Goal: Information Seeking & Learning: Check status

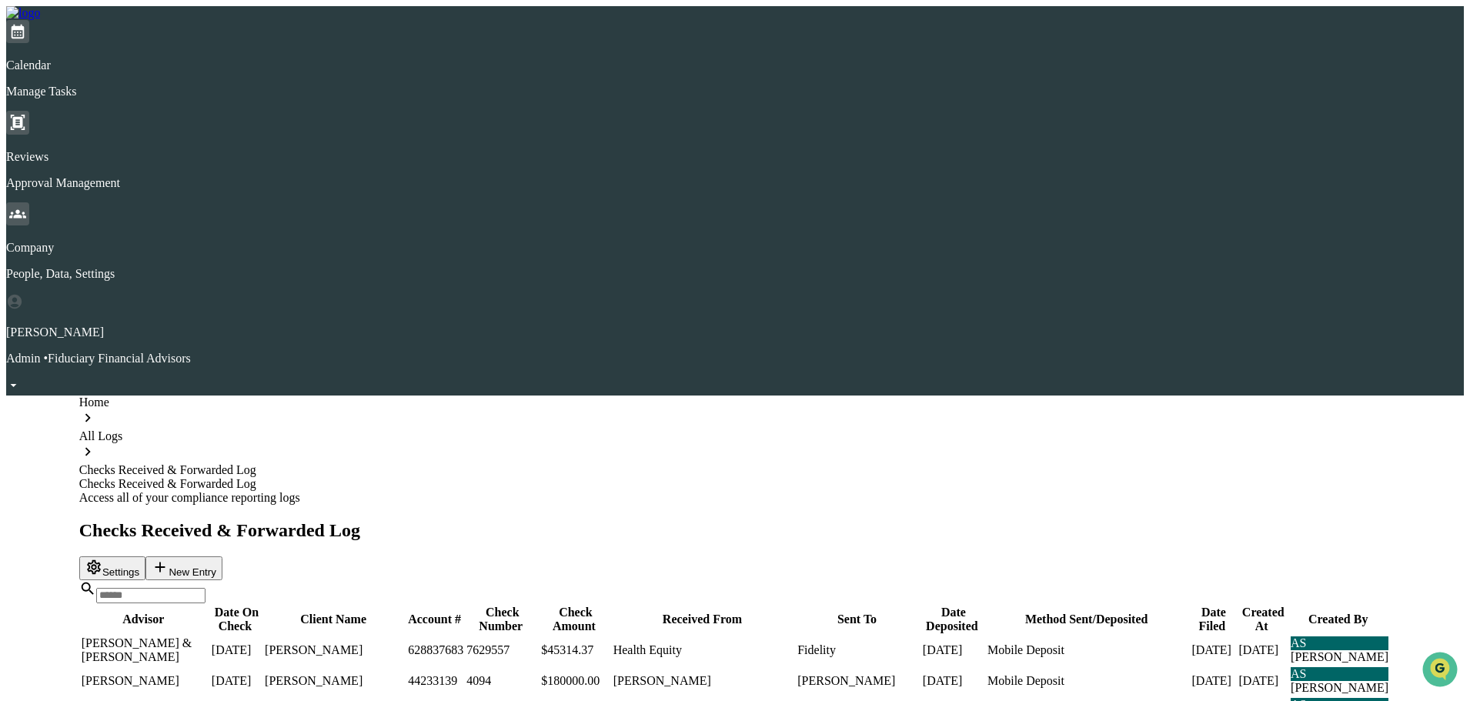
click at [40, 17] on img at bounding box center [23, 13] width 34 height 14
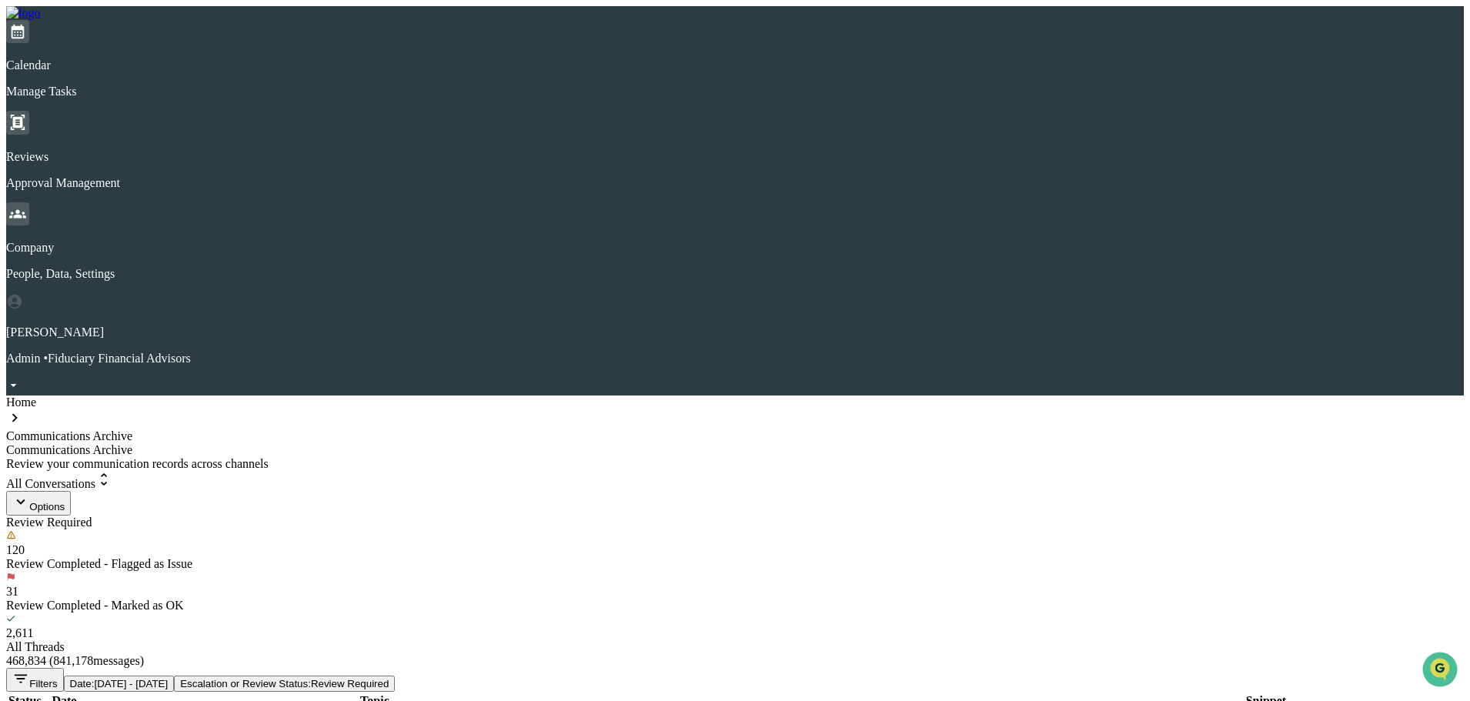
click at [40, 20] on img at bounding box center [23, 13] width 34 height 14
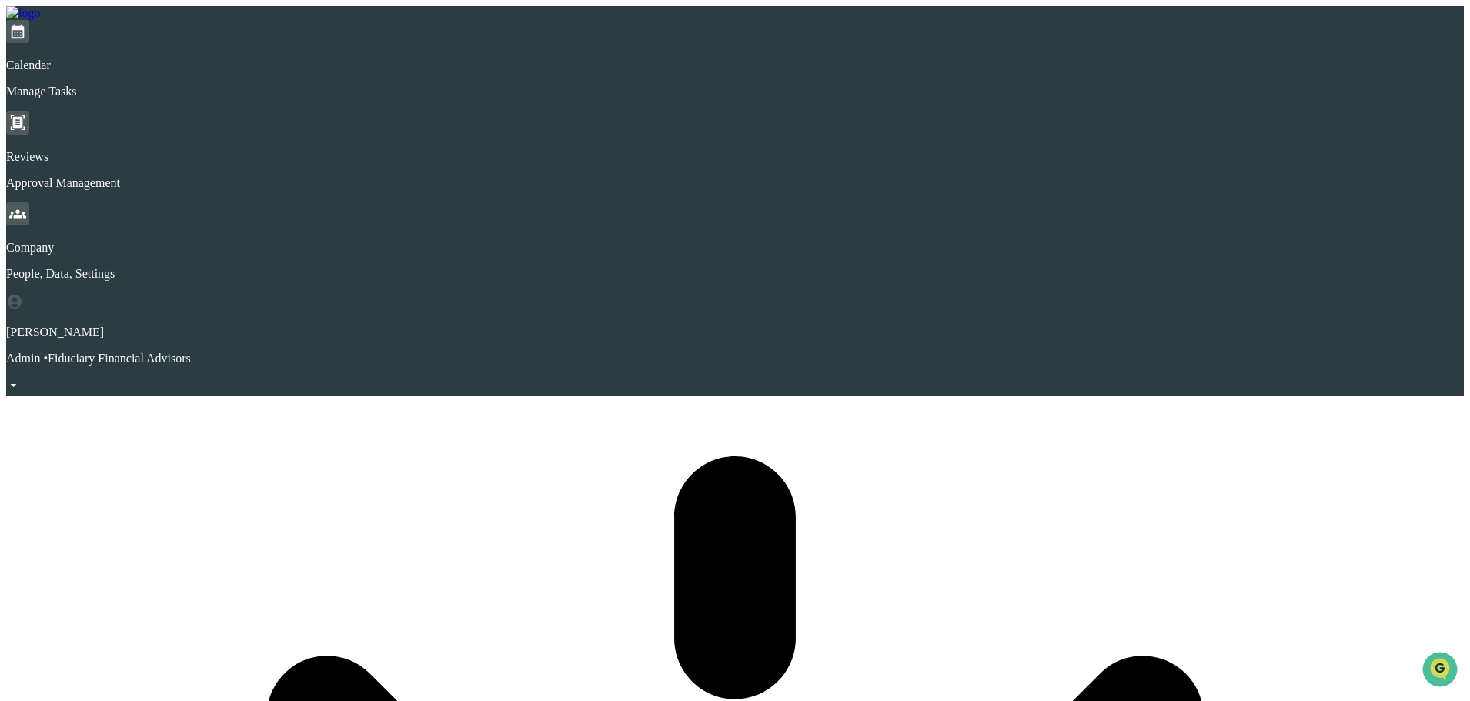
scroll to position [73, 0]
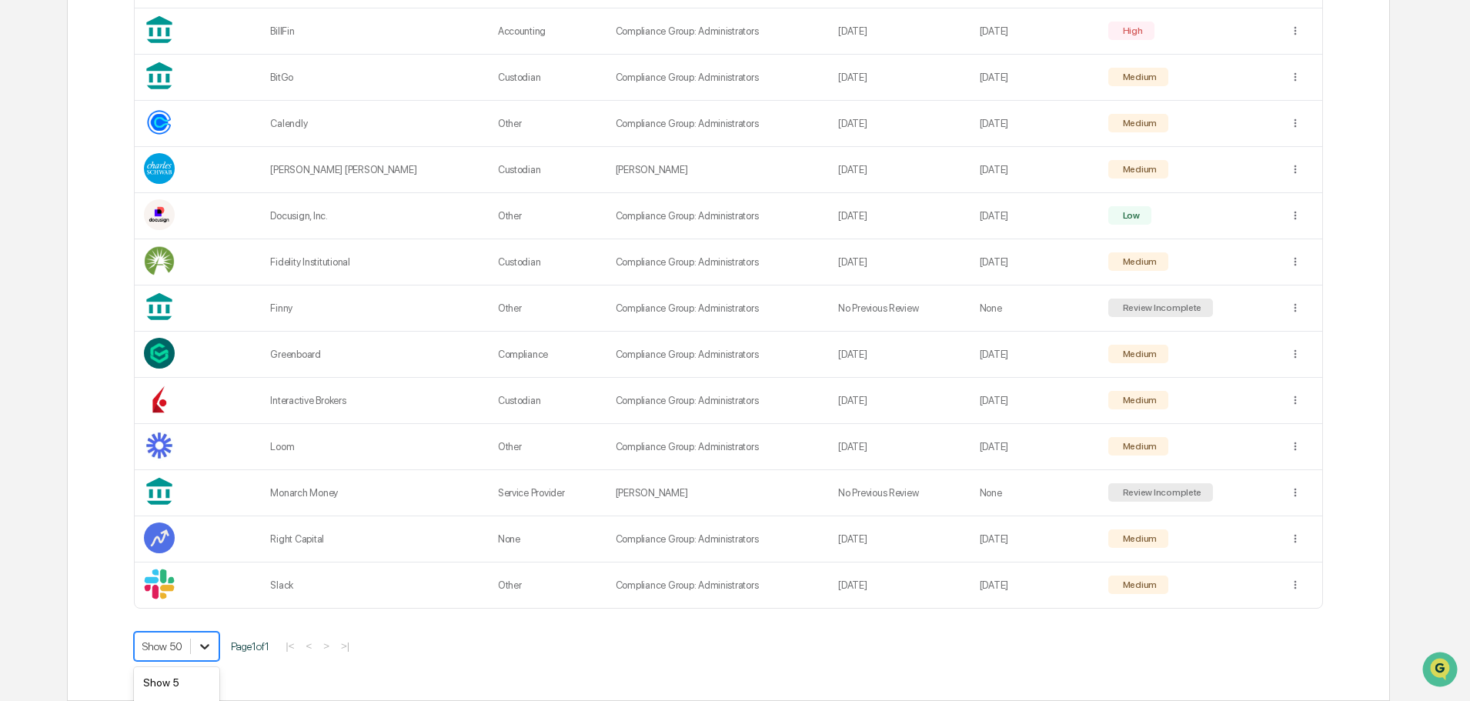
scroll to position [634, 0]
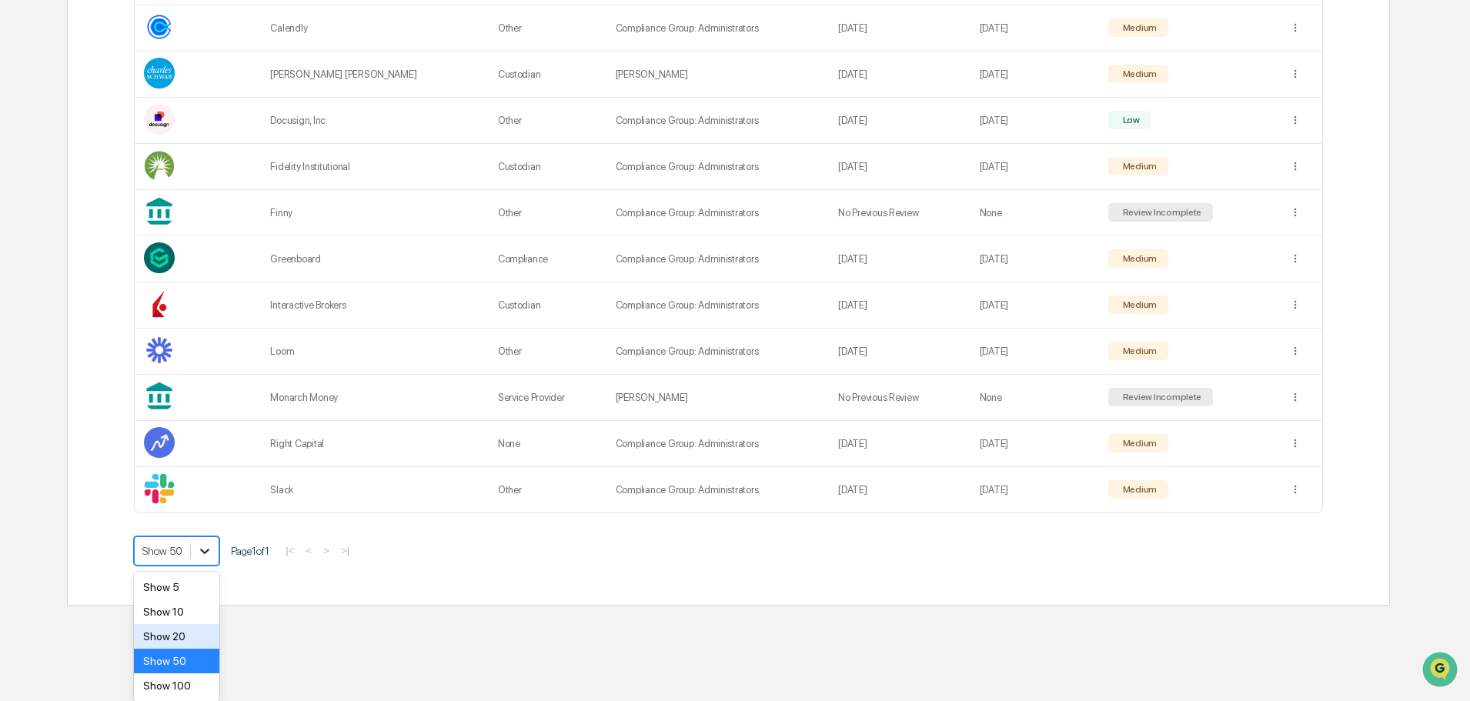
click at [192, 682] on div "Show 100" at bounding box center [176, 685] width 85 height 25
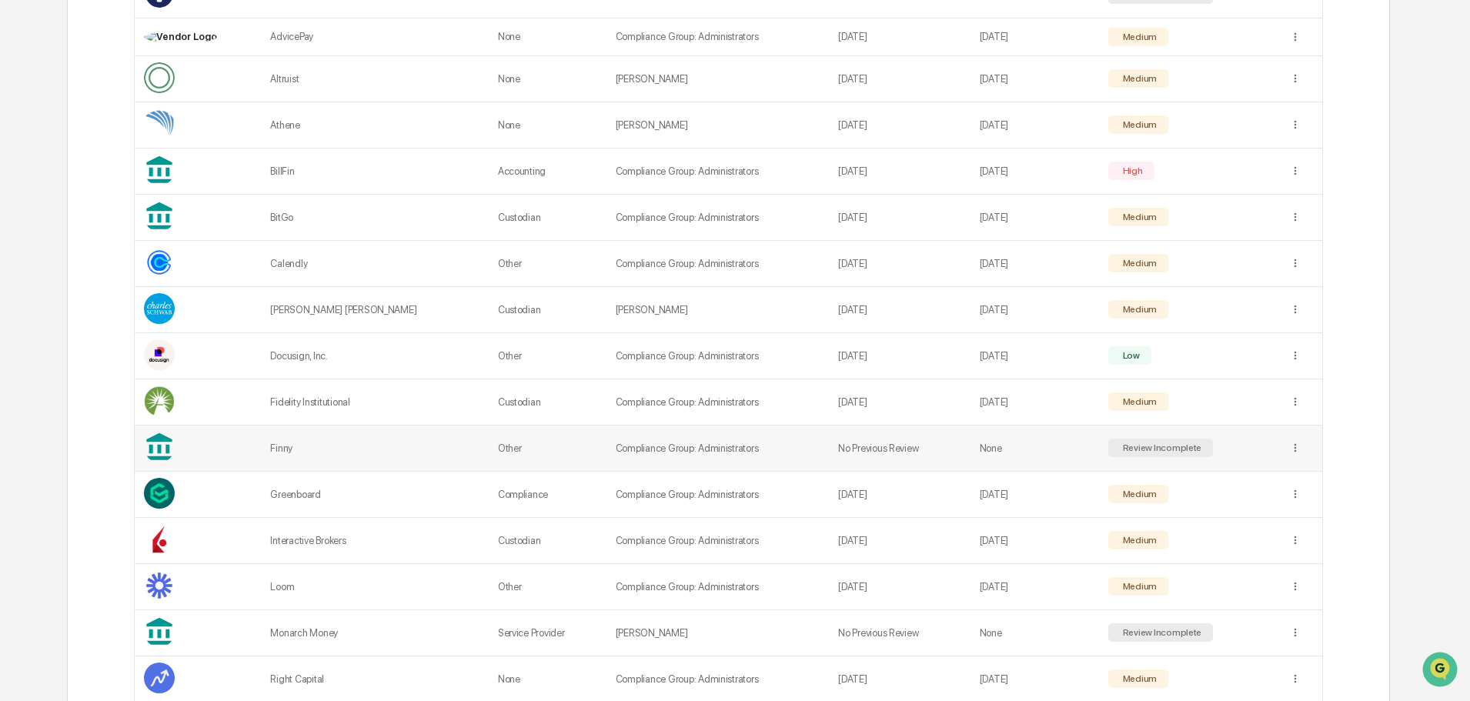
scroll to position [308, 0]
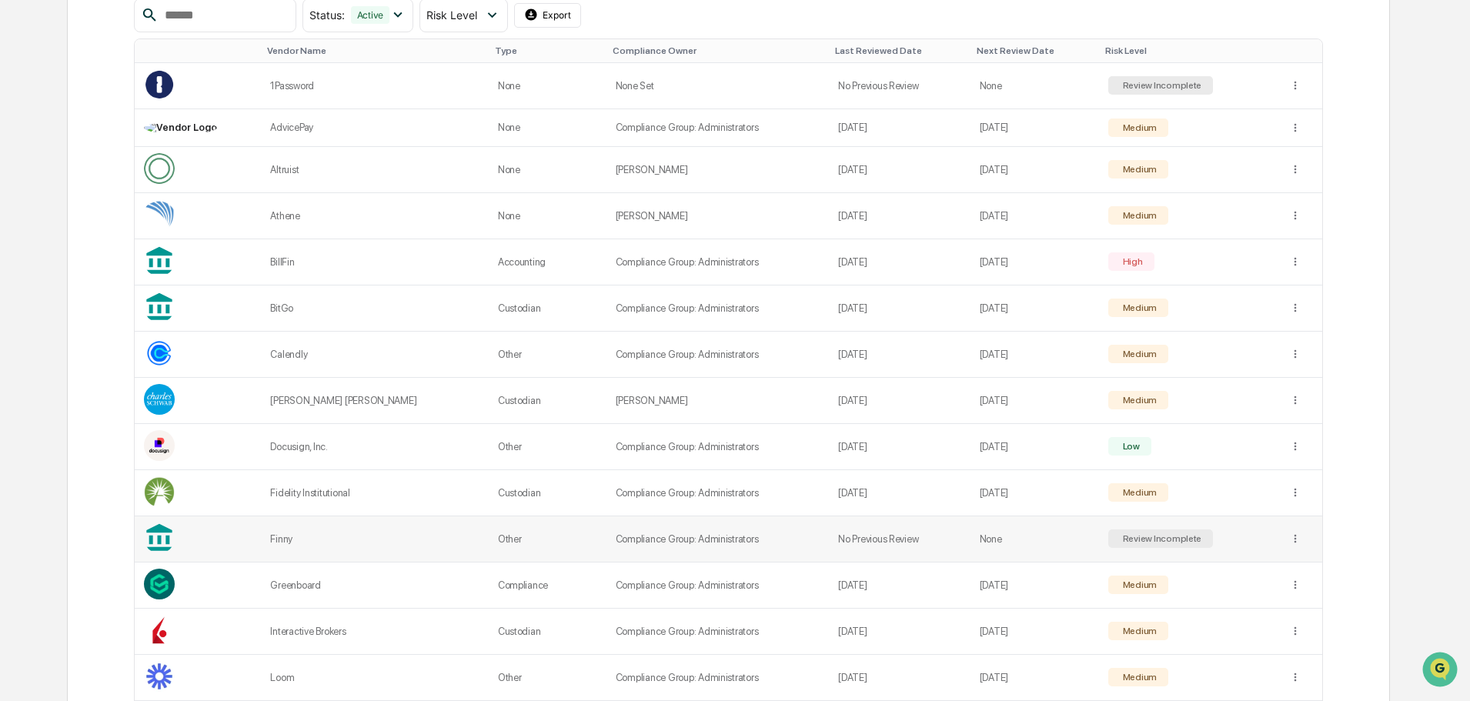
click at [778, 529] on td "Compliance Group: Administrators" at bounding box center [717, 539] width 222 height 46
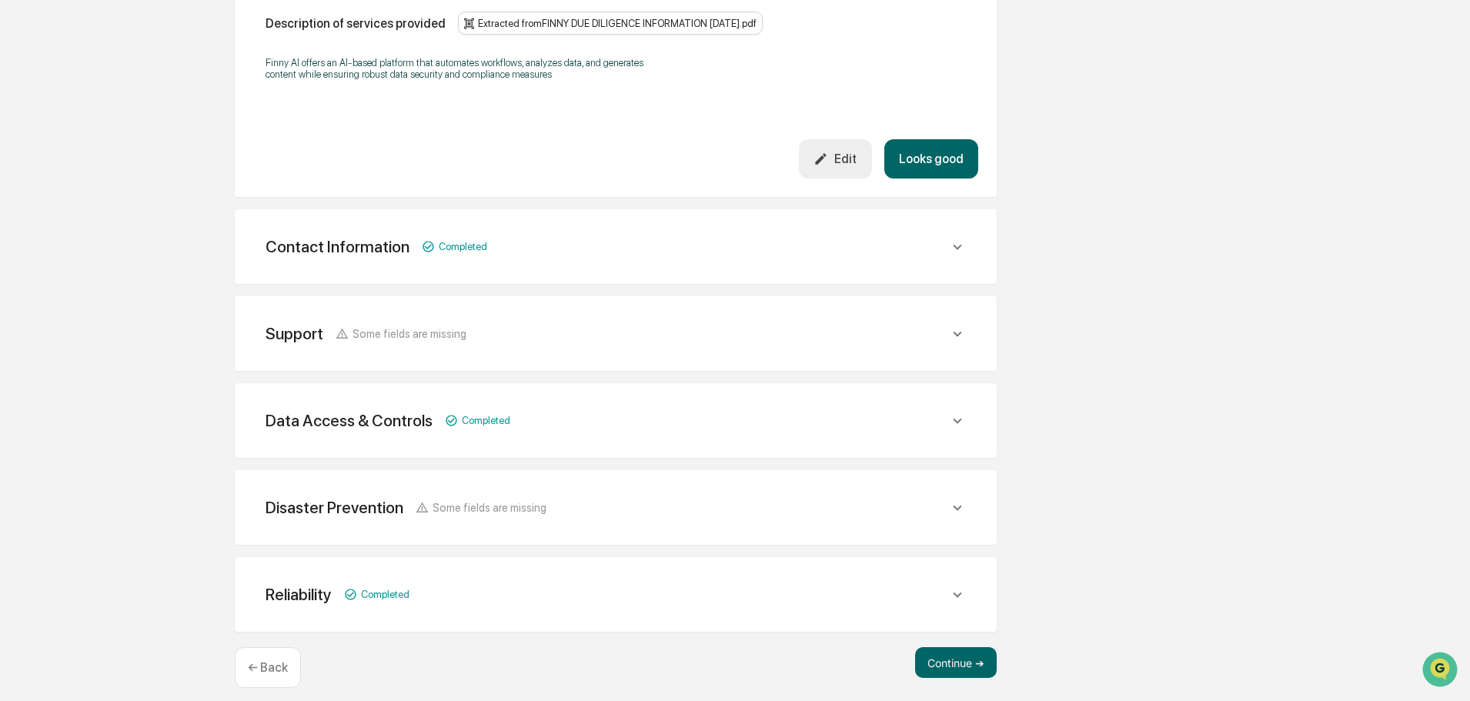
scroll to position [490, 0]
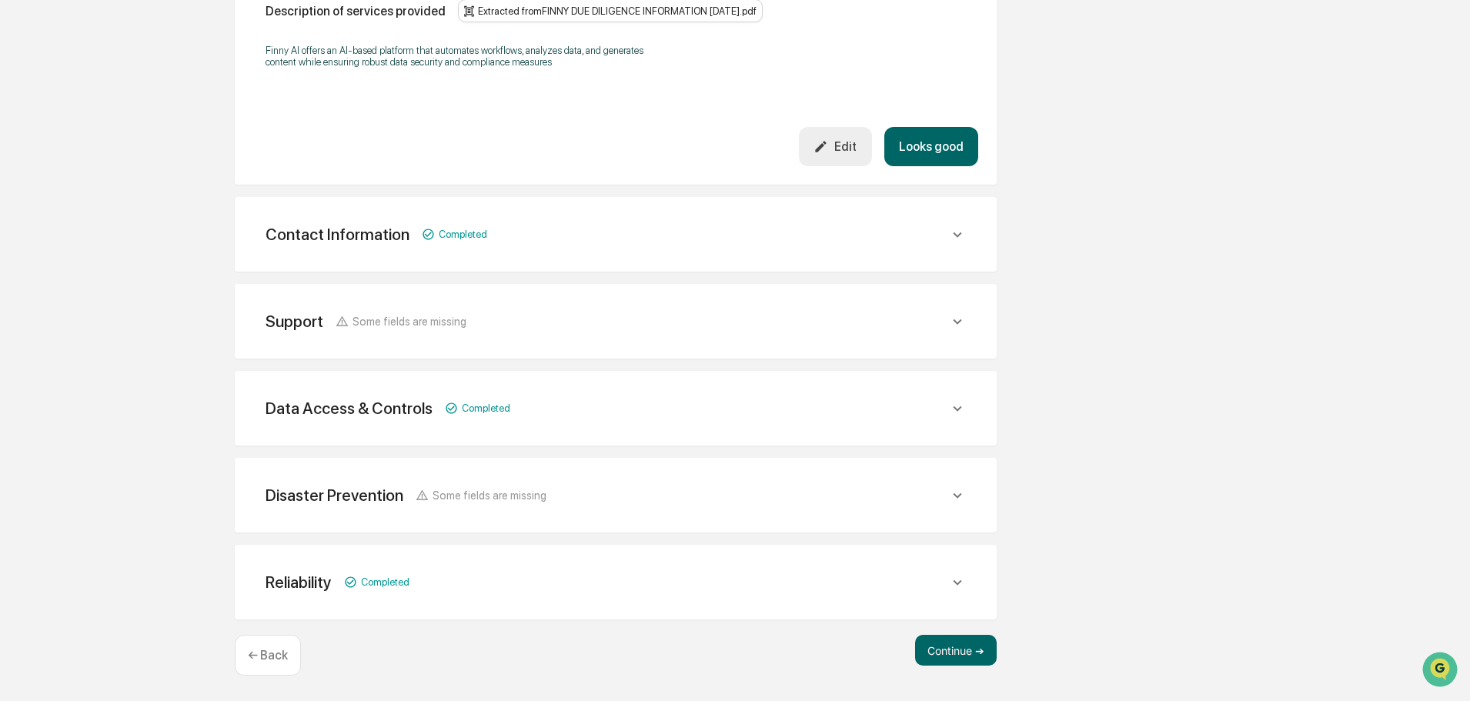
click at [855, 325] on div "Support Some fields are missing" at bounding box center [606, 321] width 683 height 19
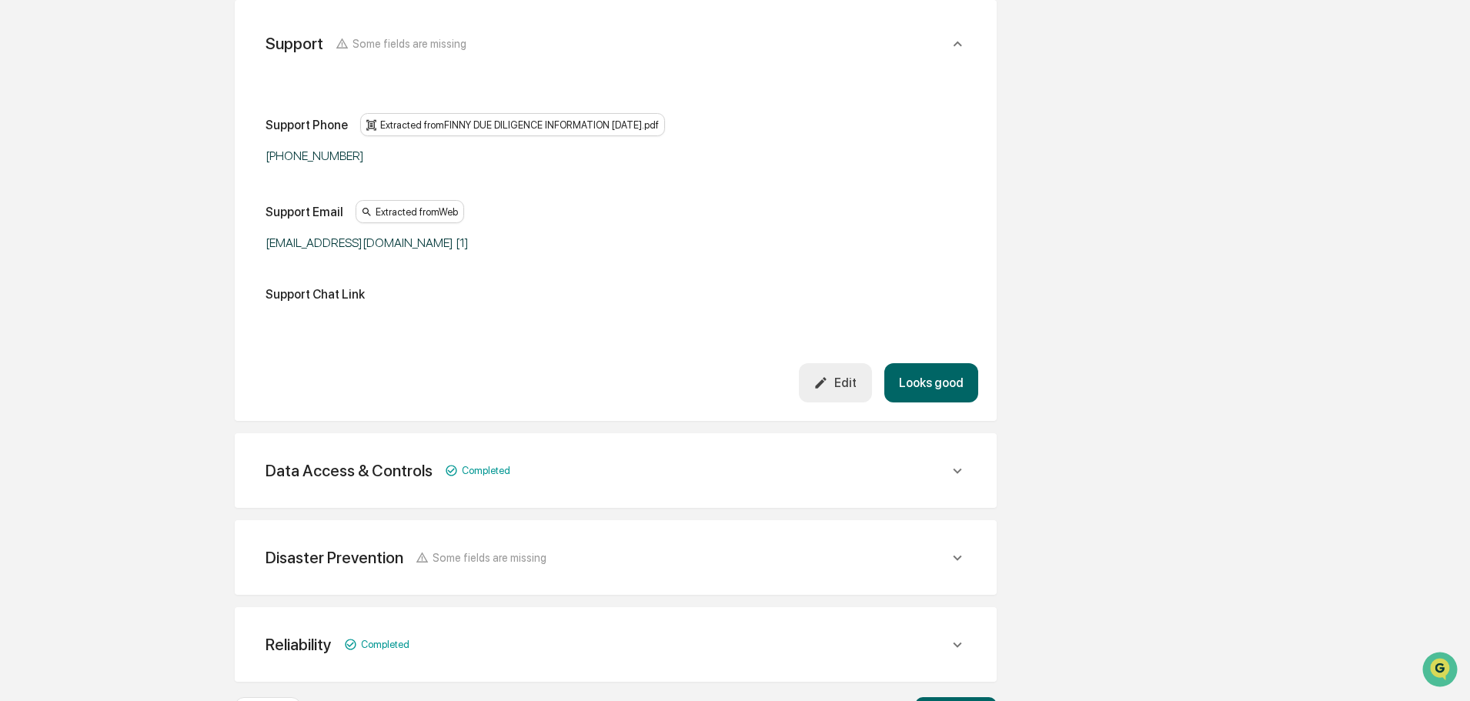
scroll to position [836, 0]
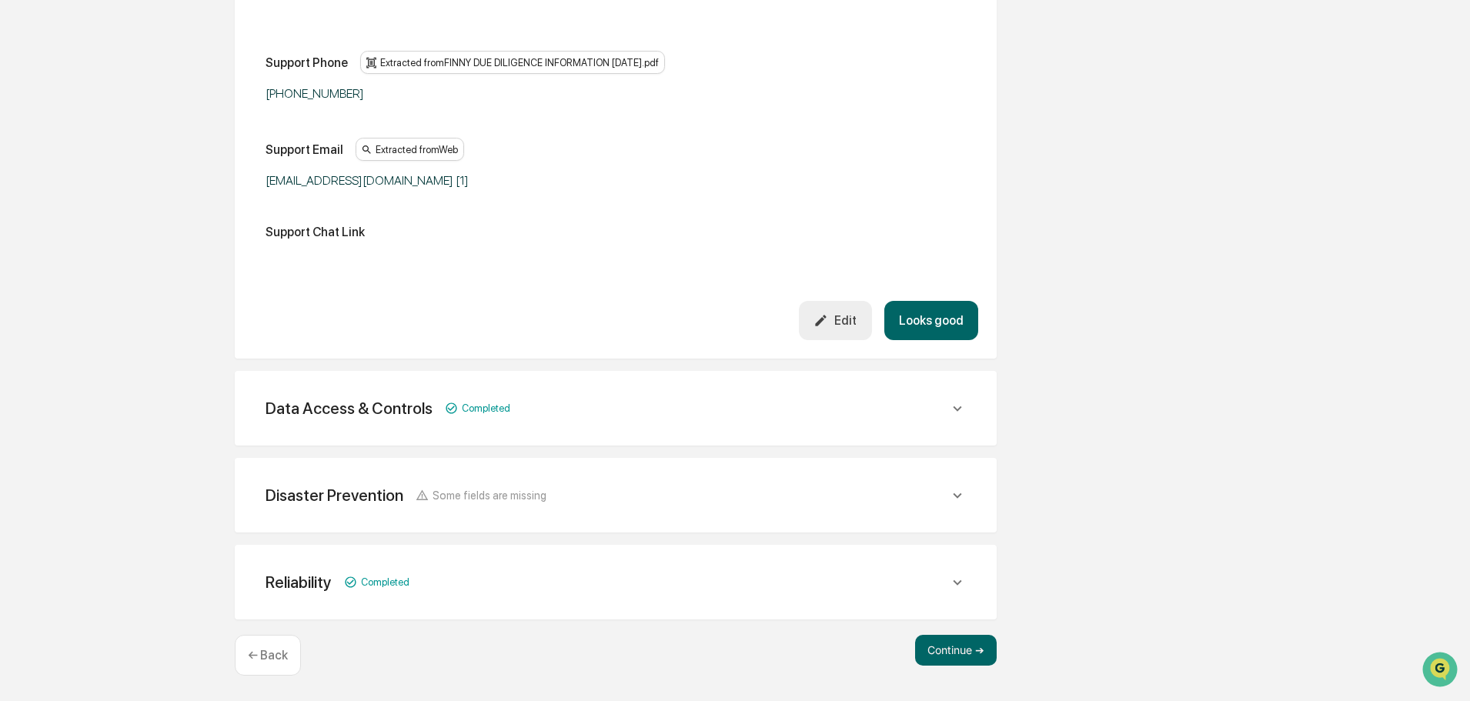
click at [785, 418] on div "Data Access & Controls Completed" at bounding box center [606, 408] width 683 height 19
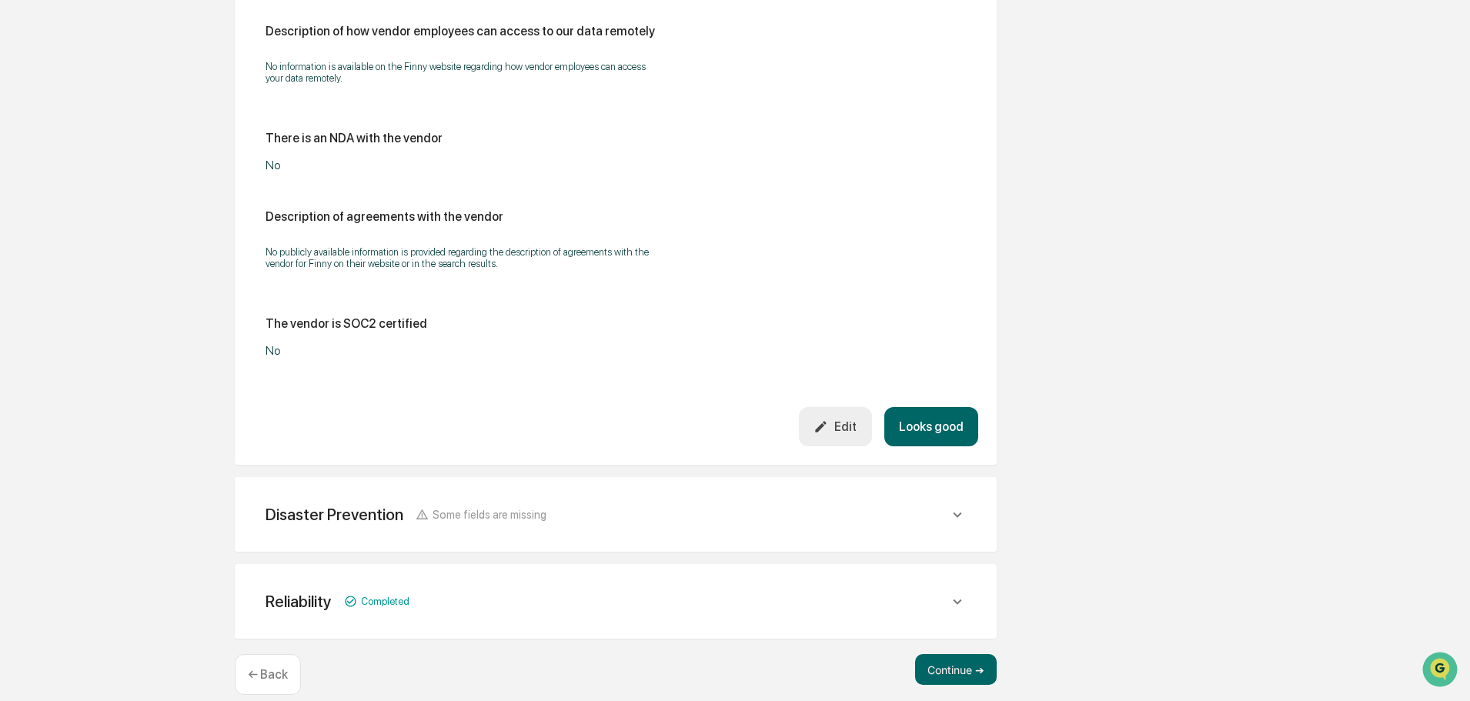
scroll to position [2411, 0]
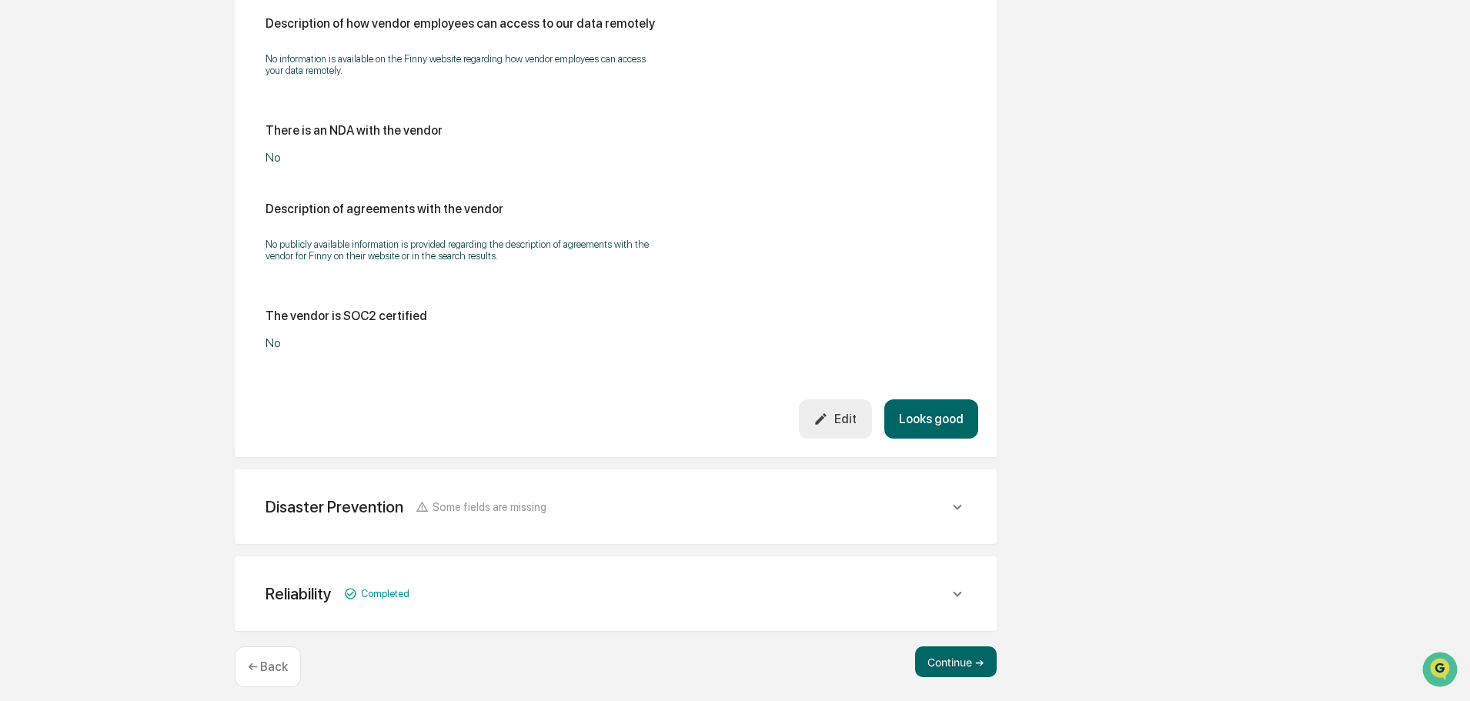
click at [902, 509] on div "Disaster Prevention Some fields are missing" at bounding box center [615, 507] width 725 height 38
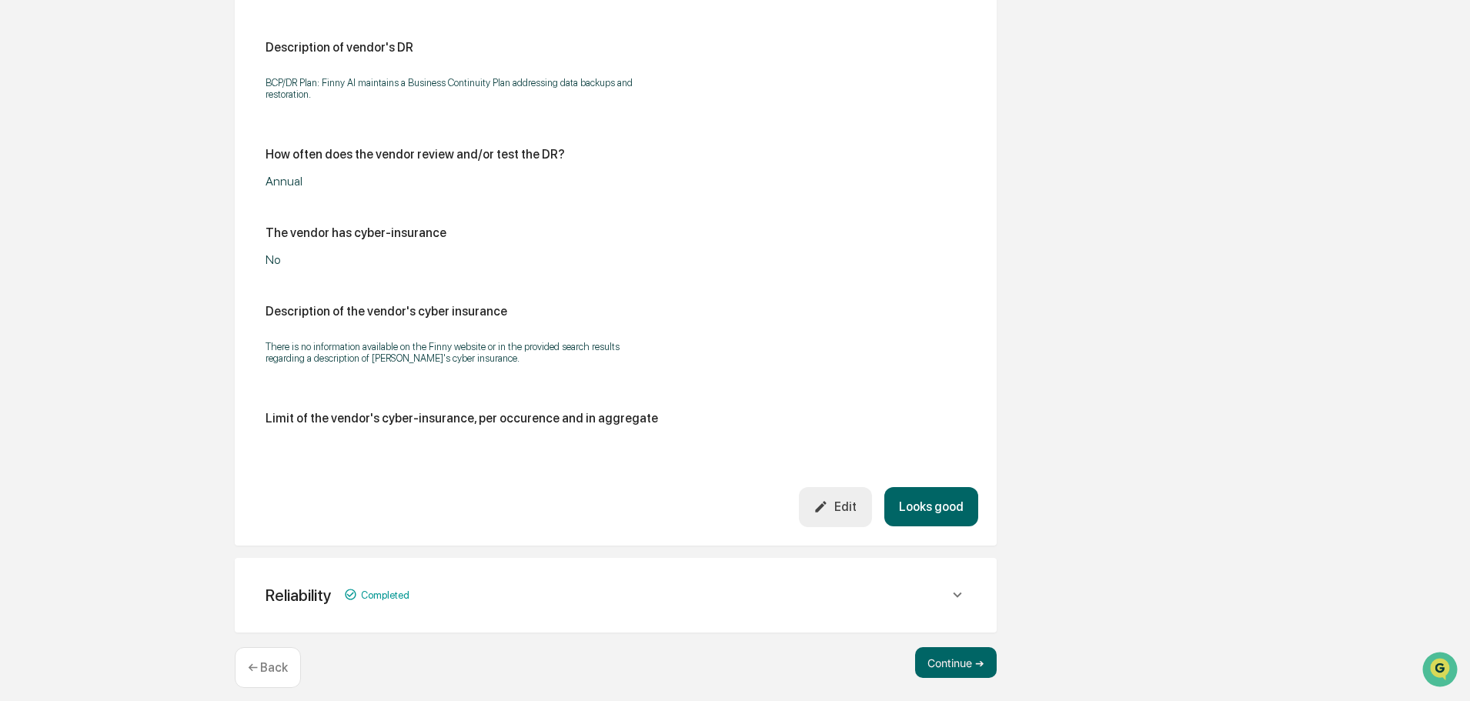
scroll to position [3032, 0]
click at [952, 576] on div "Reliability Completed" at bounding box center [615, 595] width 725 height 38
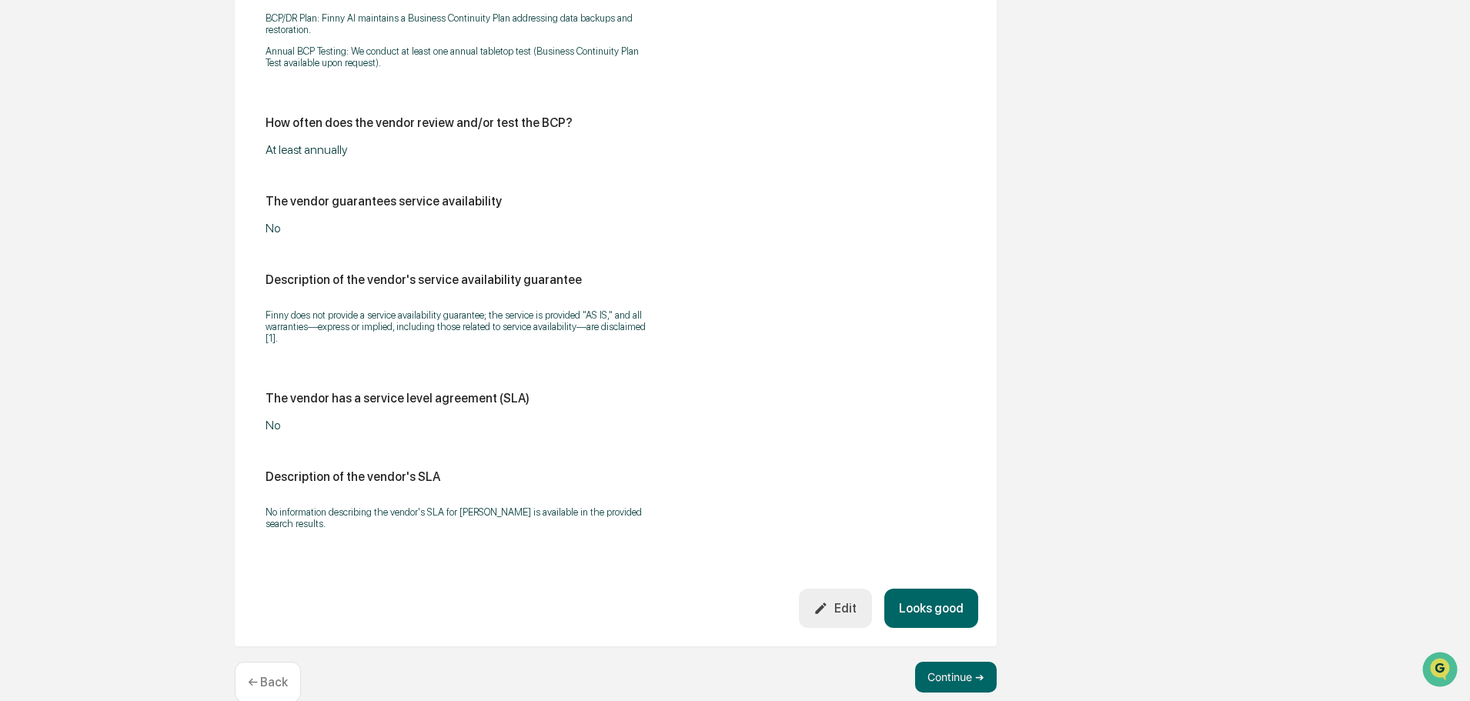
scroll to position [3810, 0]
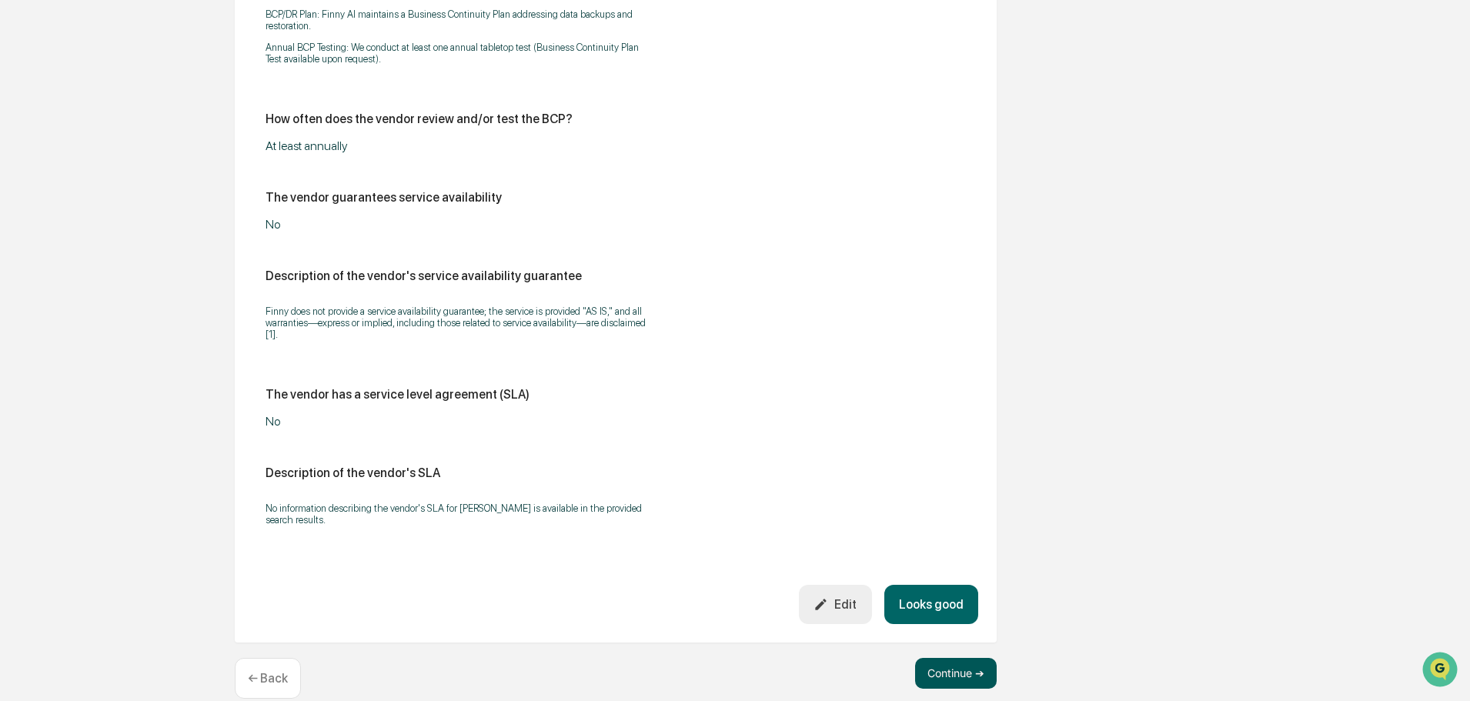
click at [955, 658] on button "Continue ➔" at bounding box center [956, 673] width 82 height 31
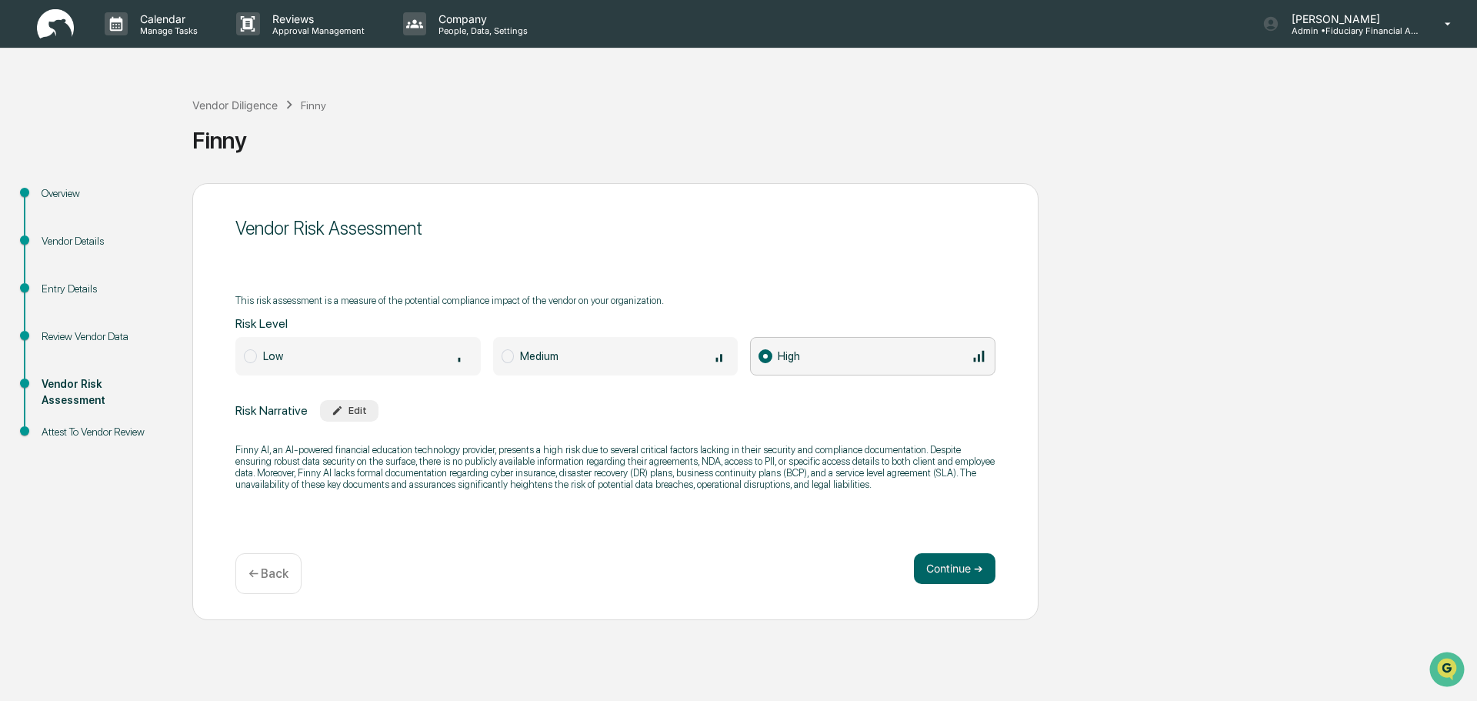
click at [238, 98] on div "Vendor Diligence Finny" at bounding box center [259, 104] width 134 height 17
click at [241, 102] on div "Vendor Diligence" at bounding box center [234, 104] width 85 height 13
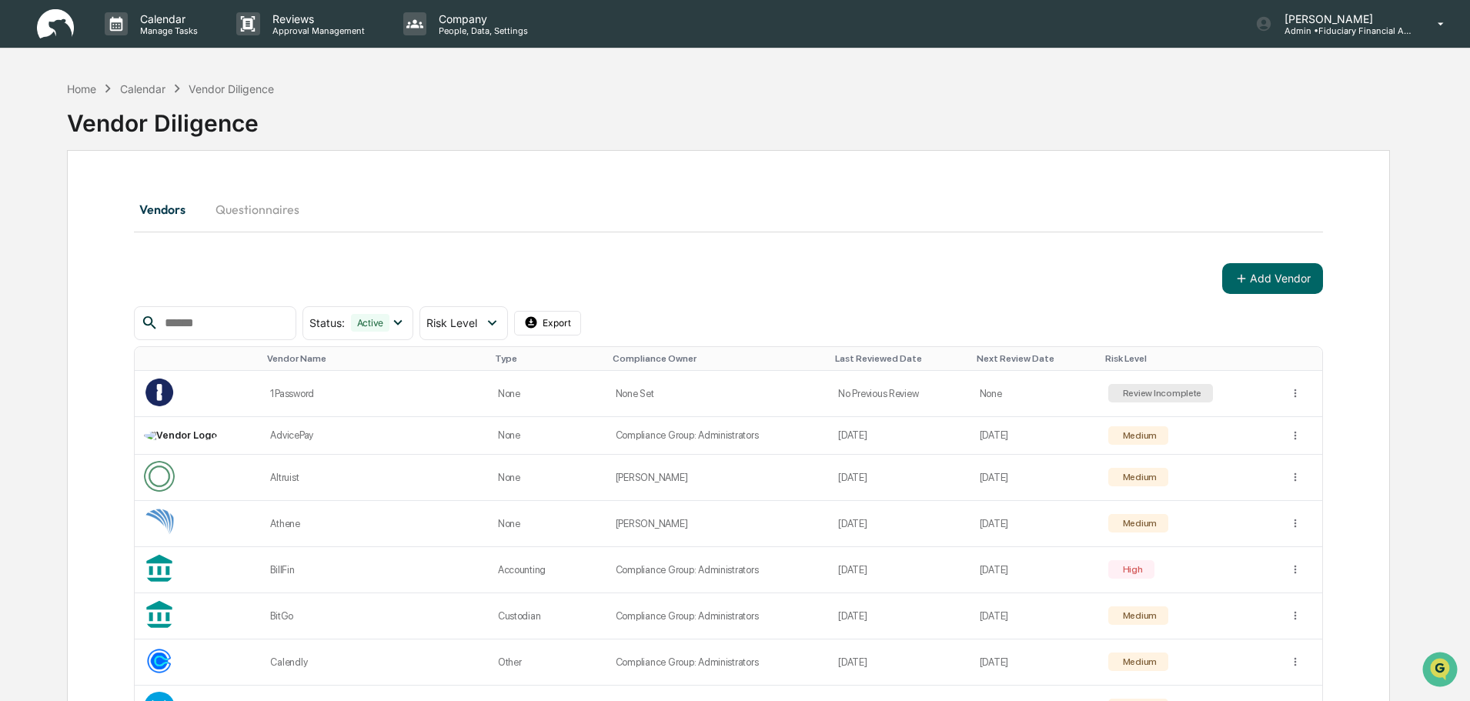
click at [290, 198] on button "Questionnaires" at bounding box center [257, 209] width 108 height 37
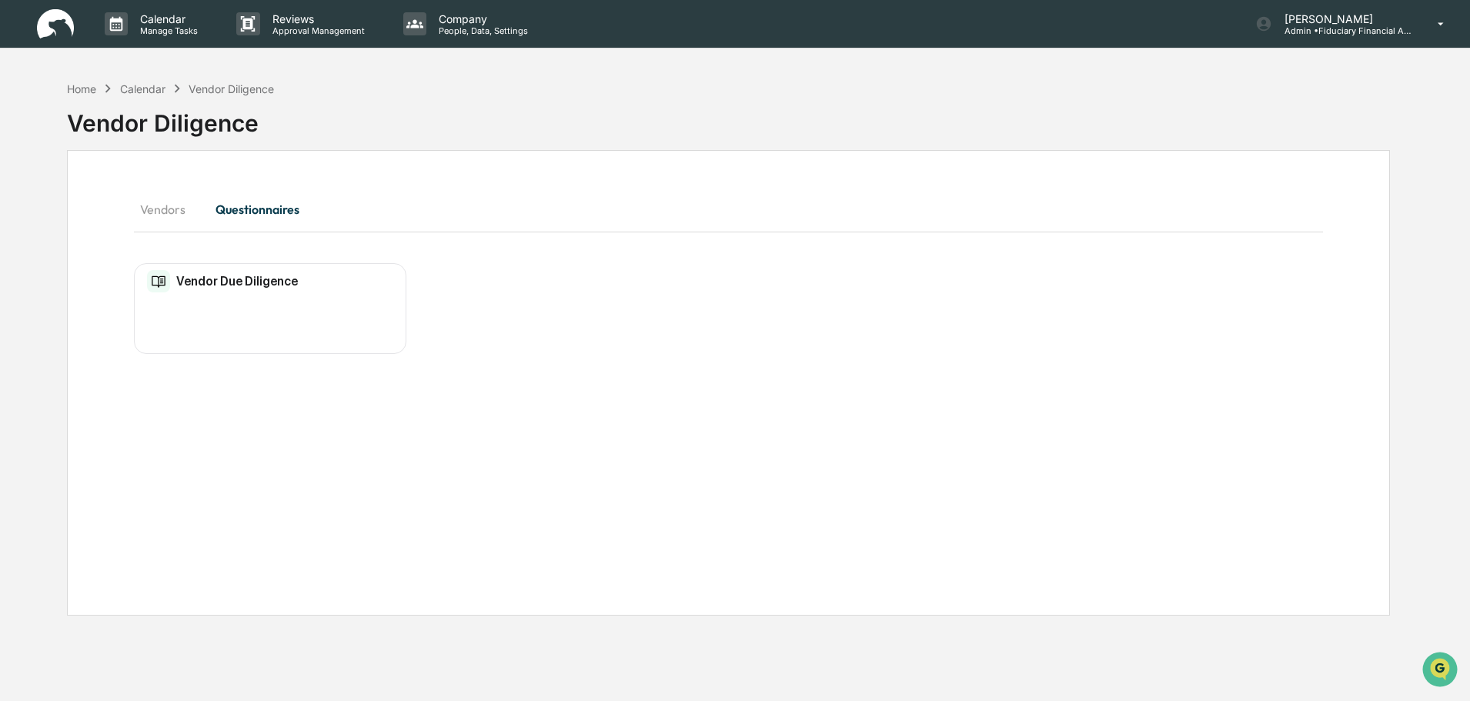
click at [175, 223] on button "Vendors" at bounding box center [168, 209] width 69 height 37
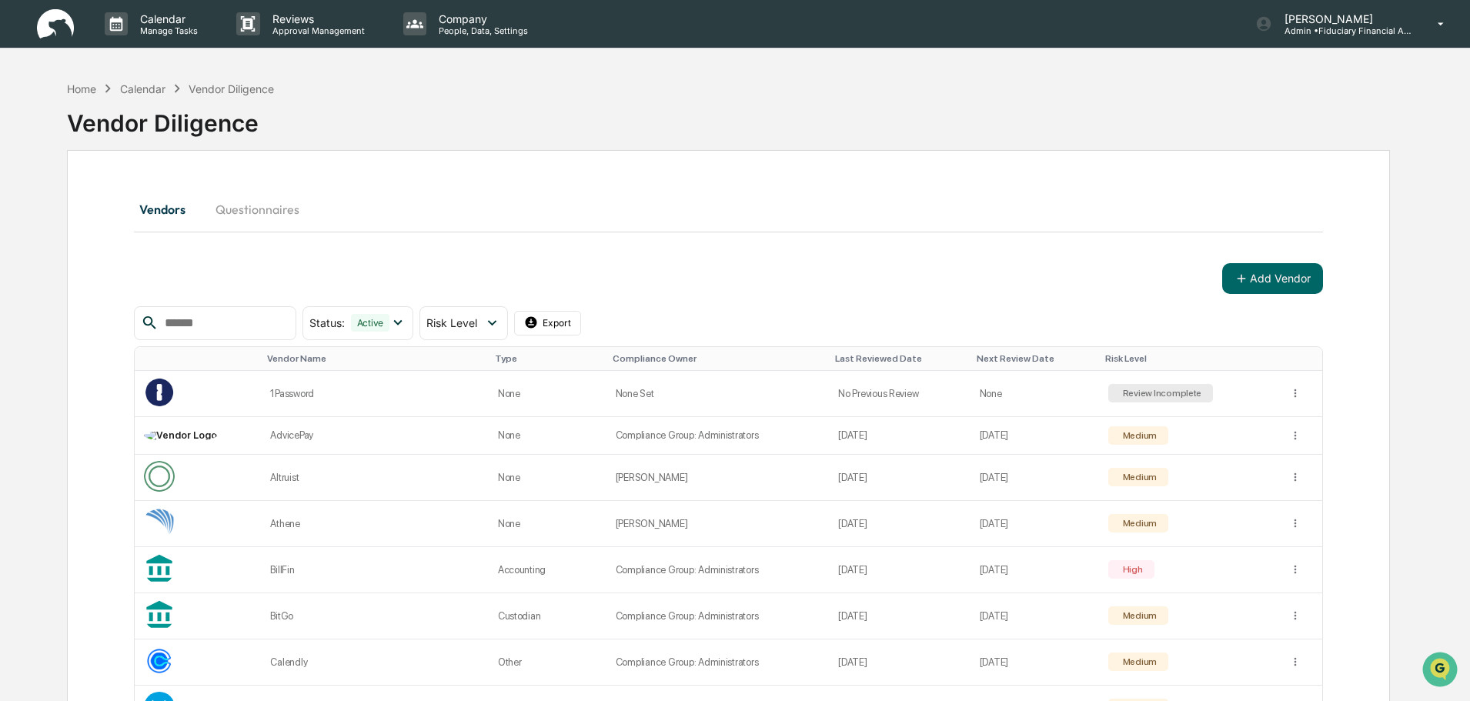
click at [62, 35] on img at bounding box center [55, 24] width 37 height 30
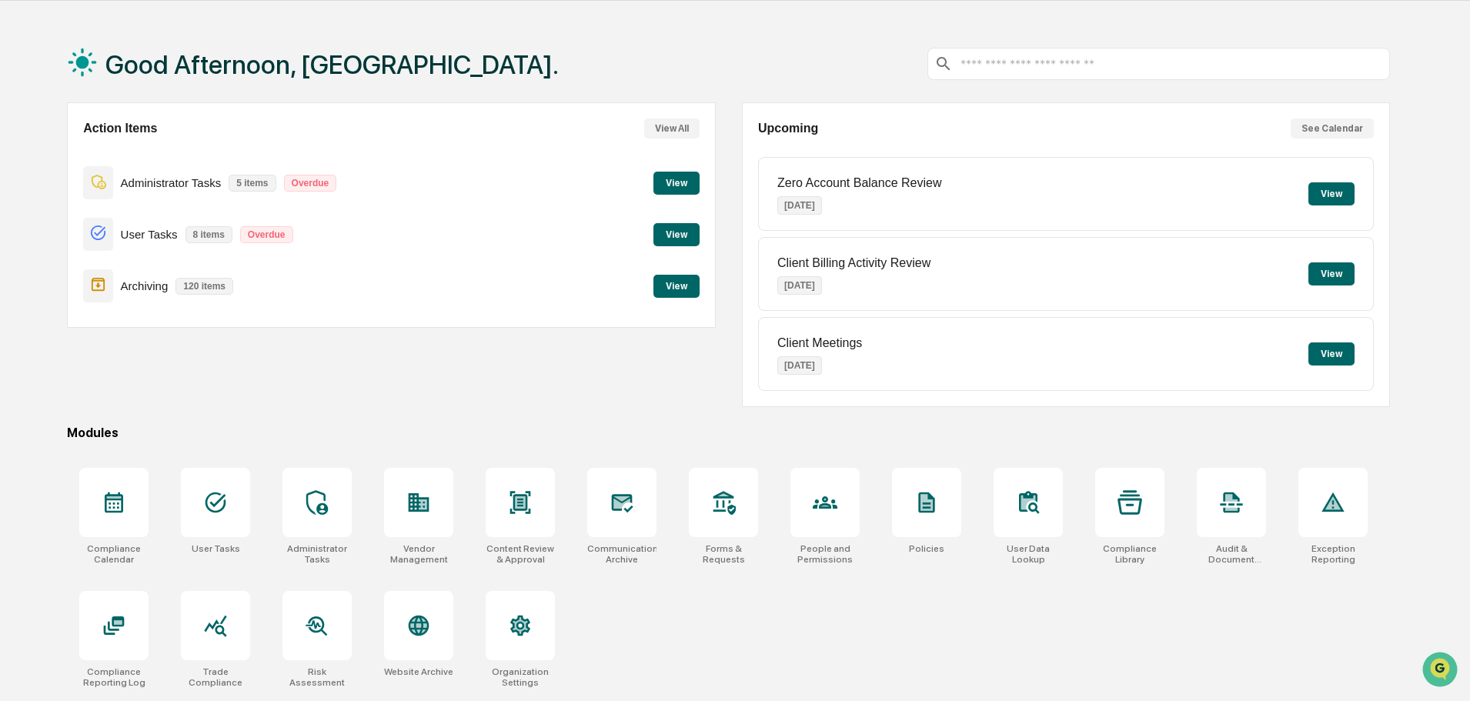
scroll to position [73, 0]
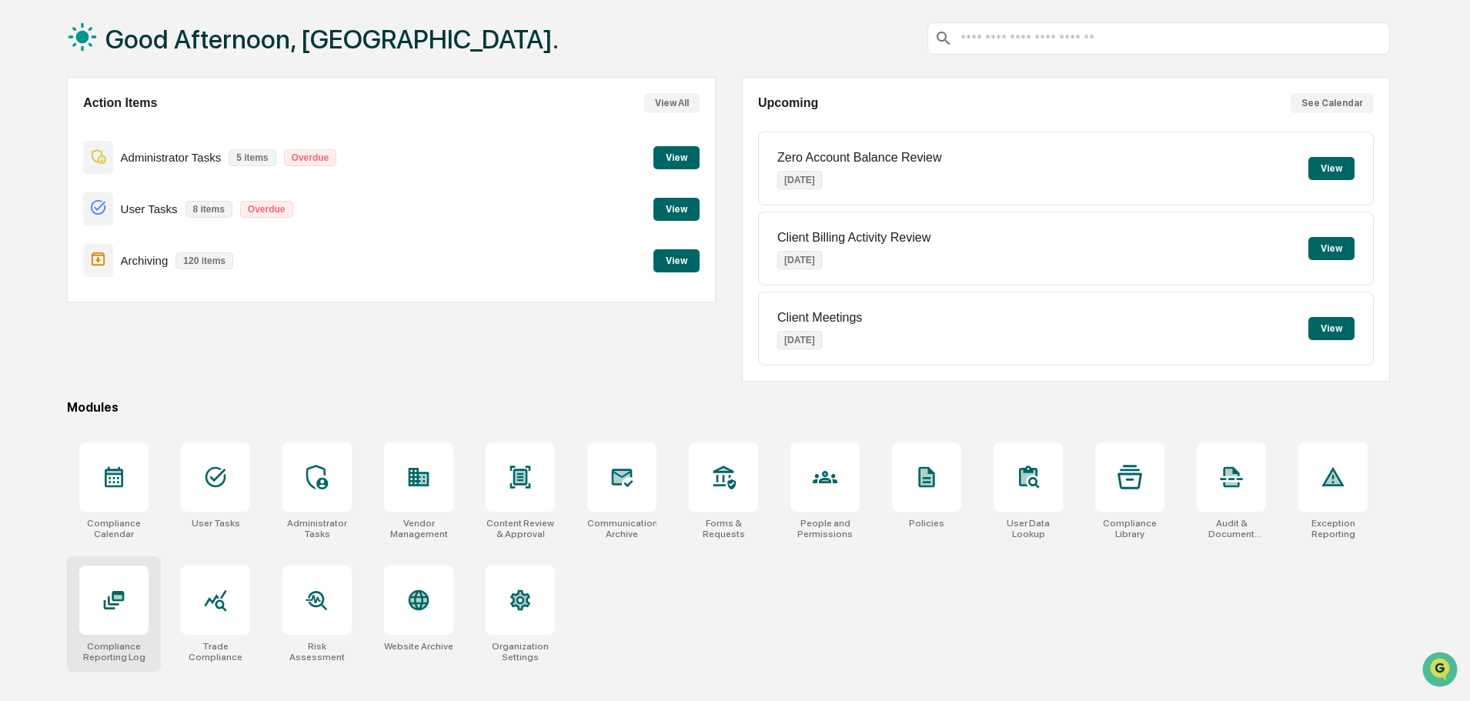
click at [142, 574] on div at bounding box center [113, 600] width 69 height 69
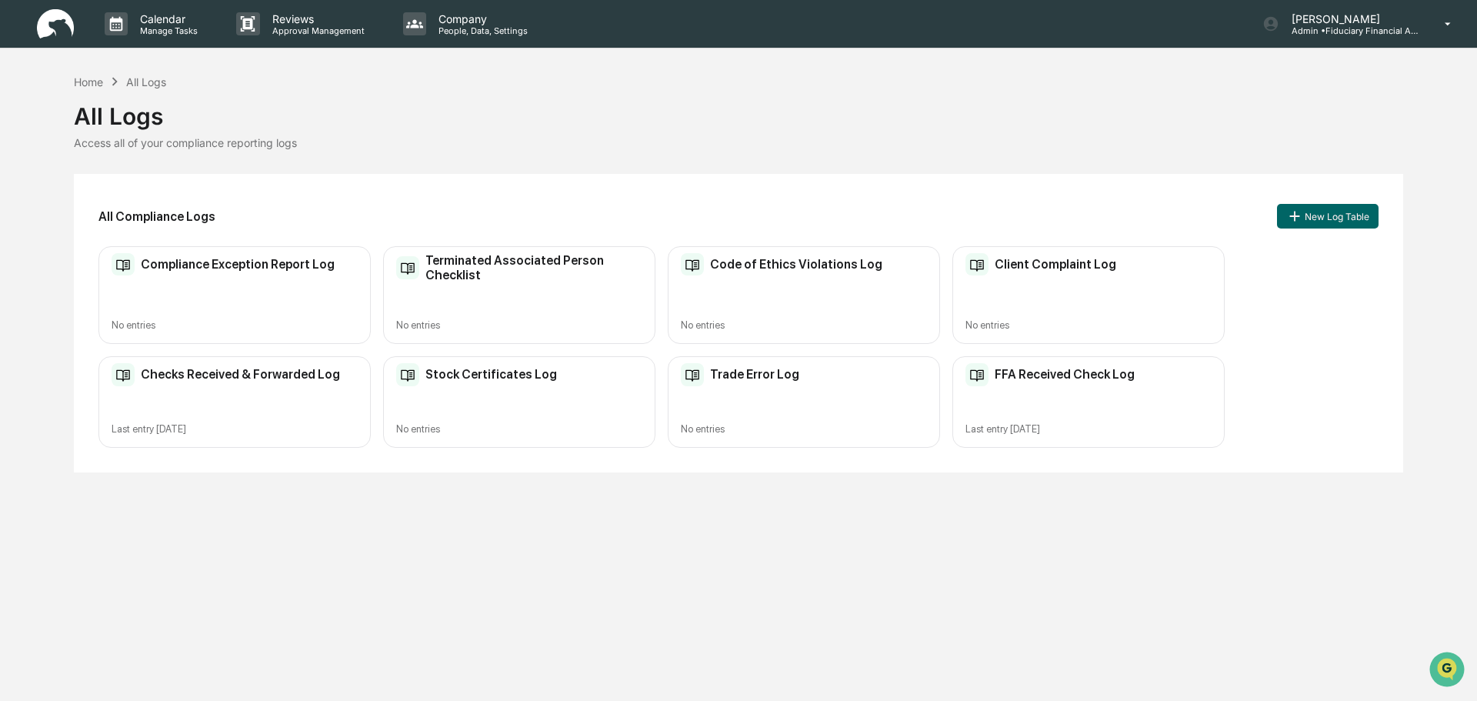
click at [322, 400] on div "Checks Received & Forwarded Log Last entry Sep 3, 2025" at bounding box center [234, 402] width 272 height 92
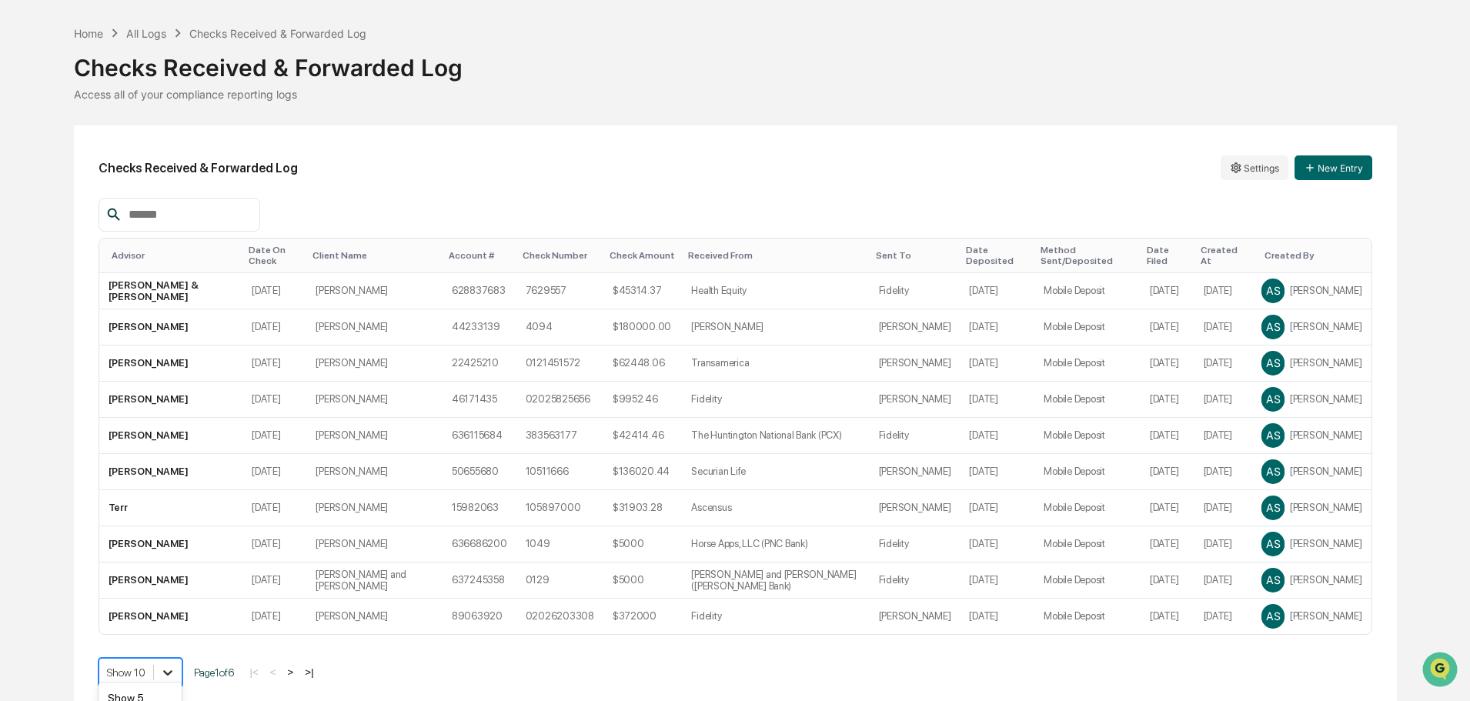
scroll to position [159, 0]
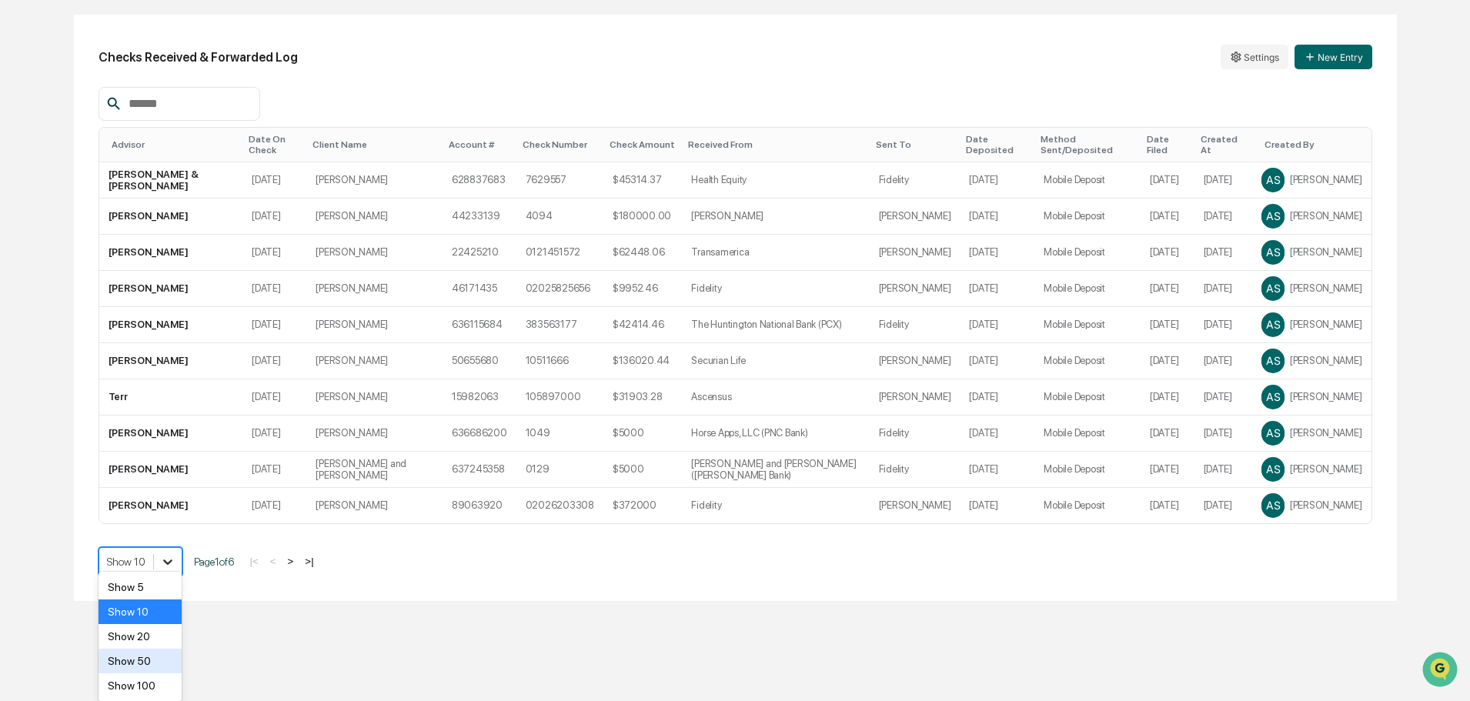
click at [171, 601] on body "Calendar Manage Tasks Reviews Approval Management Company People, Data, Setting…" at bounding box center [735, 221] width 1470 height 760
click at [155, 689] on div "Show 100" at bounding box center [140, 685] width 84 height 25
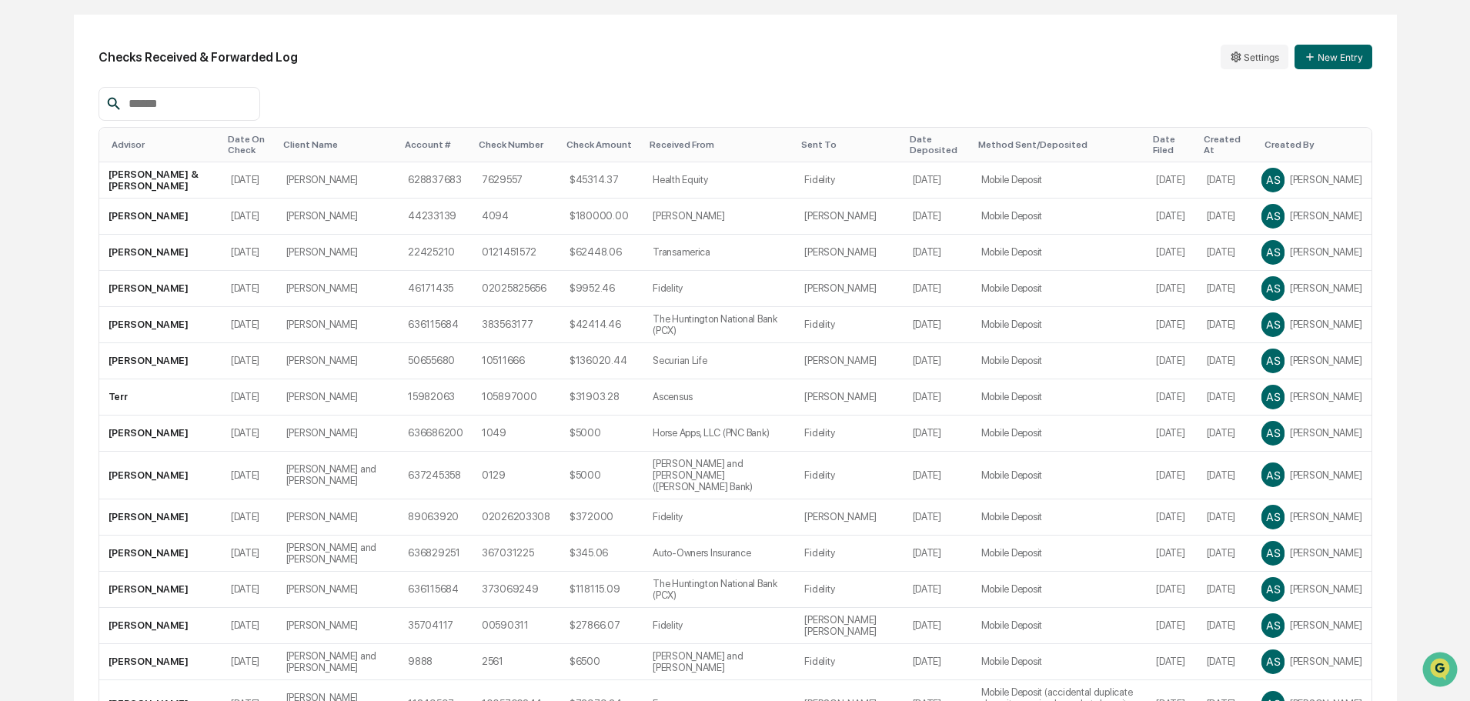
click at [250, 140] on div "Date On Check" at bounding box center [249, 145] width 43 height 22
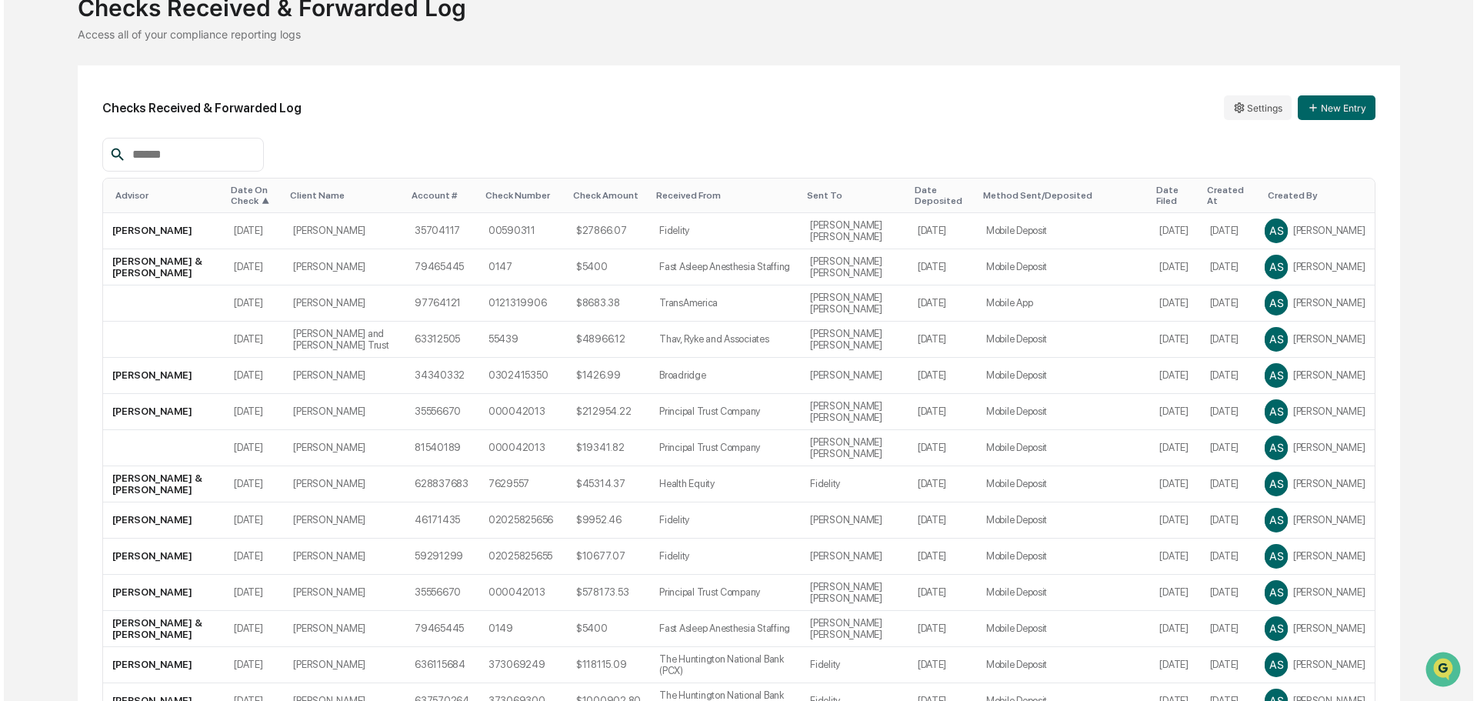
scroll to position [0, 0]
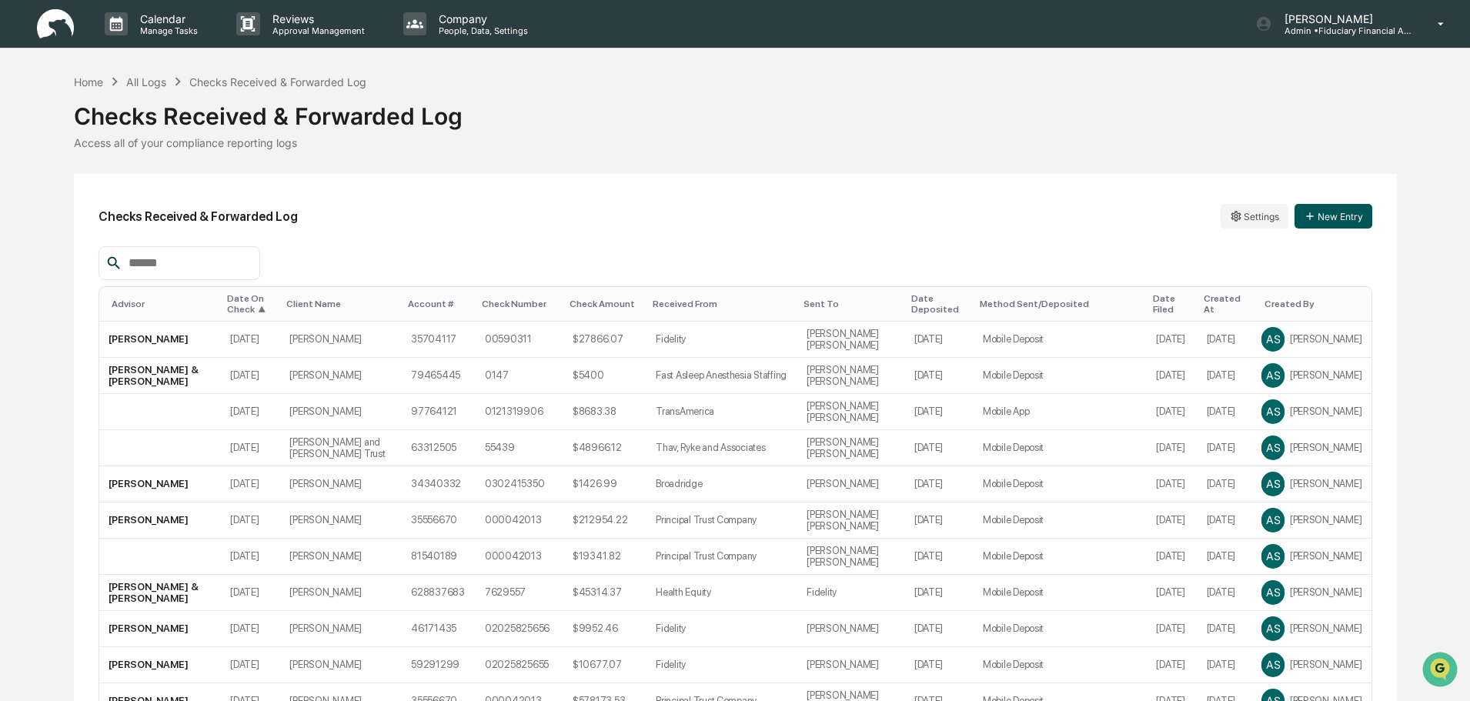
click at [1339, 223] on button "New Entry" at bounding box center [1333, 216] width 78 height 25
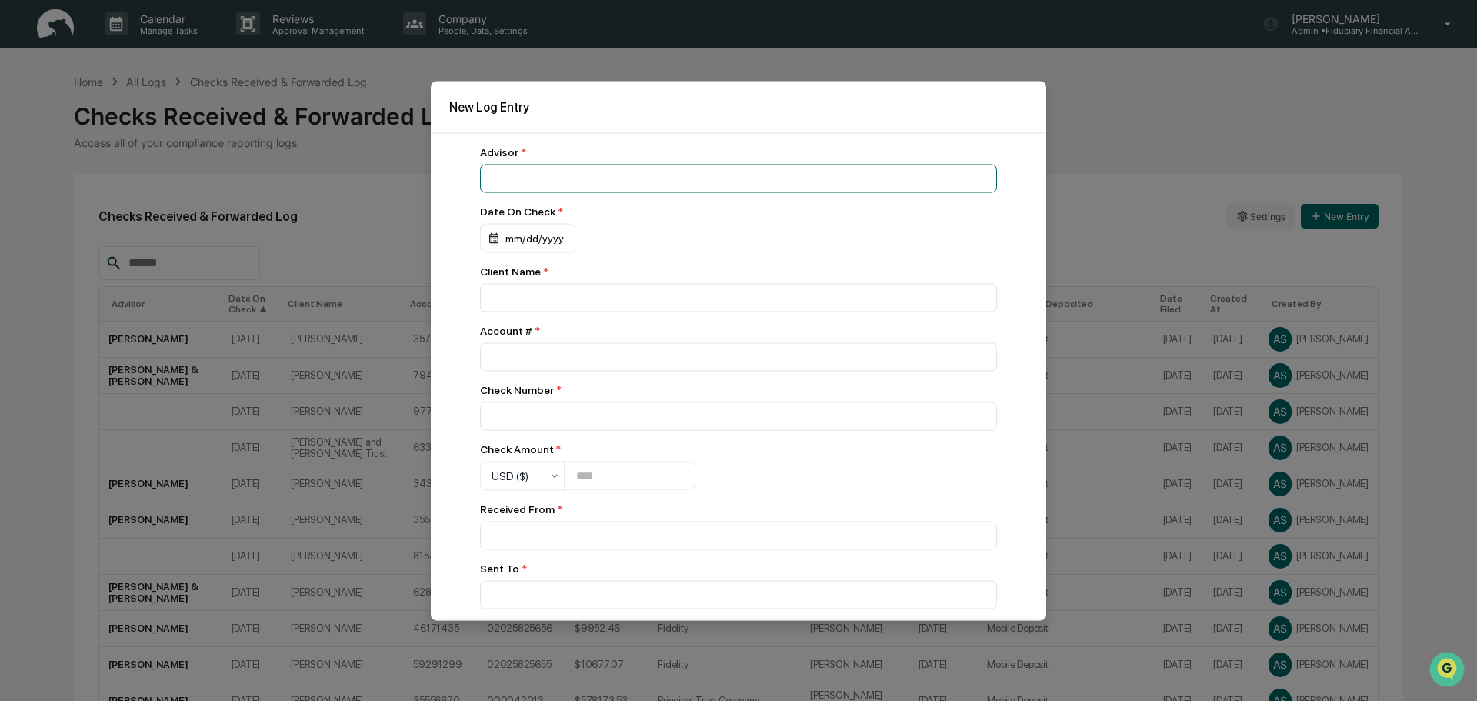
click at [543, 175] on input at bounding box center [738, 178] width 517 height 28
type input "**********"
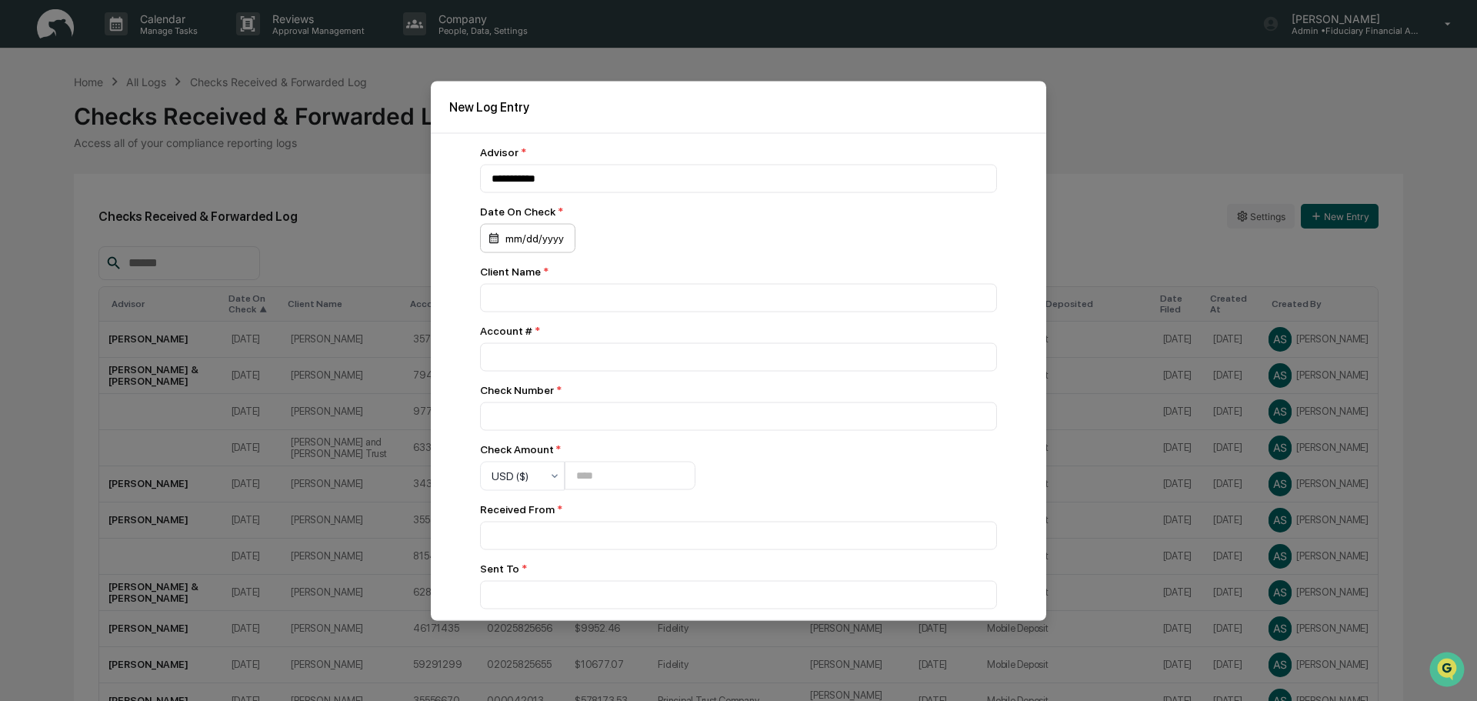
click at [499, 246] on div "mm/dd/yyyy" at bounding box center [527, 237] width 95 height 29
click at [675, 272] on icon "Previous month" at bounding box center [672, 277] width 17 height 17
click at [635, 368] on button "12" at bounding box center [634, 370] width 28 height 28
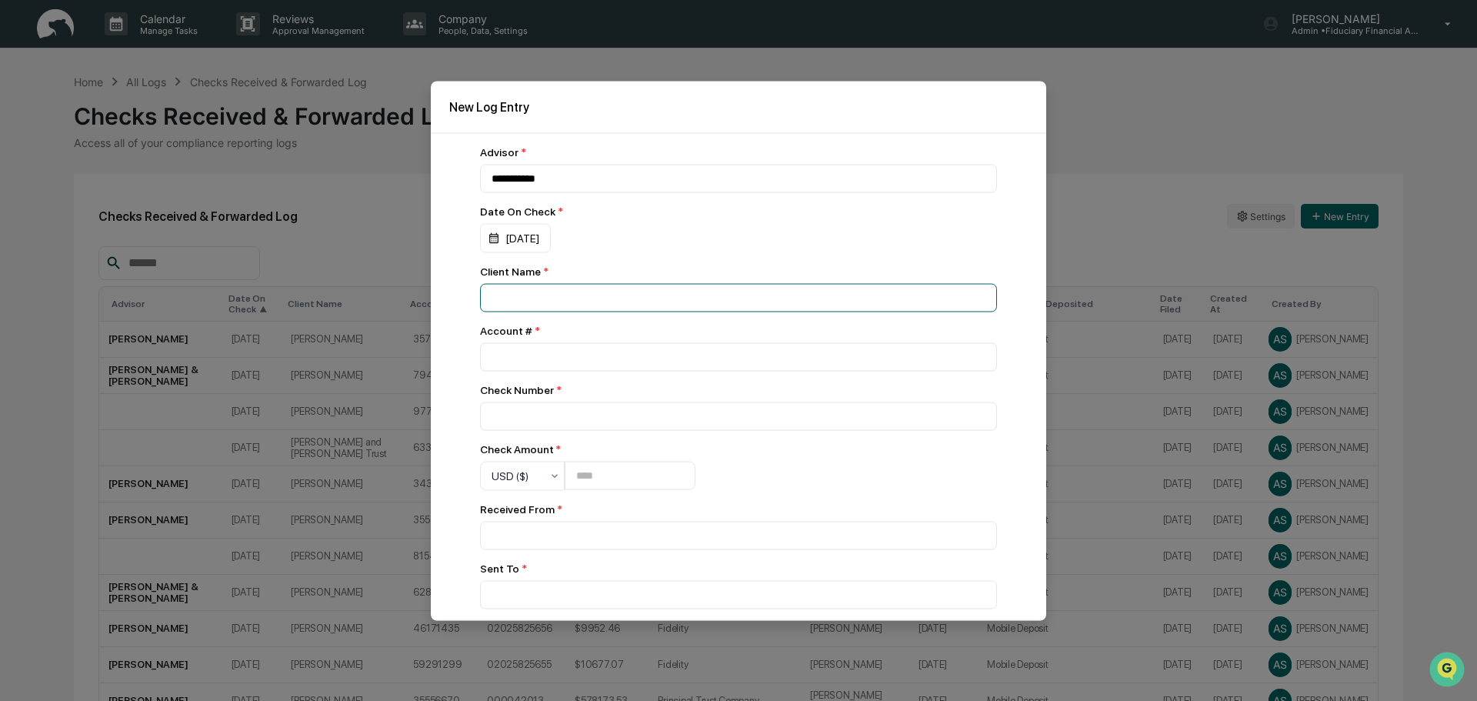
click at [514, 301] on input at bounding box center [738, 297] width 517 height 28
type input "**********"
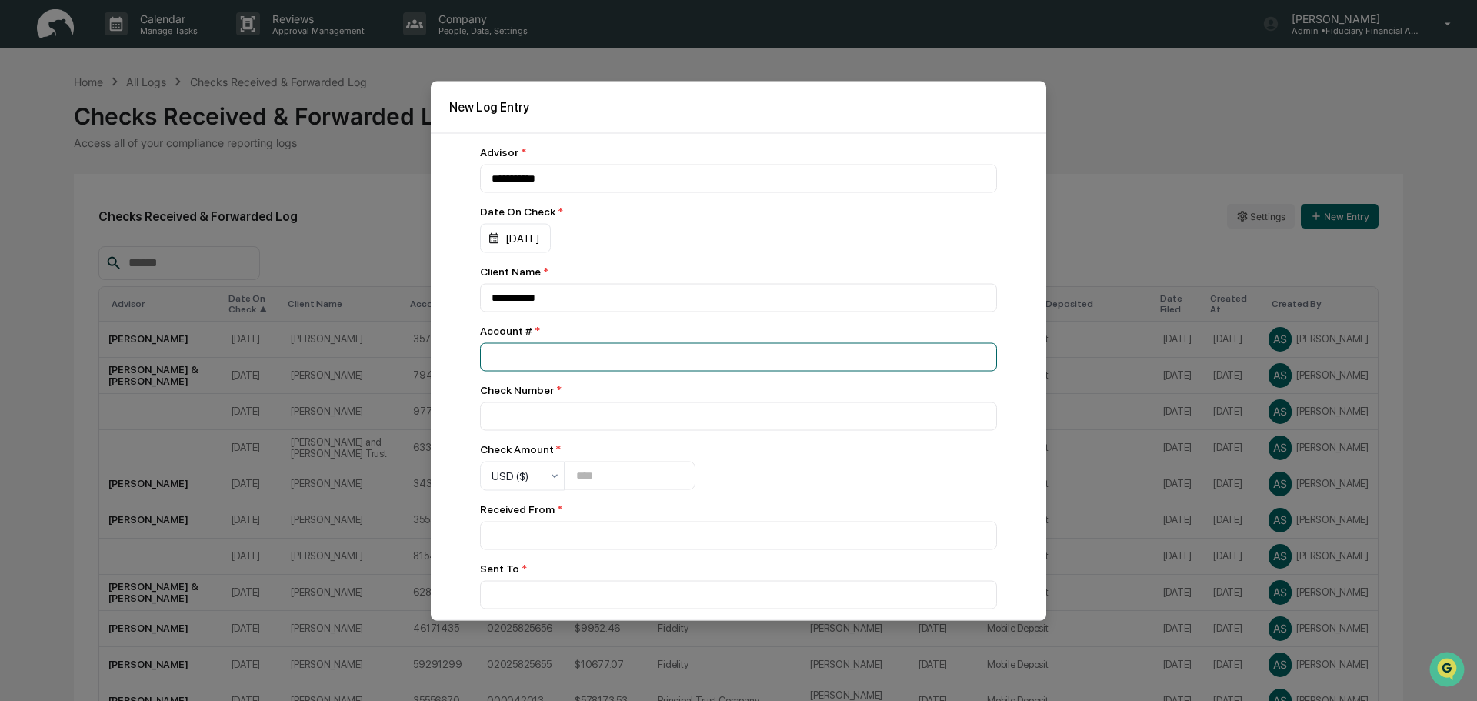
click at [566, 357] on input "number" at bounding box center [738, 356] width 517 height 28
type input "*"
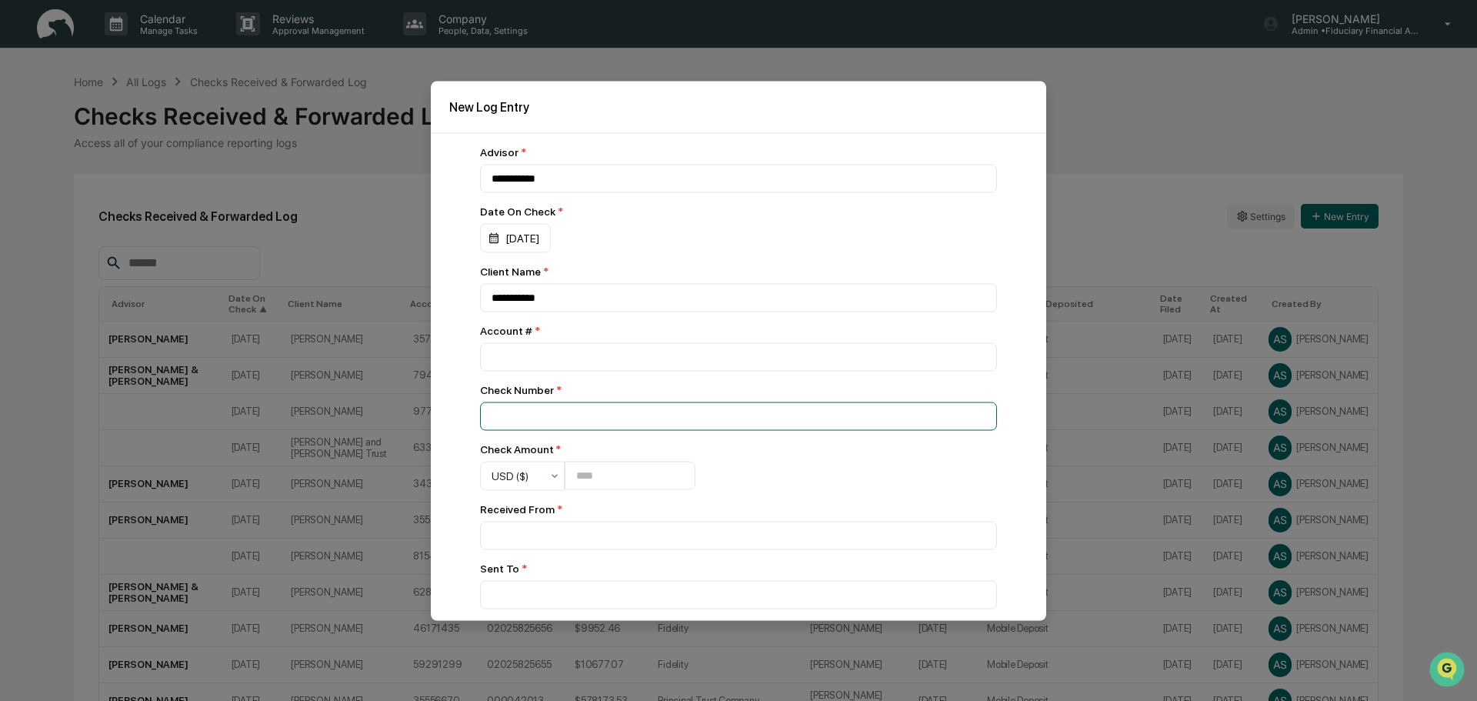
click at [823, 429] on input at bounding box center [738, 416] width 517 height 28
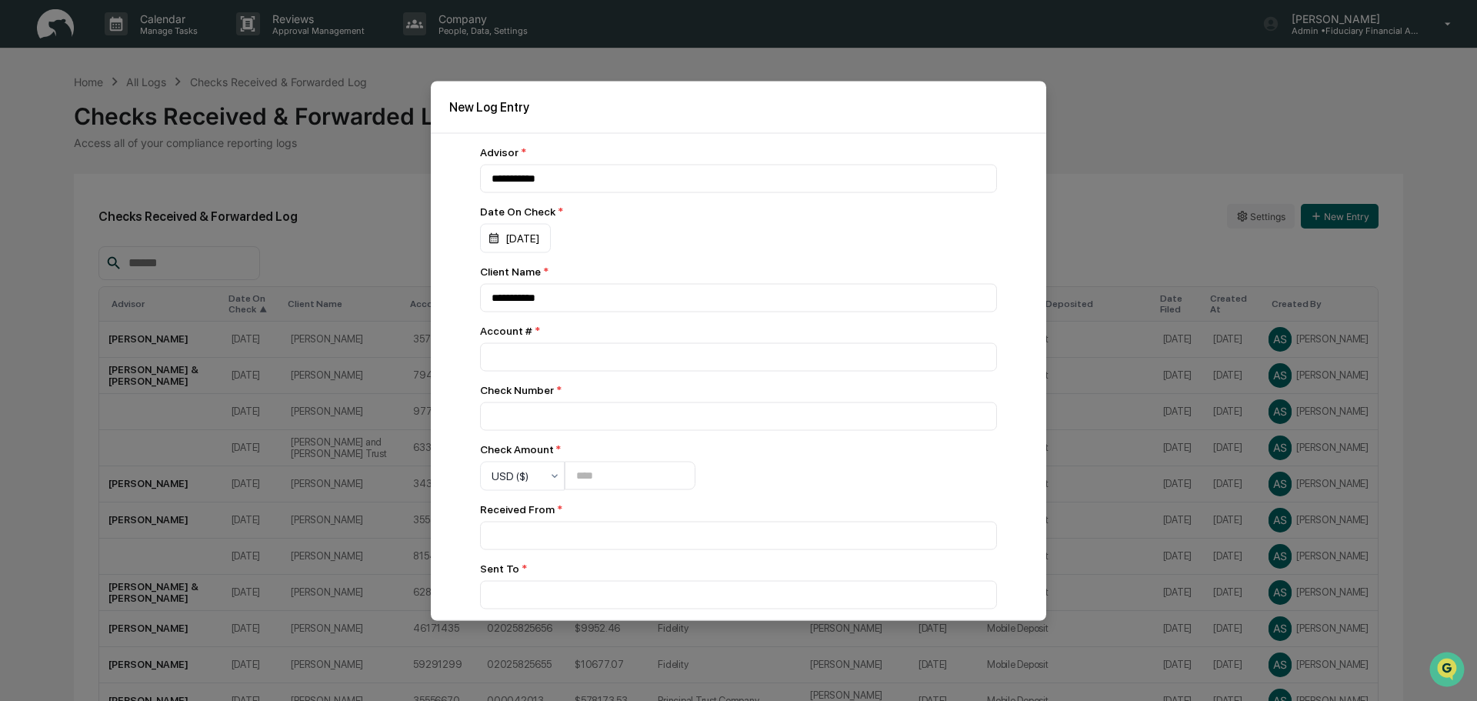
click at [779, 396] on div "Check Number *" at bounding box center [738, 389] width 517 height 12
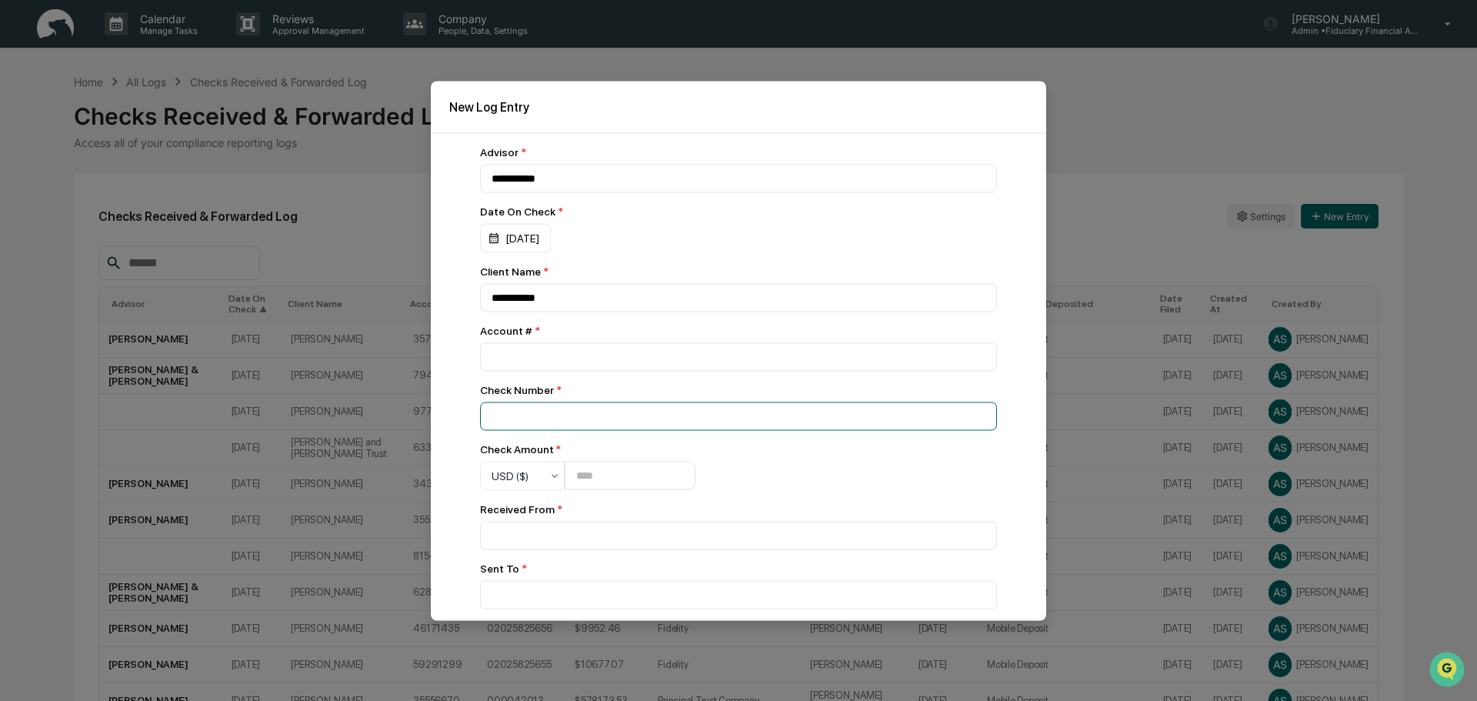
click at [726, 404] on input at bounding box center [738, 416] width 517 height 28
type input "**********"
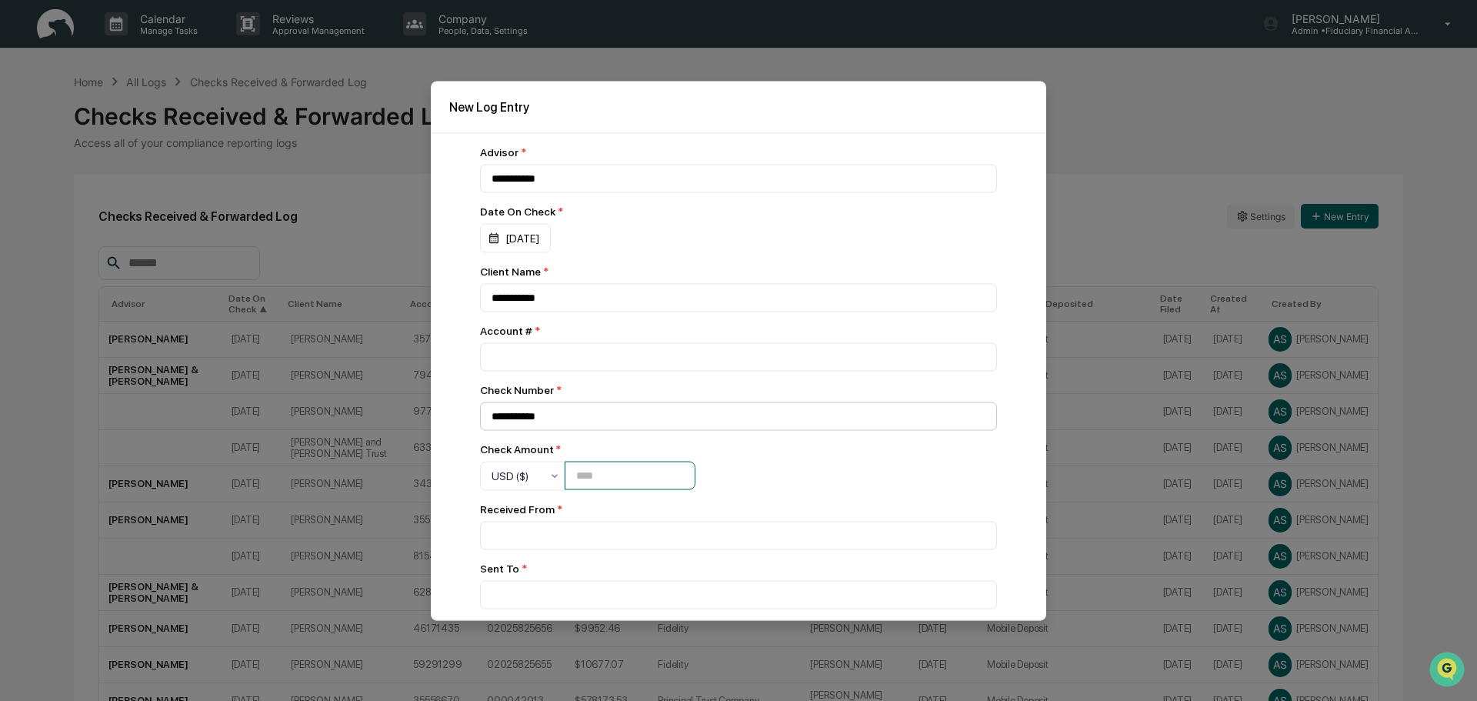
type input "******"
type input "********"
type input "******"
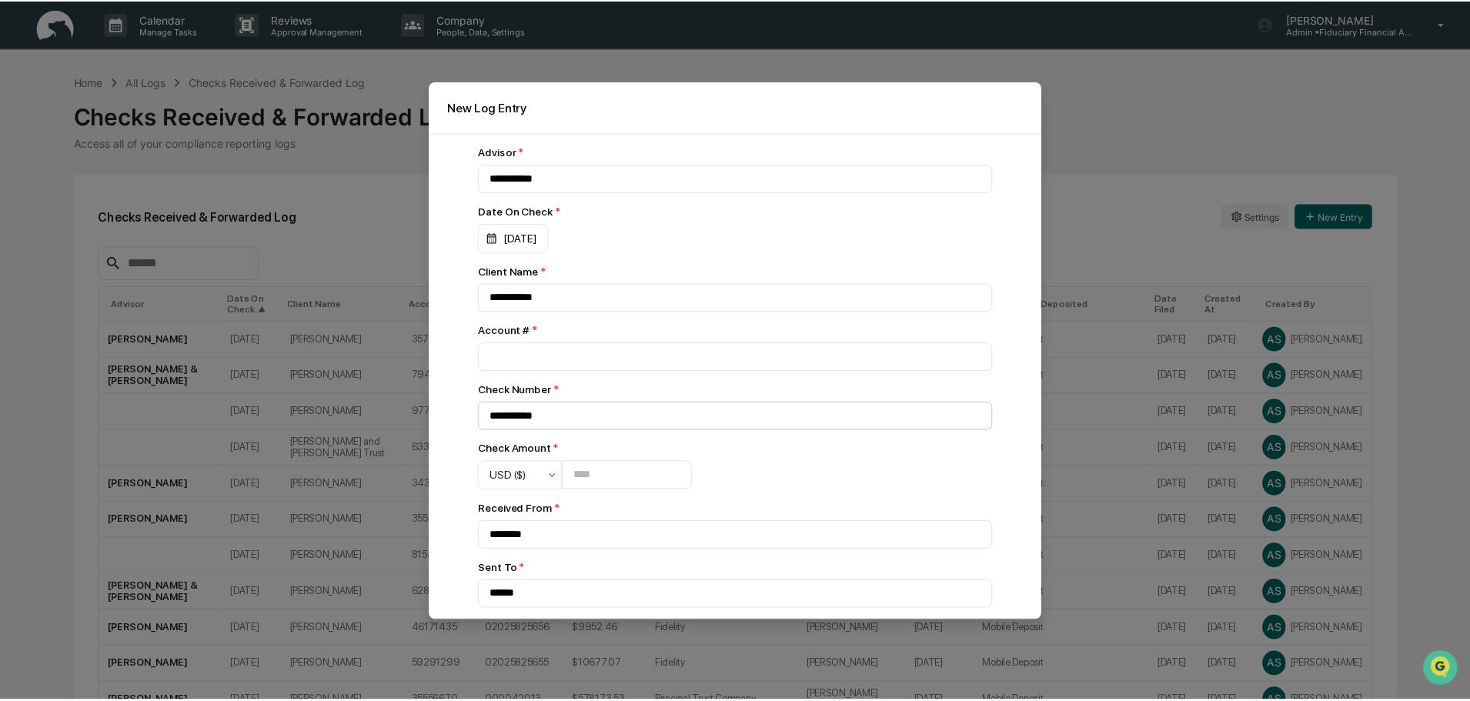
scroll to position [235, 0]
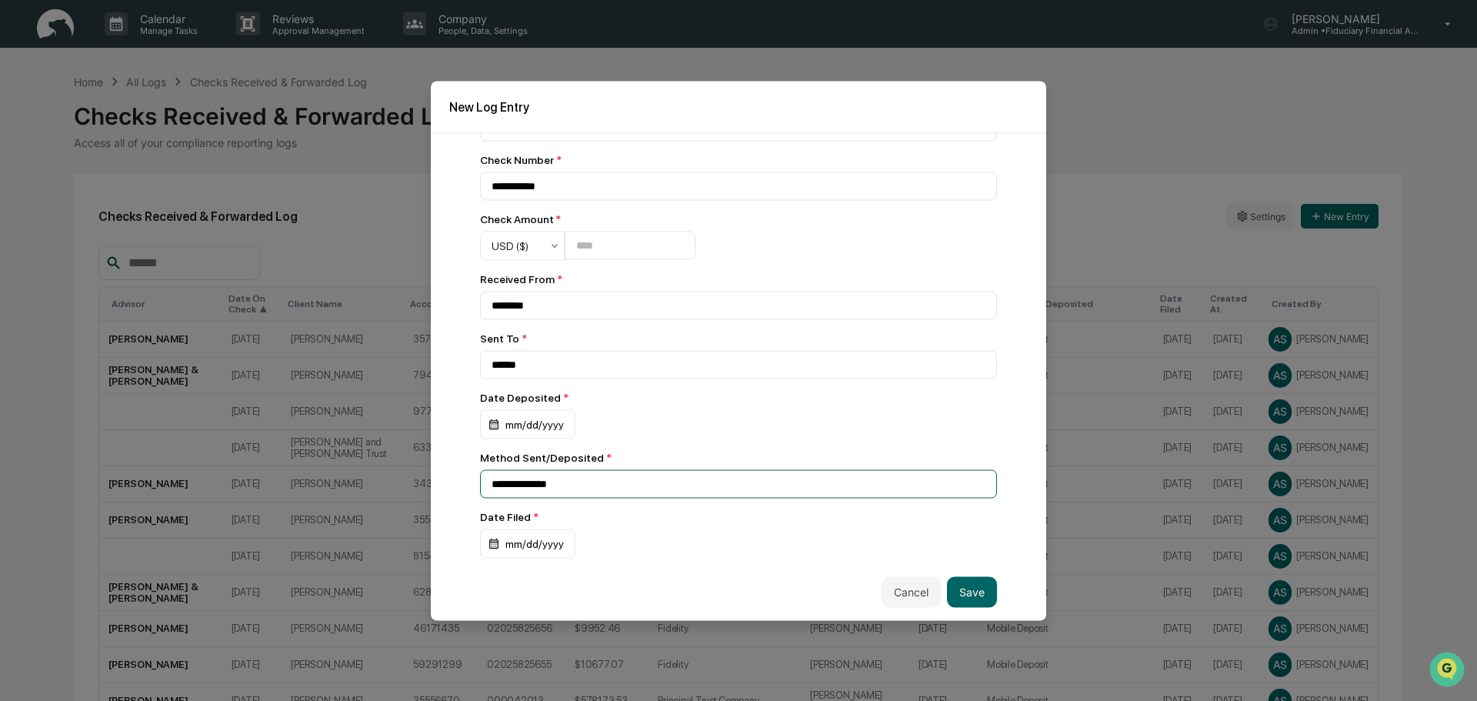
type input "**********"
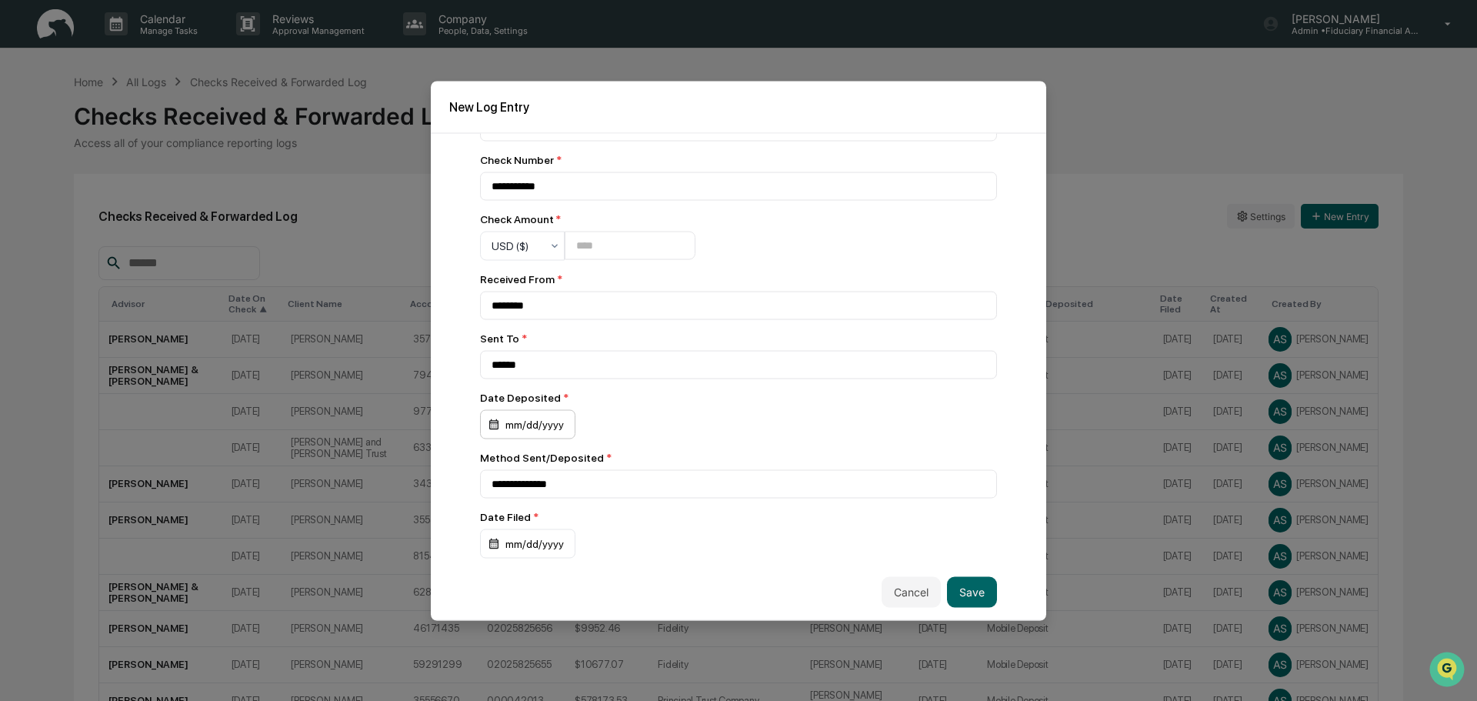
click at [513, 421] on div "mm/dd/yyyy" at bounding box center [527, 423] width 95 height 29
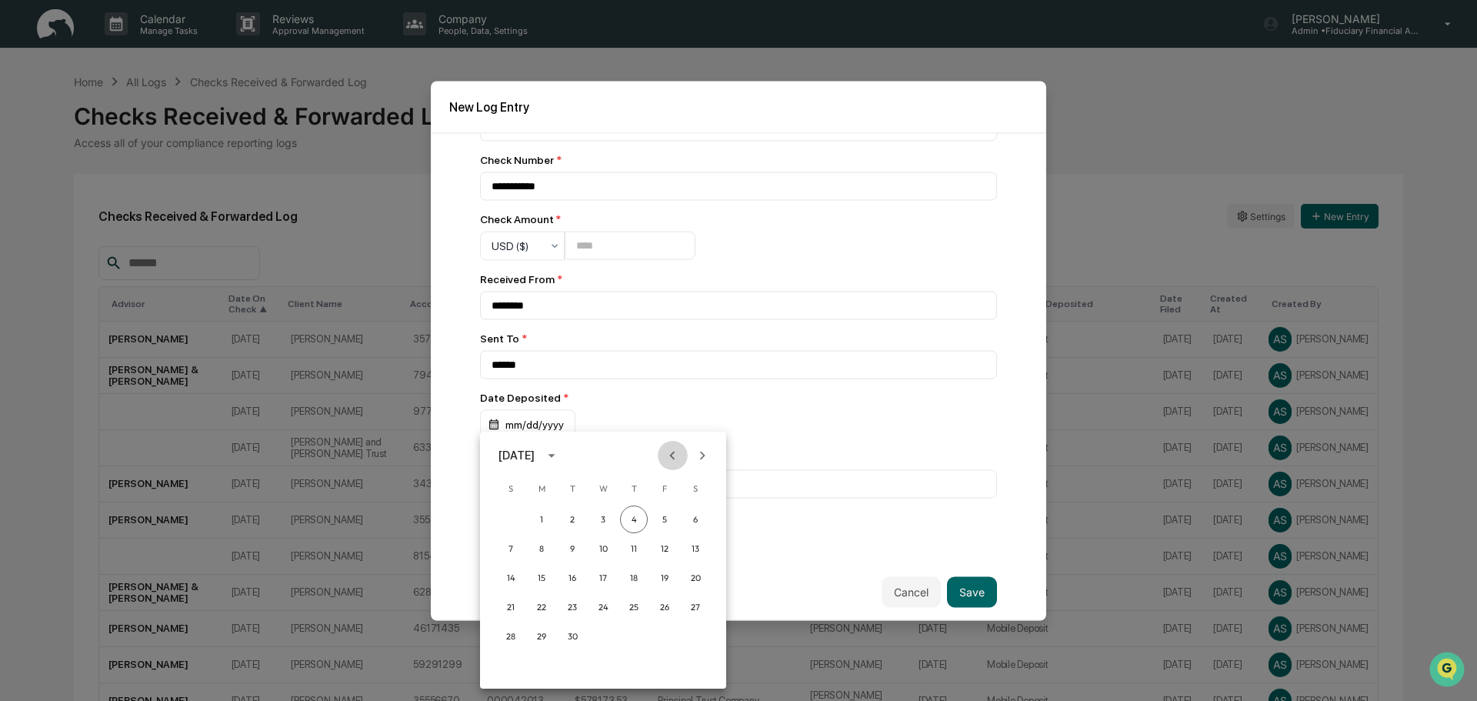
click at [681, 458] on icon "Previous month" at bounding box center [672, 455] width 17 height 17
click at [681, 456] on icon "Previous month" at bounding box center [672, 455] width 17 height 17
click at [567, 573] on button "17" at bounding box center [573, 578] width 28 height 28
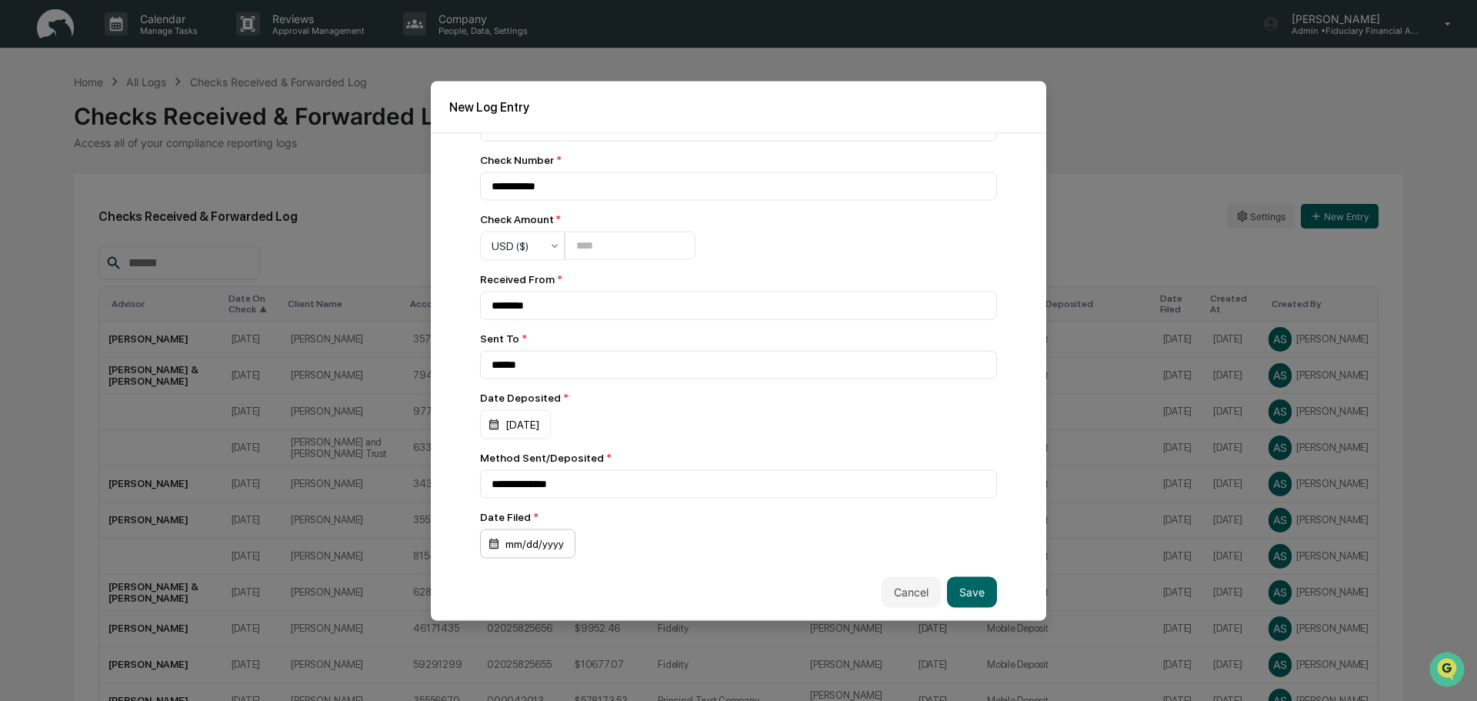
click at [540, 549] on div "mm/dd/yyyy" at bounding box center [527, 543] width 95 height 29
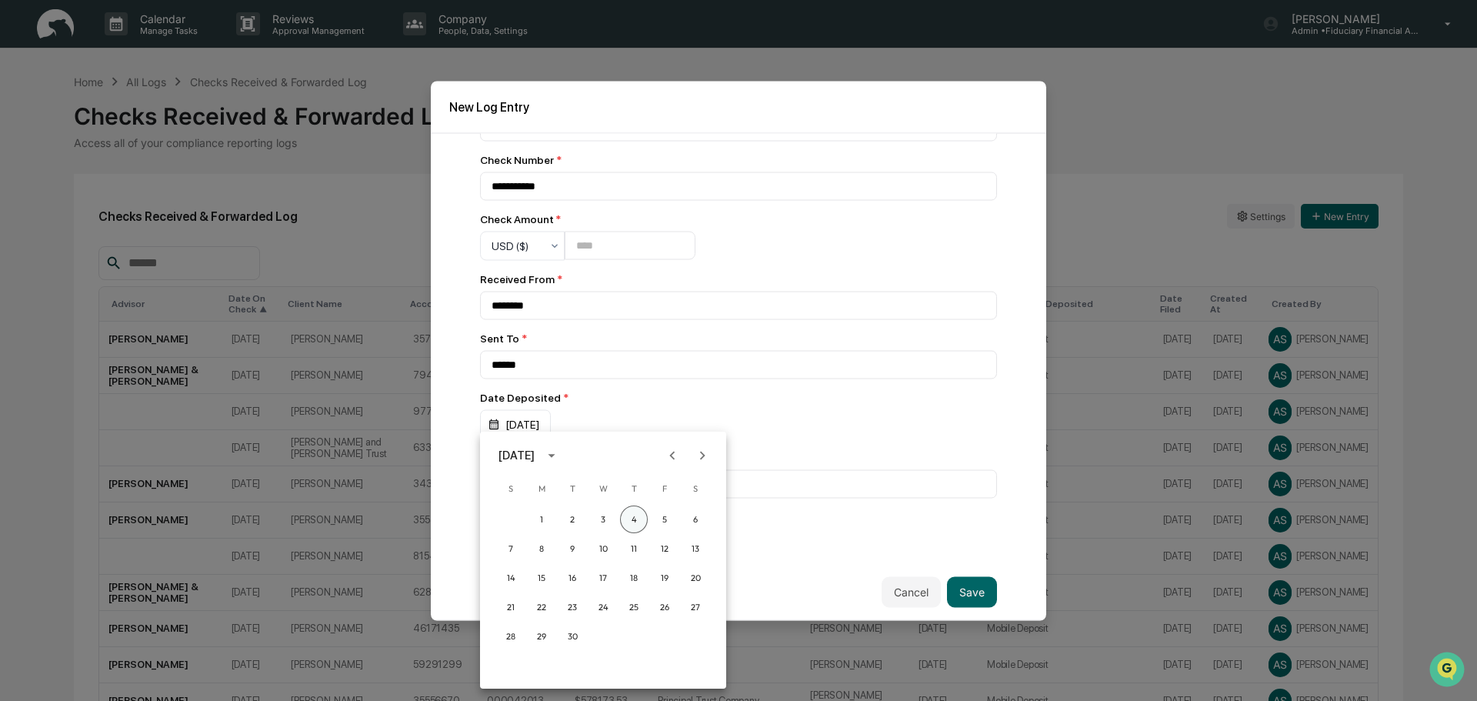
click at [637, 516] on button "4" at bounding box center [634, 520] width 28 height 28
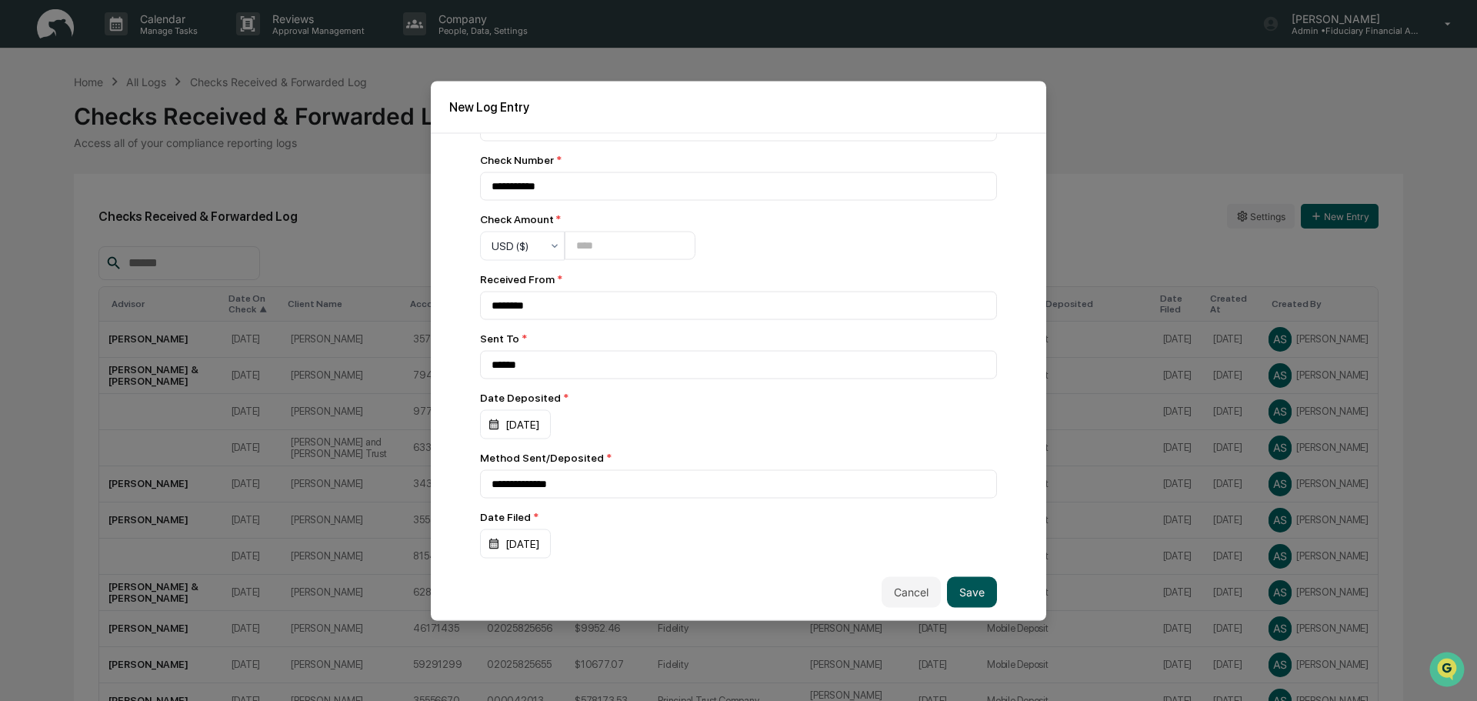
click at [951, 584] on button "Save" at bounding box center [972, 591] width 50 height 31
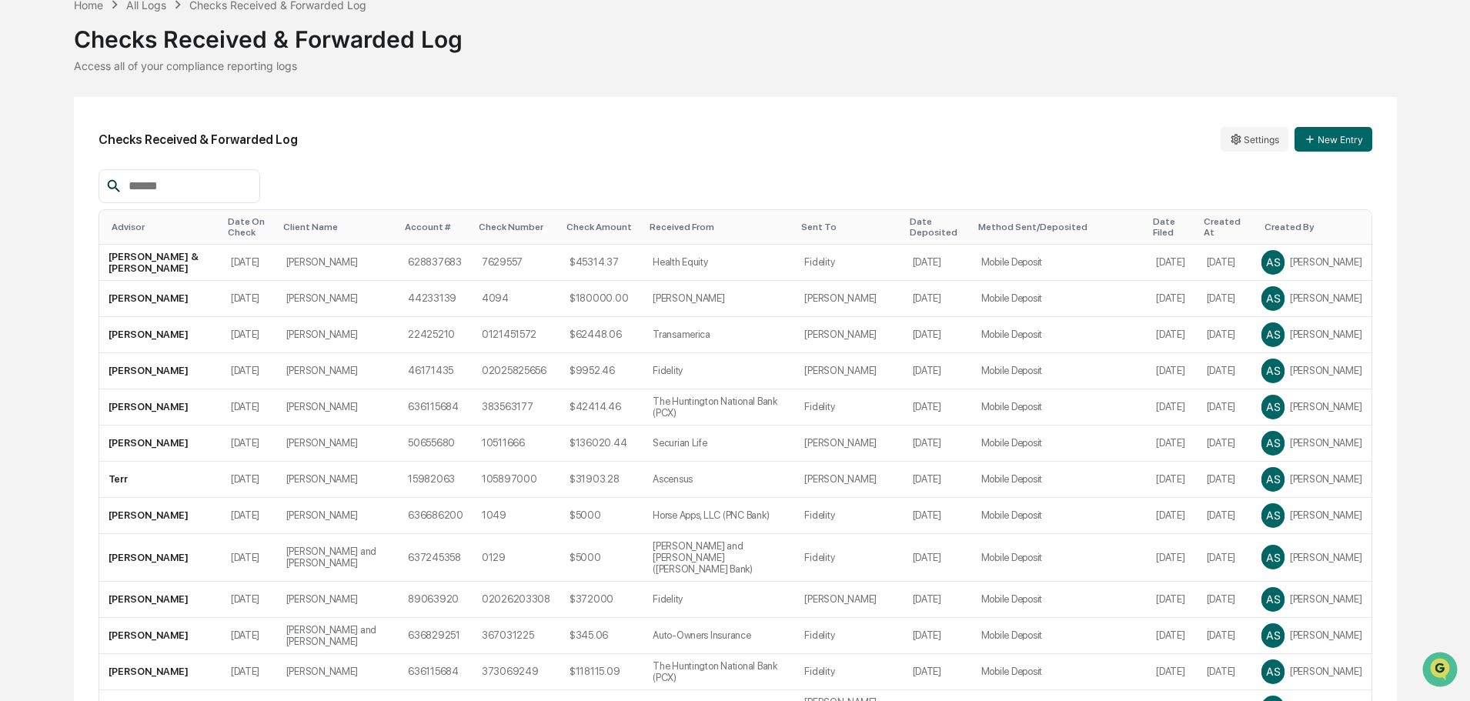
scroll to position [0, 0]
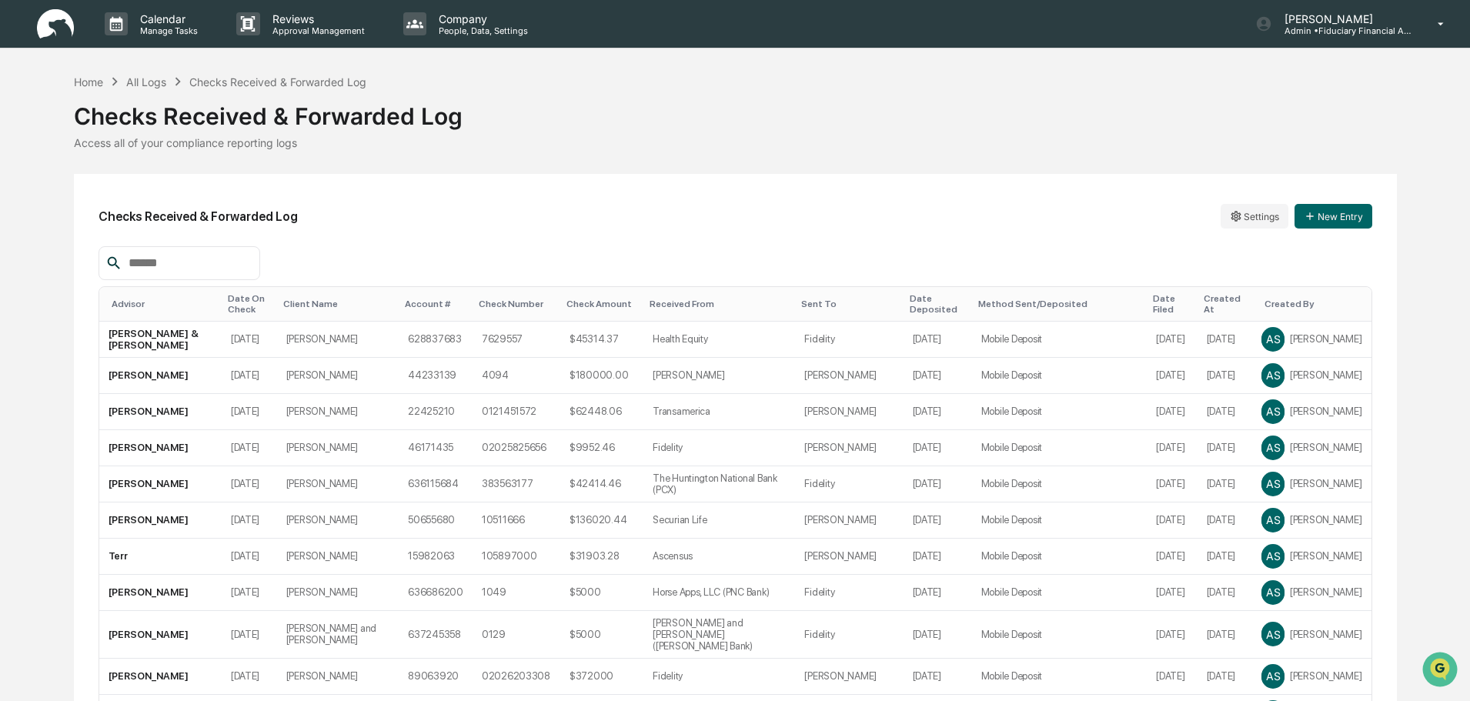
click at [65, 31] on img at bounding box center [55, 24] width 37 height 30
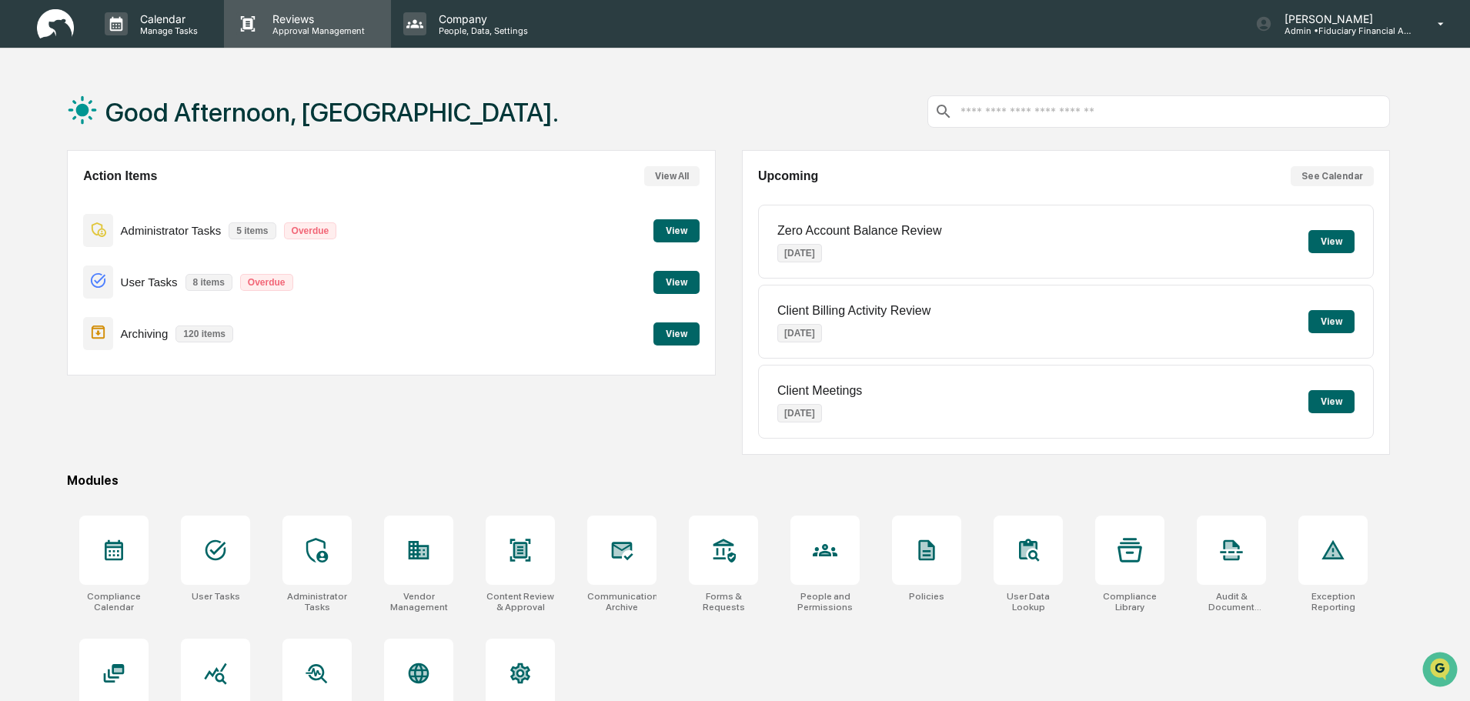
click at [379, 32] on div "Reviews Approval Management" at bounding box center [305, 24] width 151 height 24
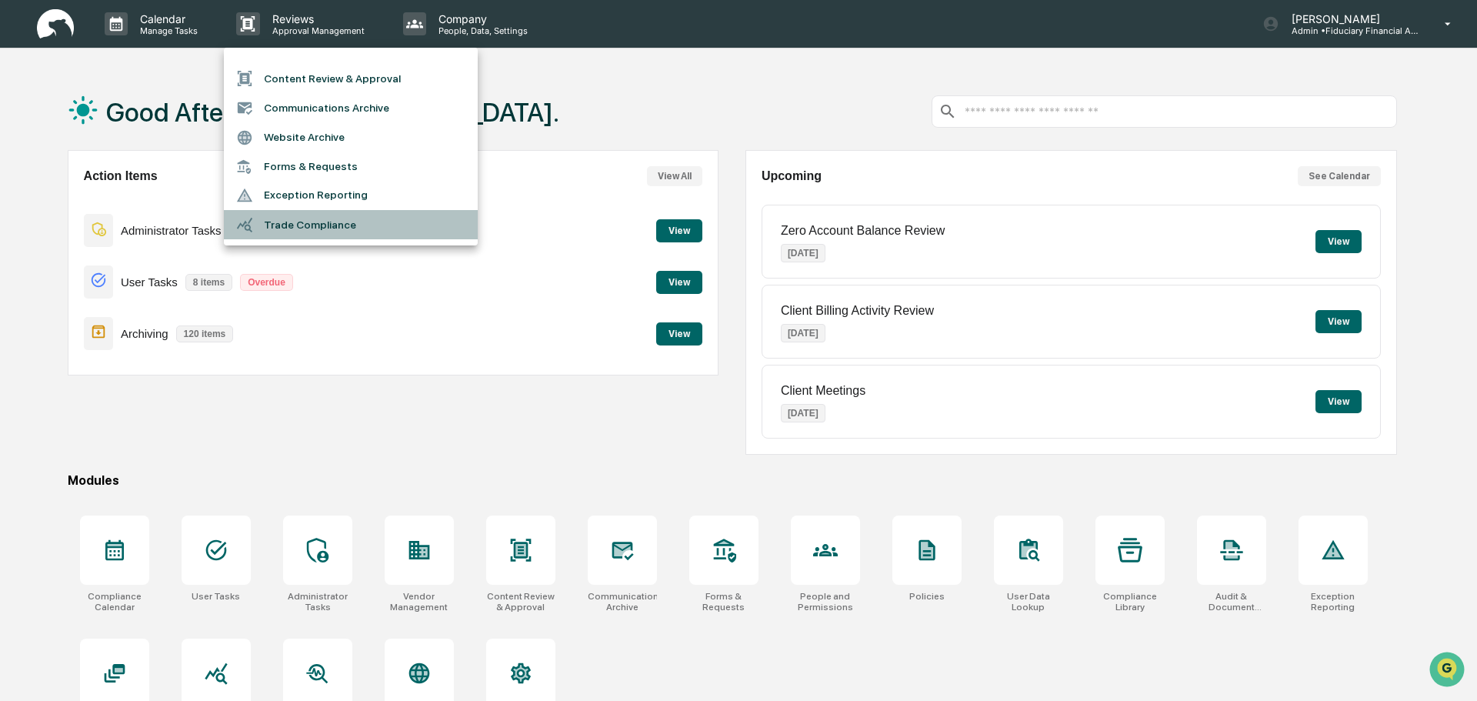
click at [404, 213] on li "Trade Compliance" at bounding box center [351, 224] width 254 height 29
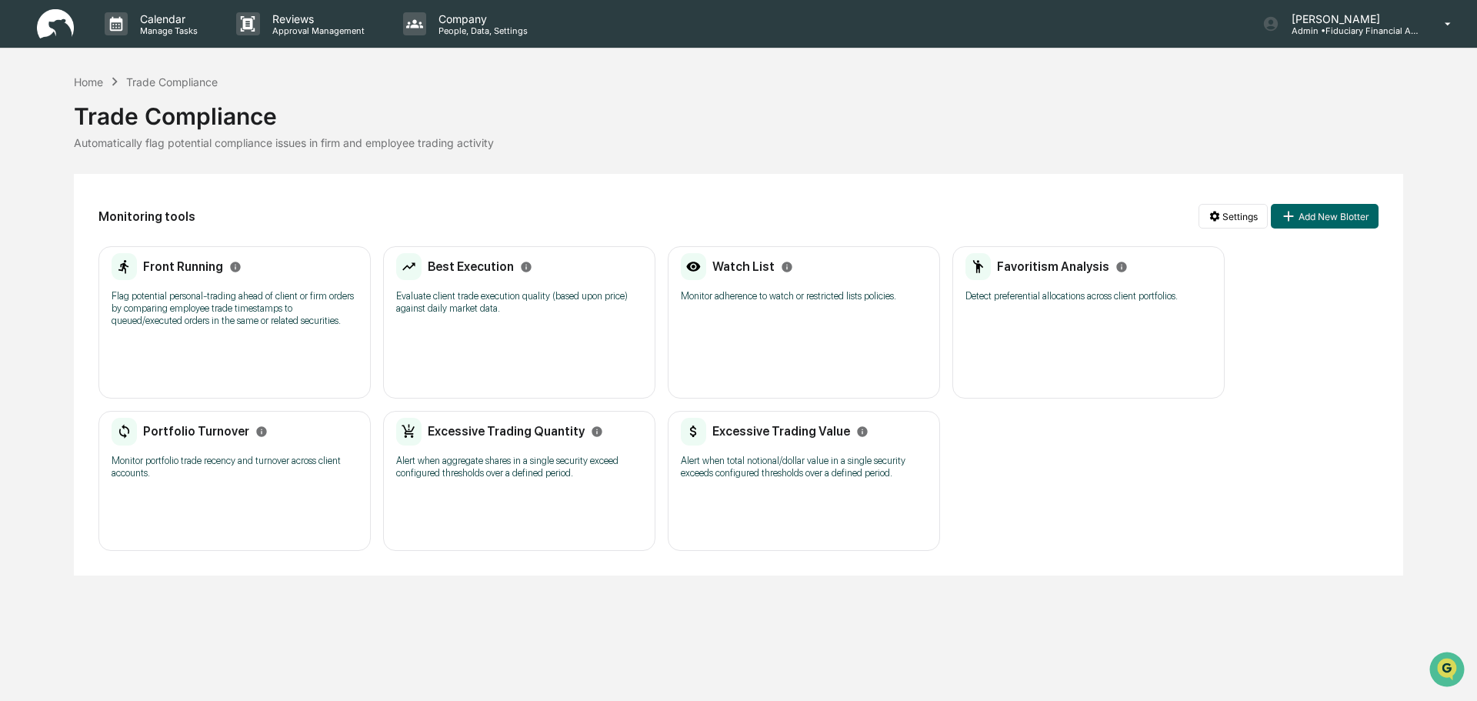
click at [191, 322] on p "Flag potential personal-trading ahead of client or firm orders by comparing emp…" at bounding box center [235, 308] width 246 height 37
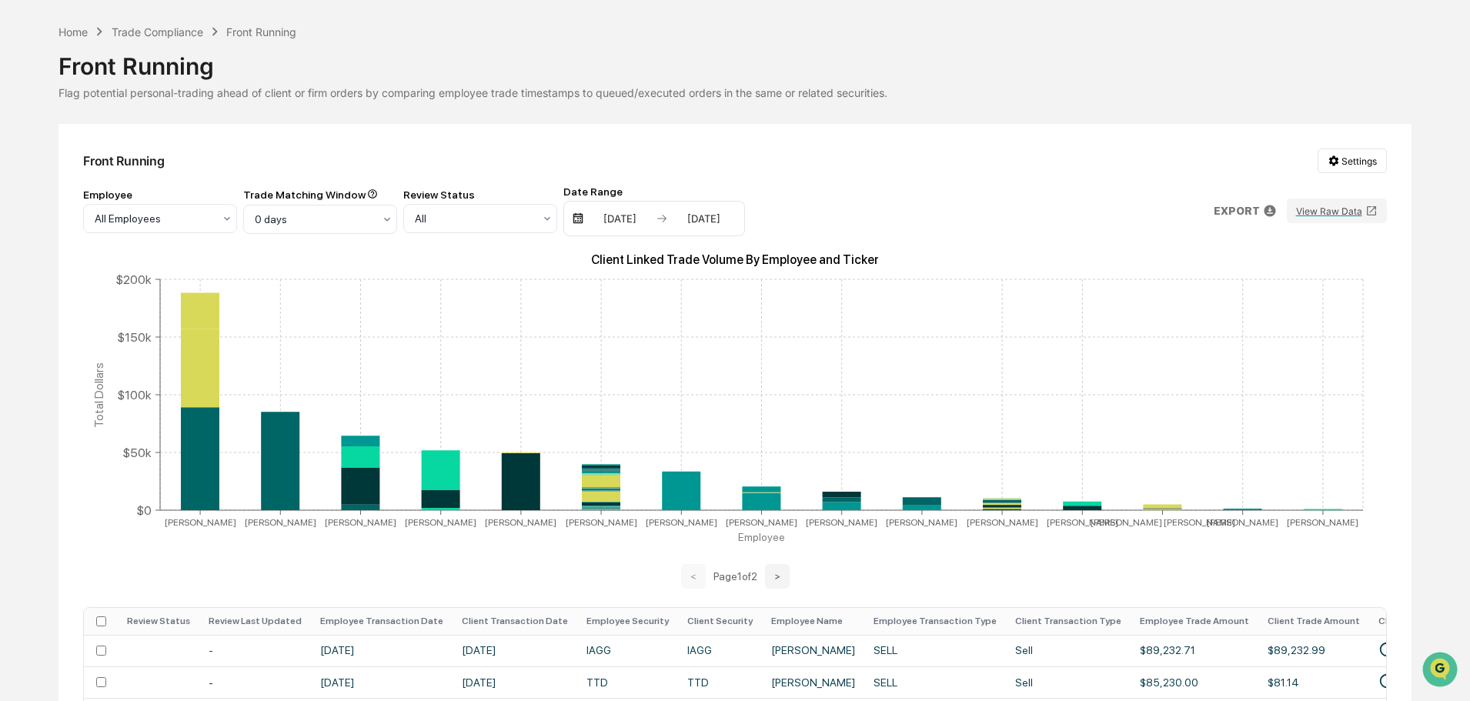
scroll to position [77, 0]
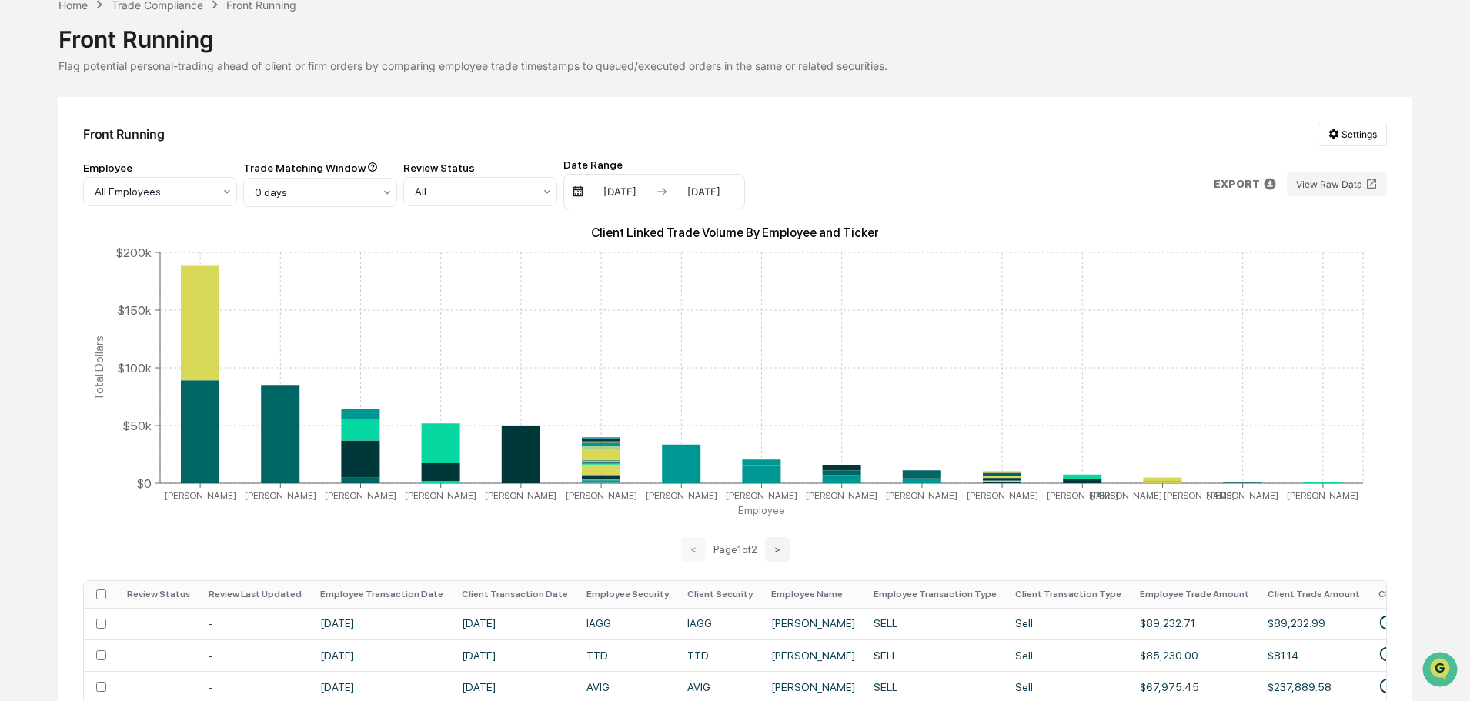
click at [605, 196] on div "03/04/2025" at bounding box center [619, 191] width 65 height 12
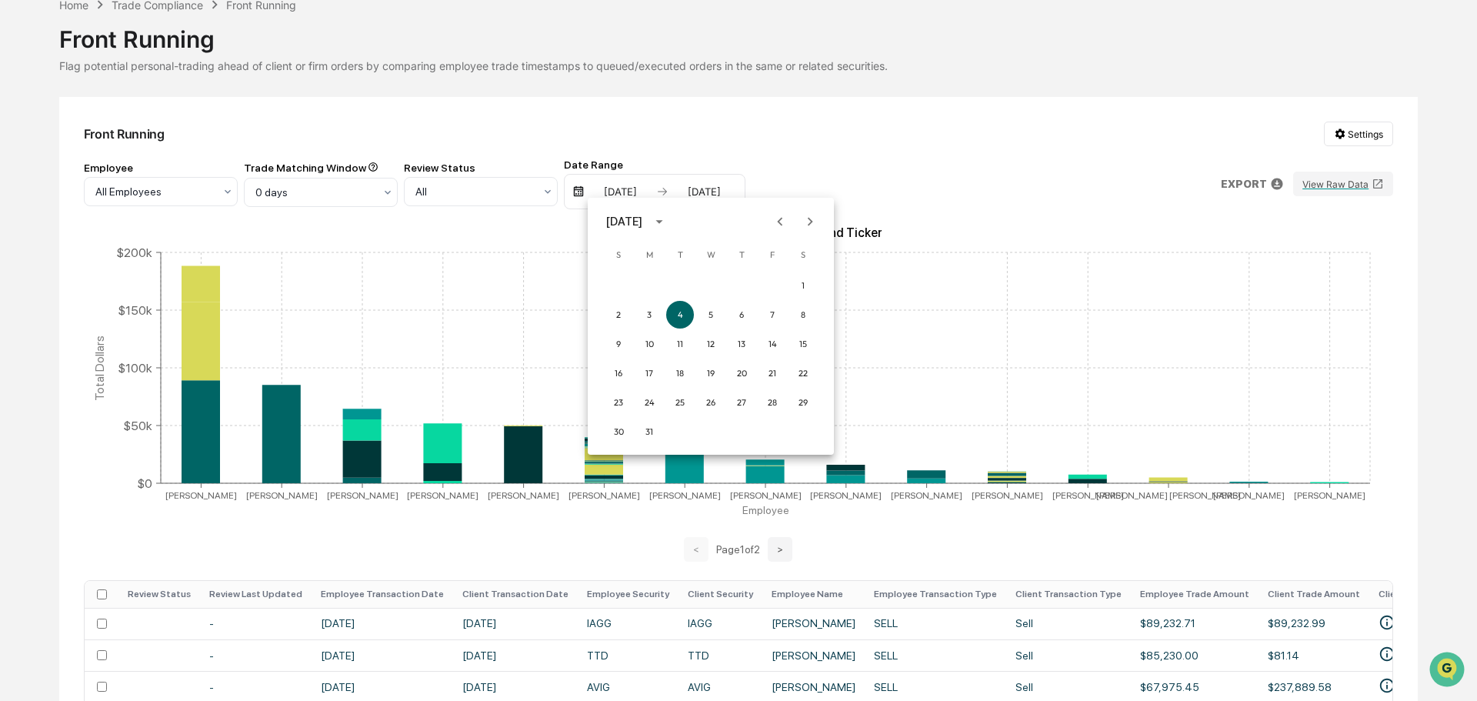
click at [803, 220] on icon "Next month" at bounding box center [810, 221] width 17 height 17
click at [803, 219] on icon "Next month" at bounding box center [810, 221] width 17 height 17
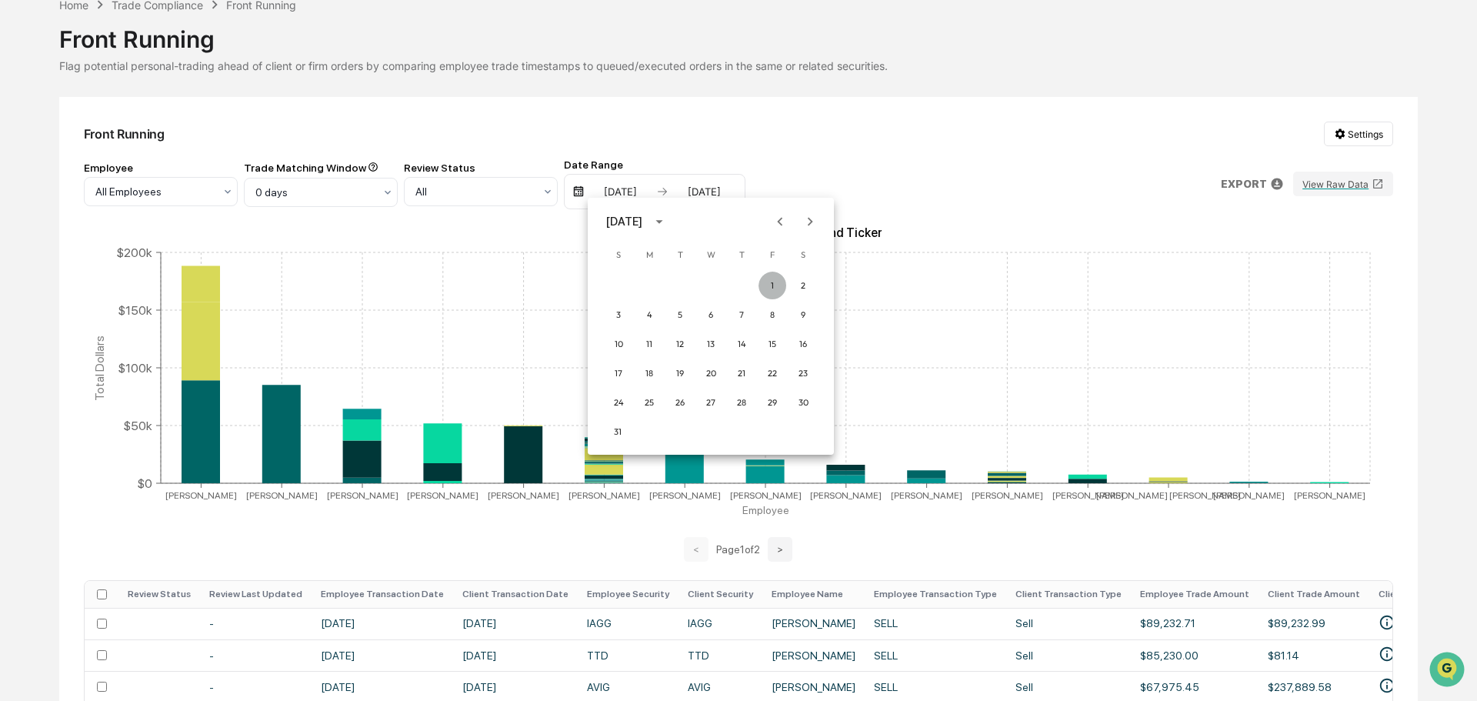
click at [764, 284] on button "1" at bounding box center [773, 286] width 28 height 28
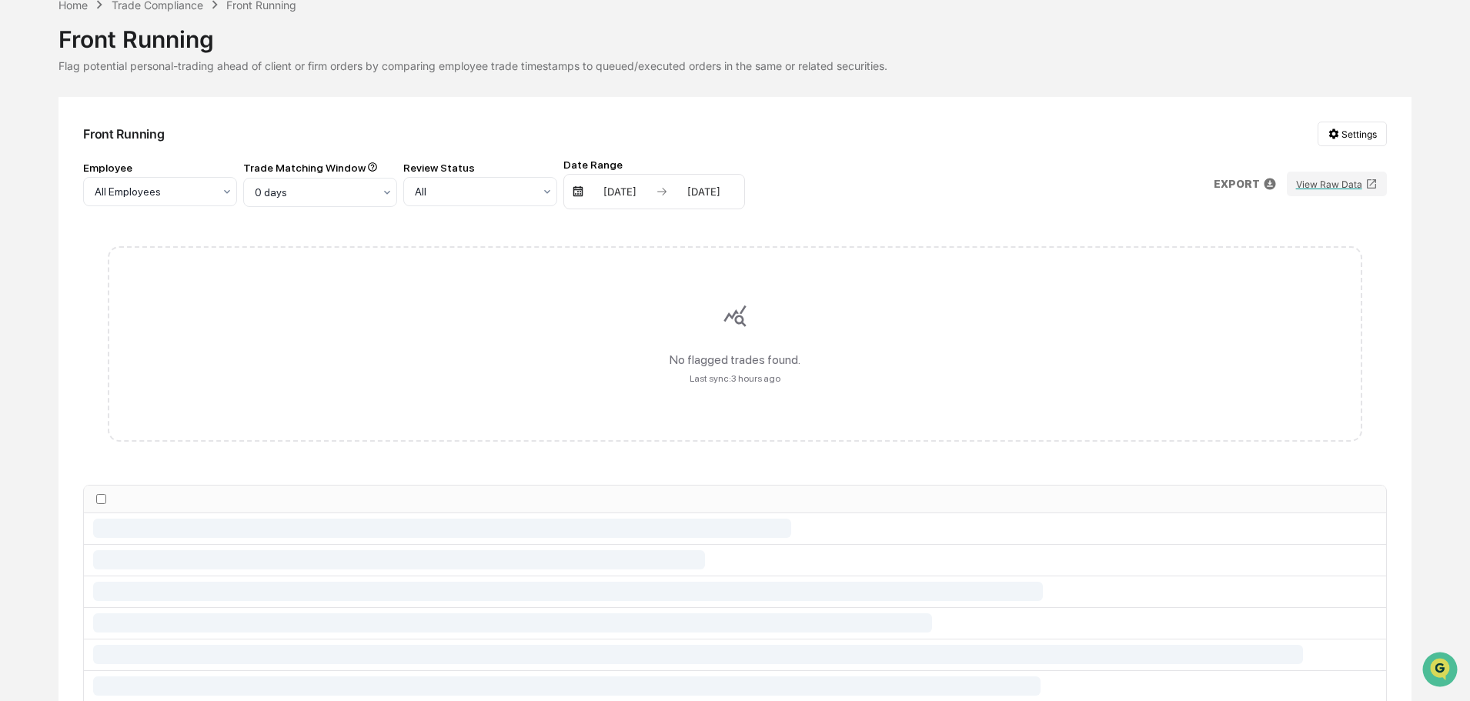
click at [701, 197] on div "09/04/2025" at bounding box center [703, 191] width 65 height 12
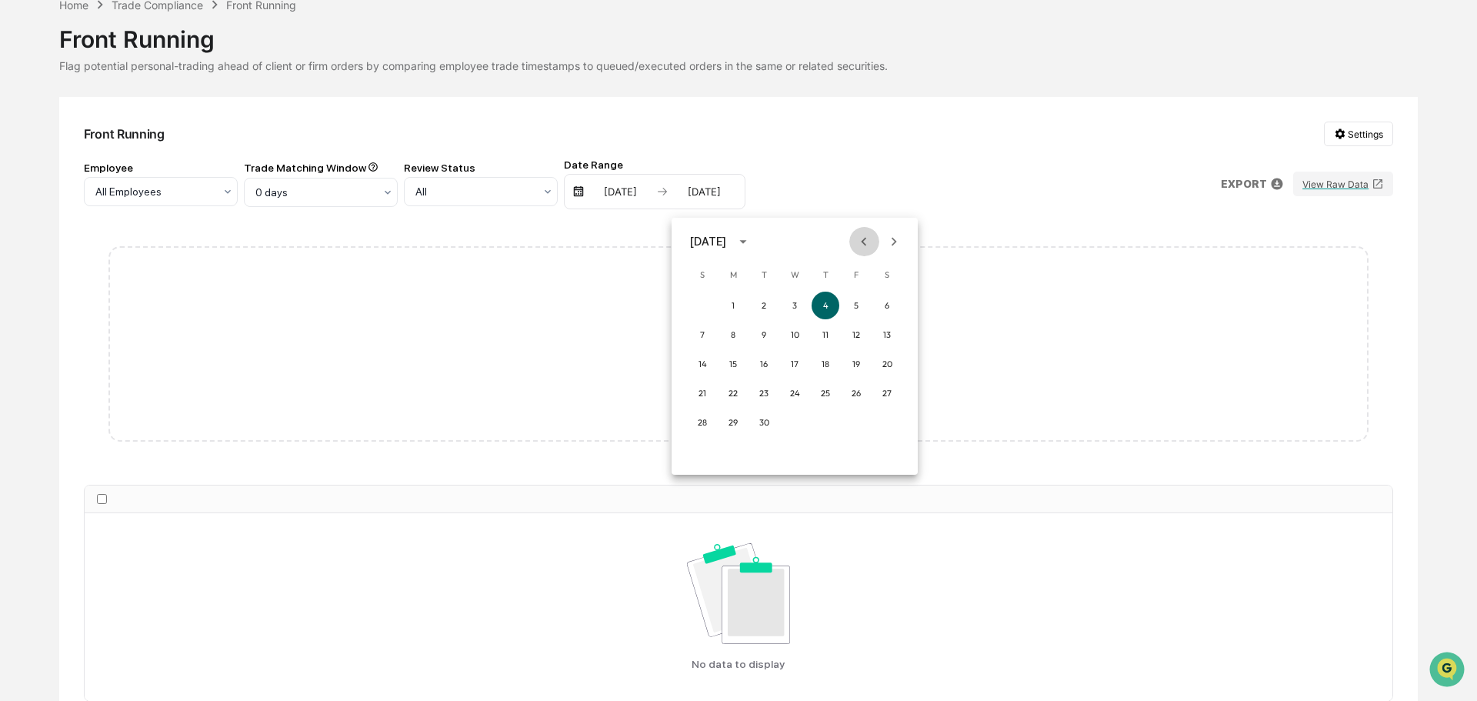
click at [863, 240] on icon "Previous month" at bounding box center [864, 241] width 17 height 17
click at [707, 451] on button "31" at bounding box center [702, 452] width 28 height 28
click at [793, 233] on div "No flagged trades found. Last sync: 3 hours ago" at bounding box center [734, 344] width 1303 height 245
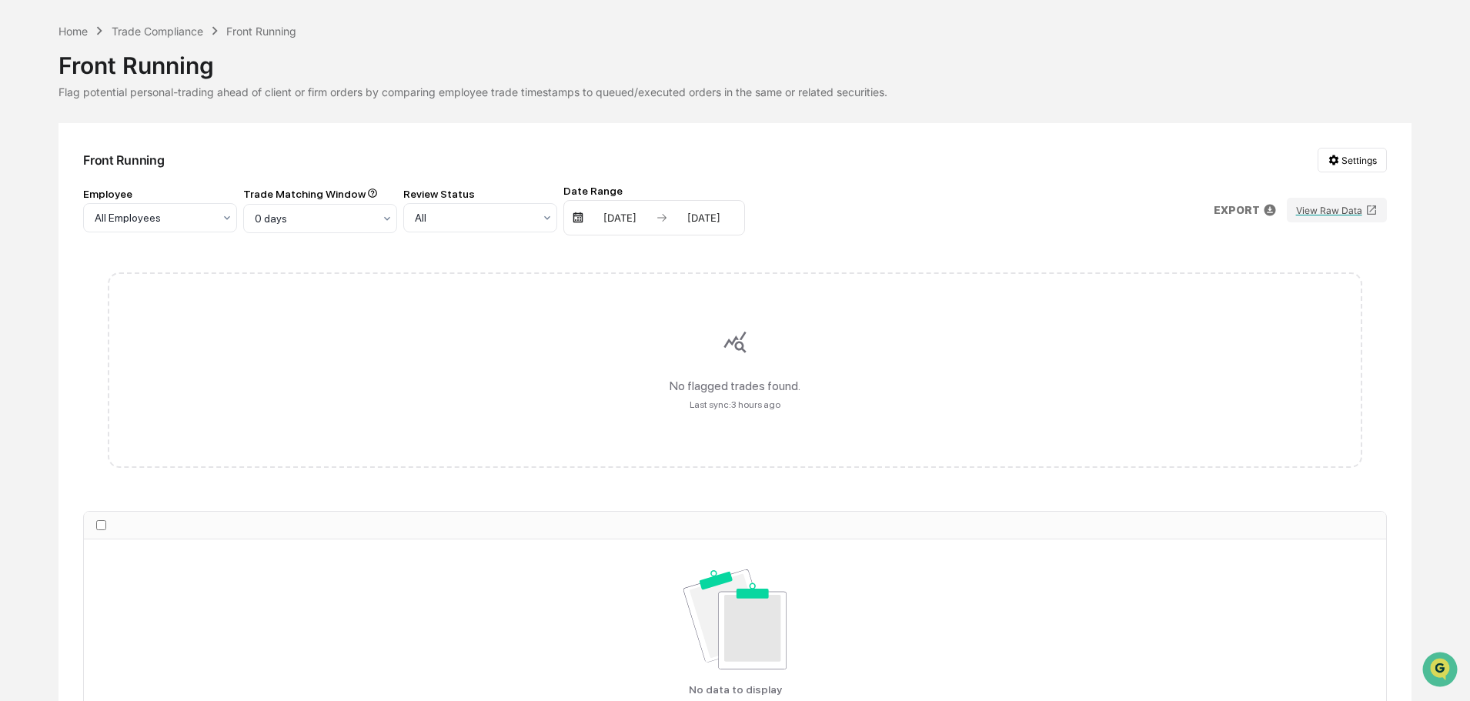
scroll to position [77, 0]
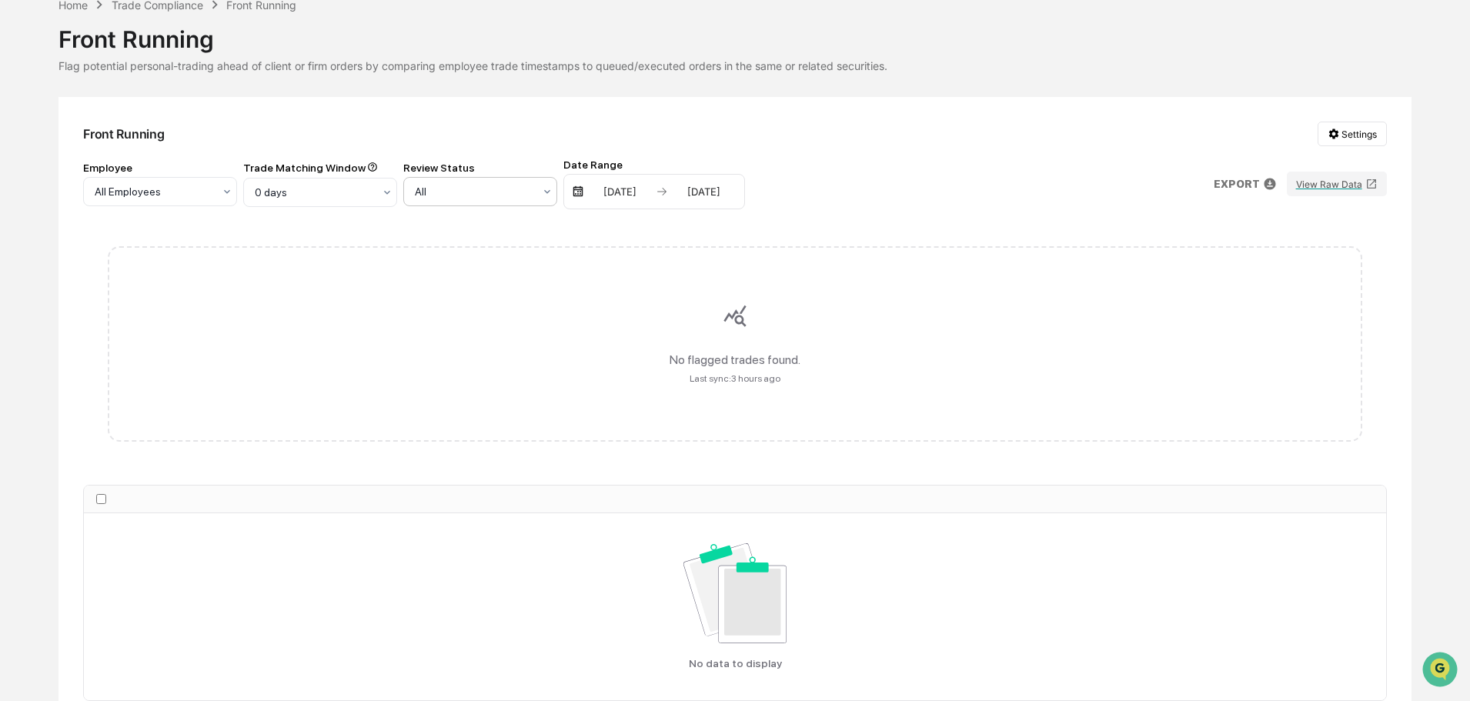
click at [506, 191] on div at bounding box center [474, 191] width 118 height 15
click at [506, 189] on div at bounding box center [474, 191] width 118 height 15
click at [665, 225] on div "No flagged trades found. Last sync: 3 hours ago" at bounding box center [734, 344] width 1303 height 245
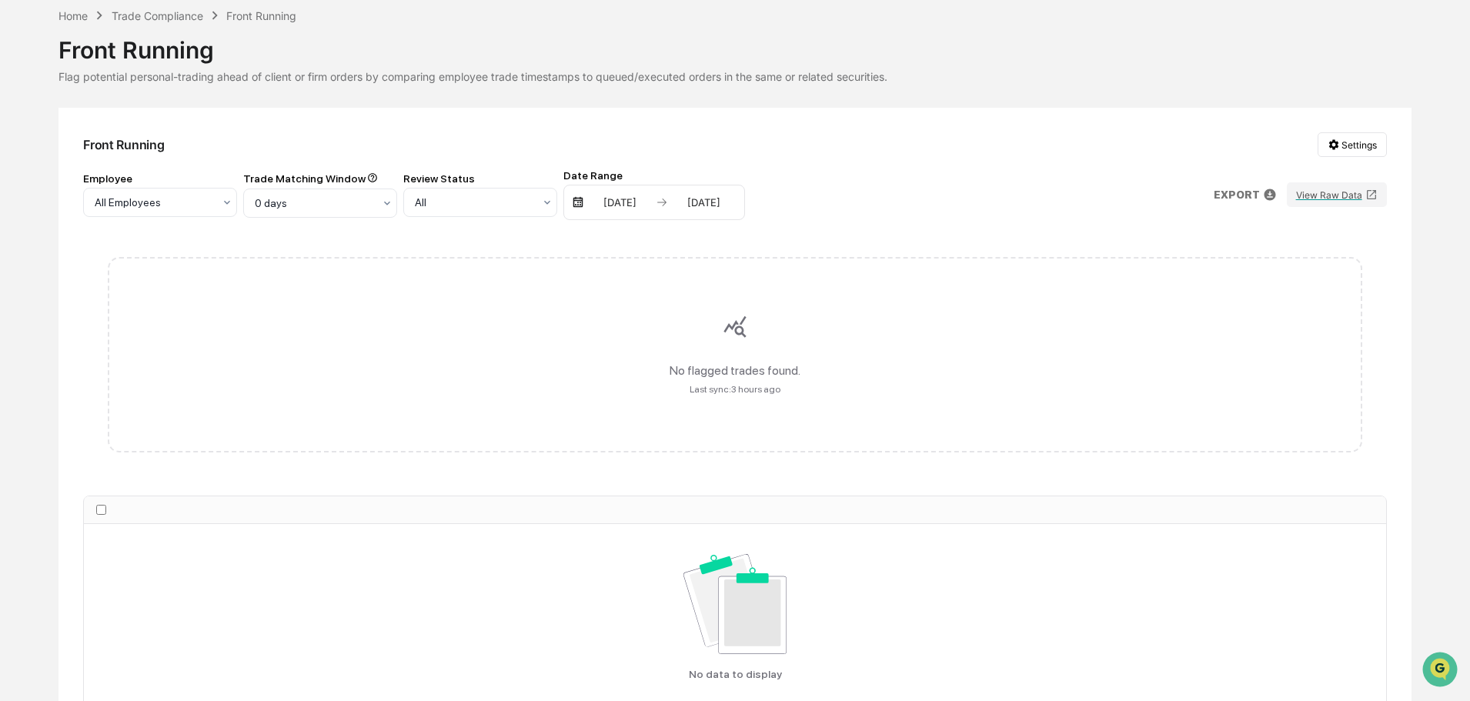
scroll to position [0, 0]
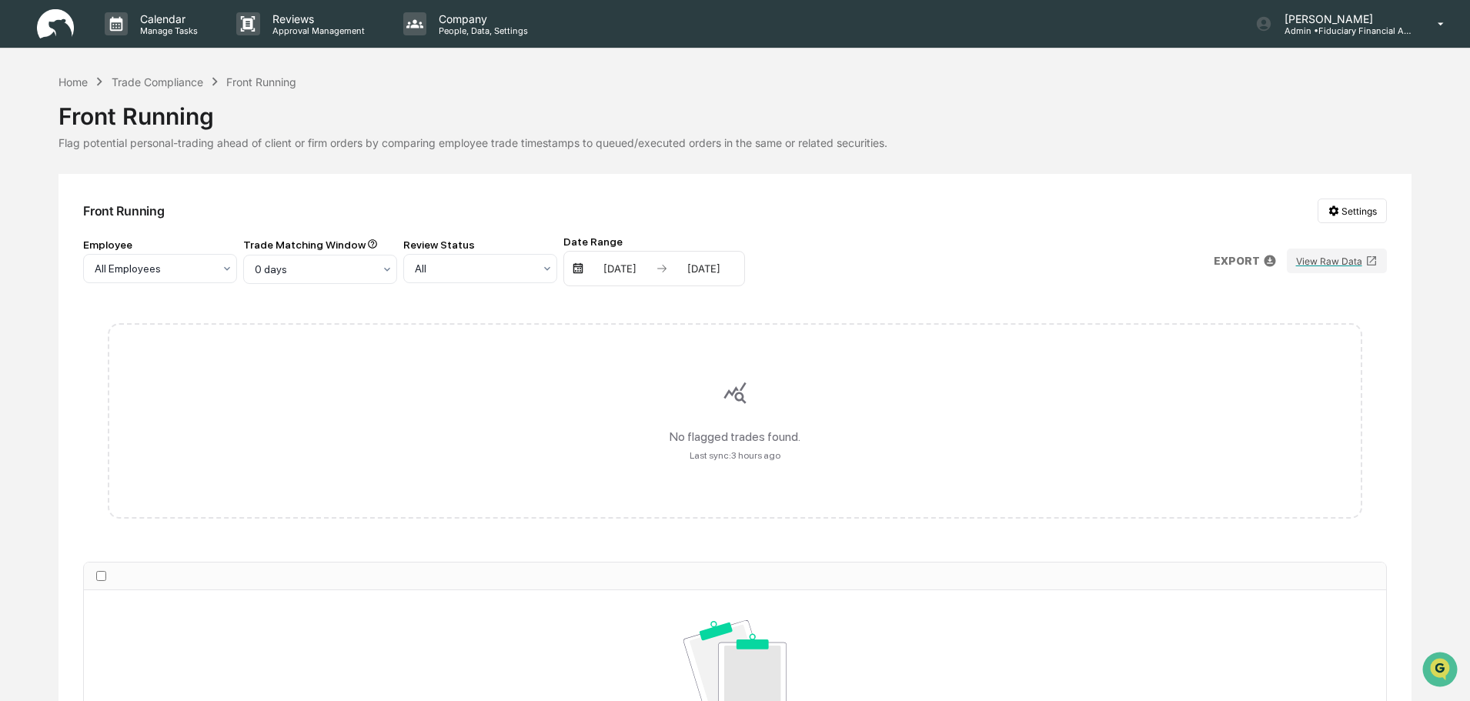
click at [632, 262] on div "08/01/2025 08/31/2025" at bounding box center [654, 268] width 182 height 35
click at [592, 263] on div "08/01/2025" at bounding box center [619, 268] width 65 height 12
click at [761, 359] on button "1" at bounding box center [773, 363] width 28 height 28
click at [622, 272] on div "08/01/2025" at bounding box center [619, 268] width 65 height 12
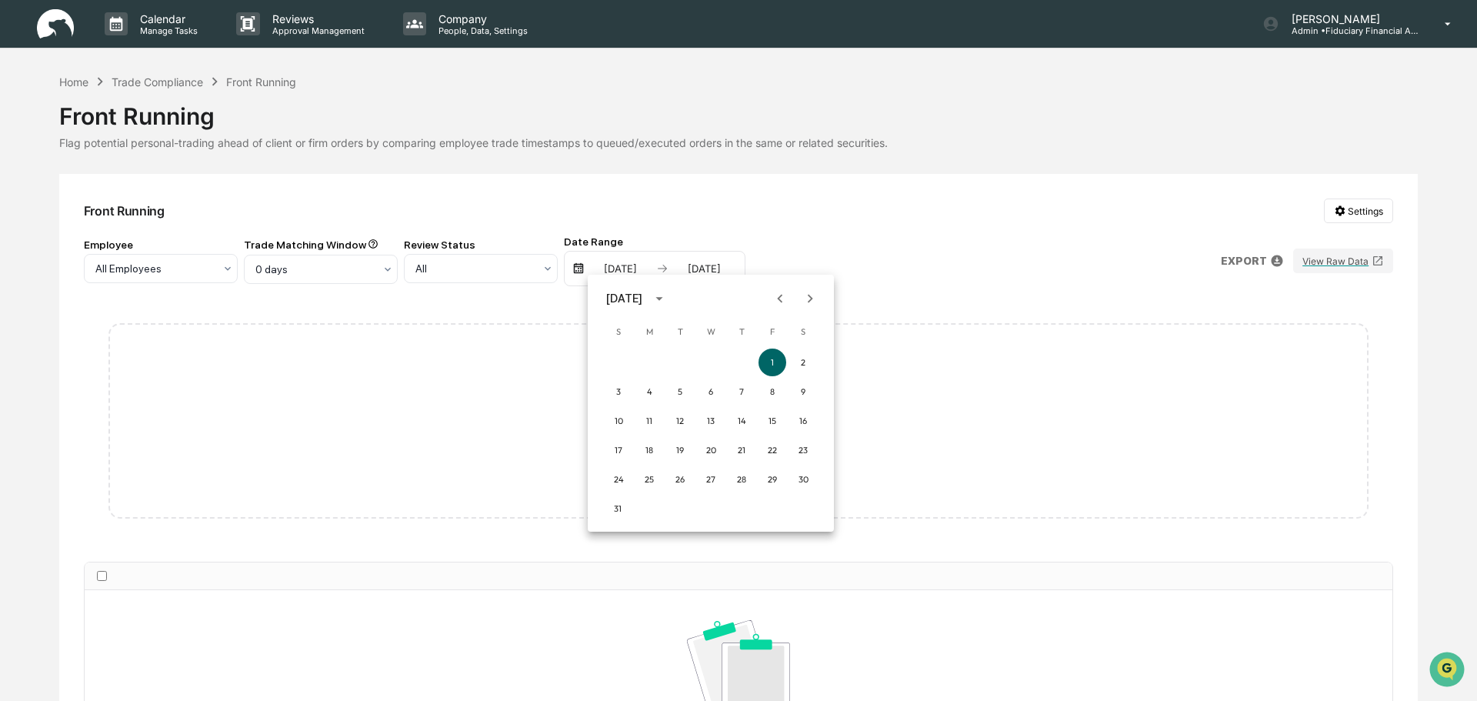
click at [781, 299] on icon "Previous month" at bounding box center [780, 298] width 17 height 17
click at [680, 363] on button "1" at bounding box center [680, 363] width 28 height 28
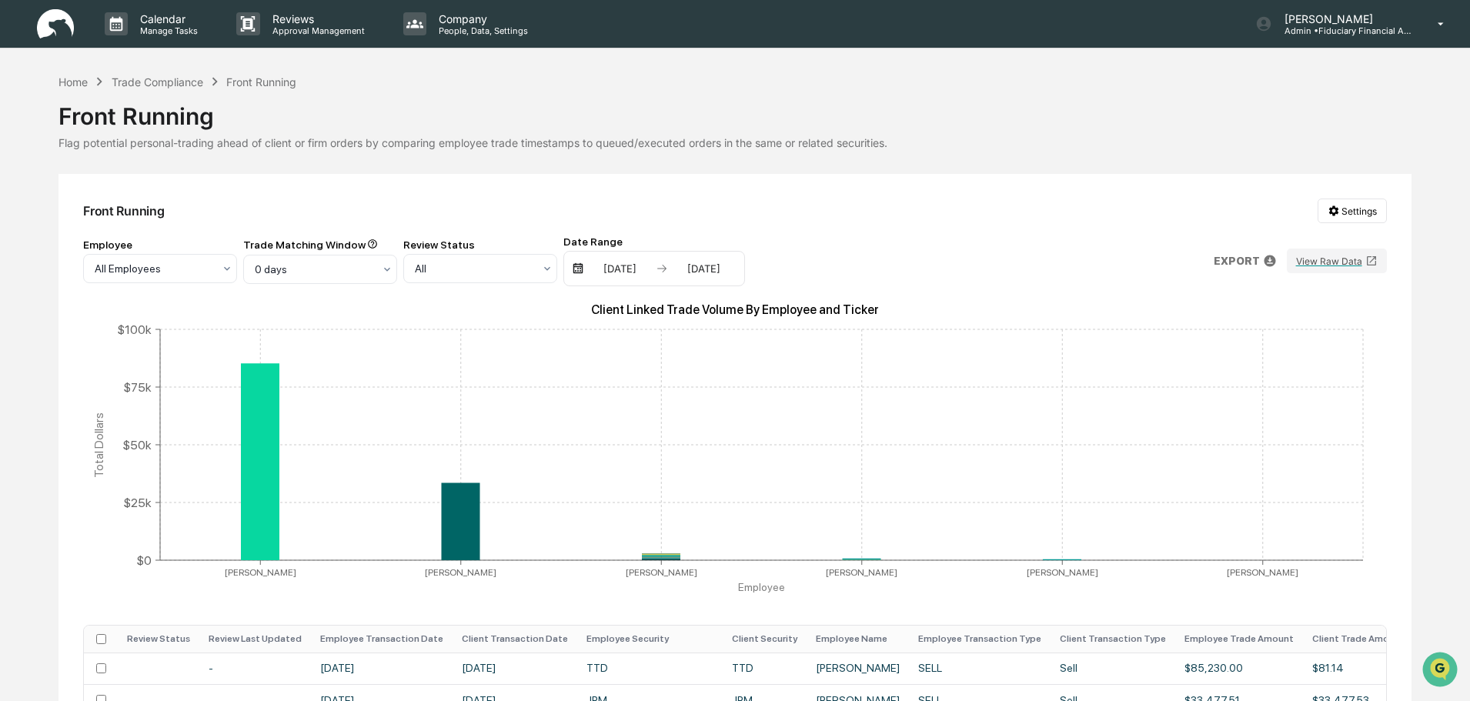
click at [688, 274] on div "08/31/2025" at bounding box center [703, 268] width 65 height 12
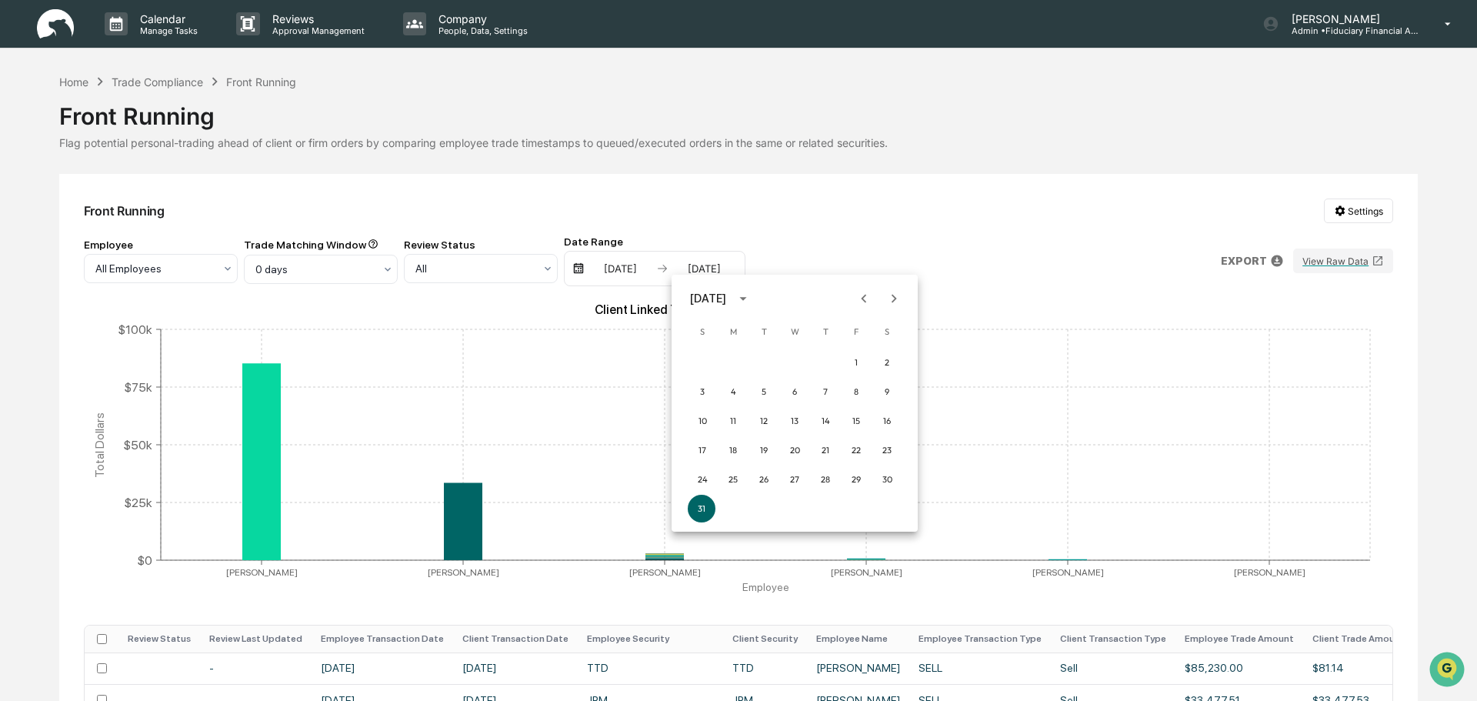
click at [866, 305] on icon "Previous month" at bounding box center [864, 298] width 17 height 17
click at [821, 484] on button "31" at bounding box center [826, 480] width 28 height 28
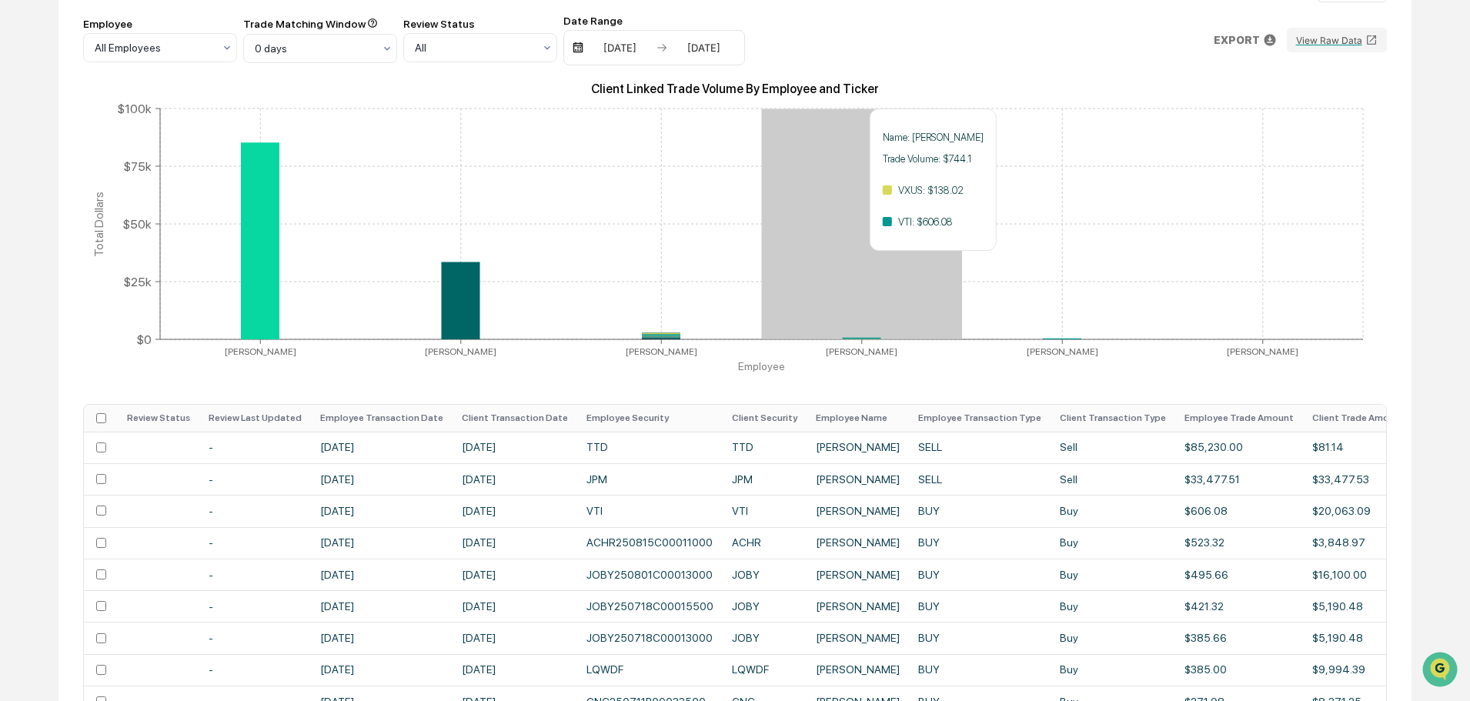
scroll to position [356, 0]
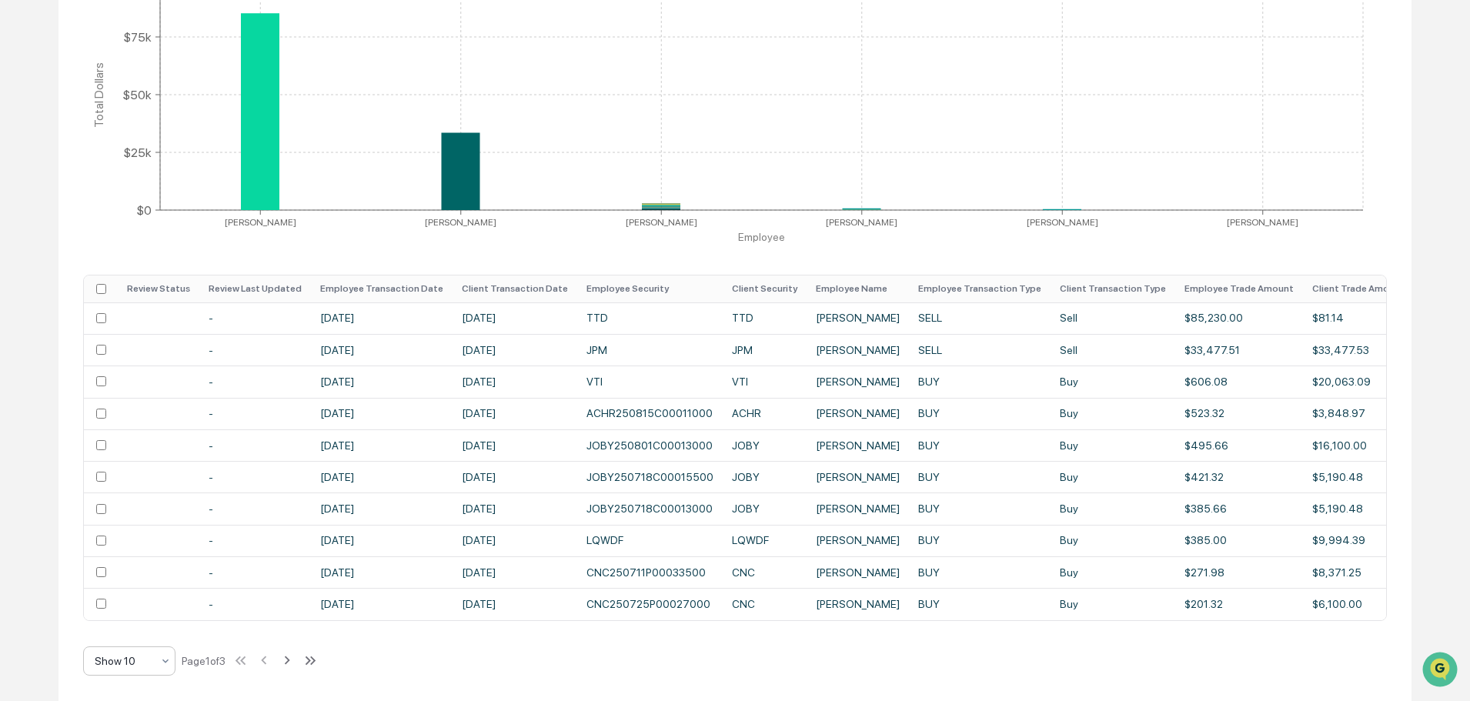
click at [163, 664] on icon at bounding box center [165, 661] width 12 height 12
click at [154, 622] on div "Show 100" at bounding box center [129, 621] width 91 height 31
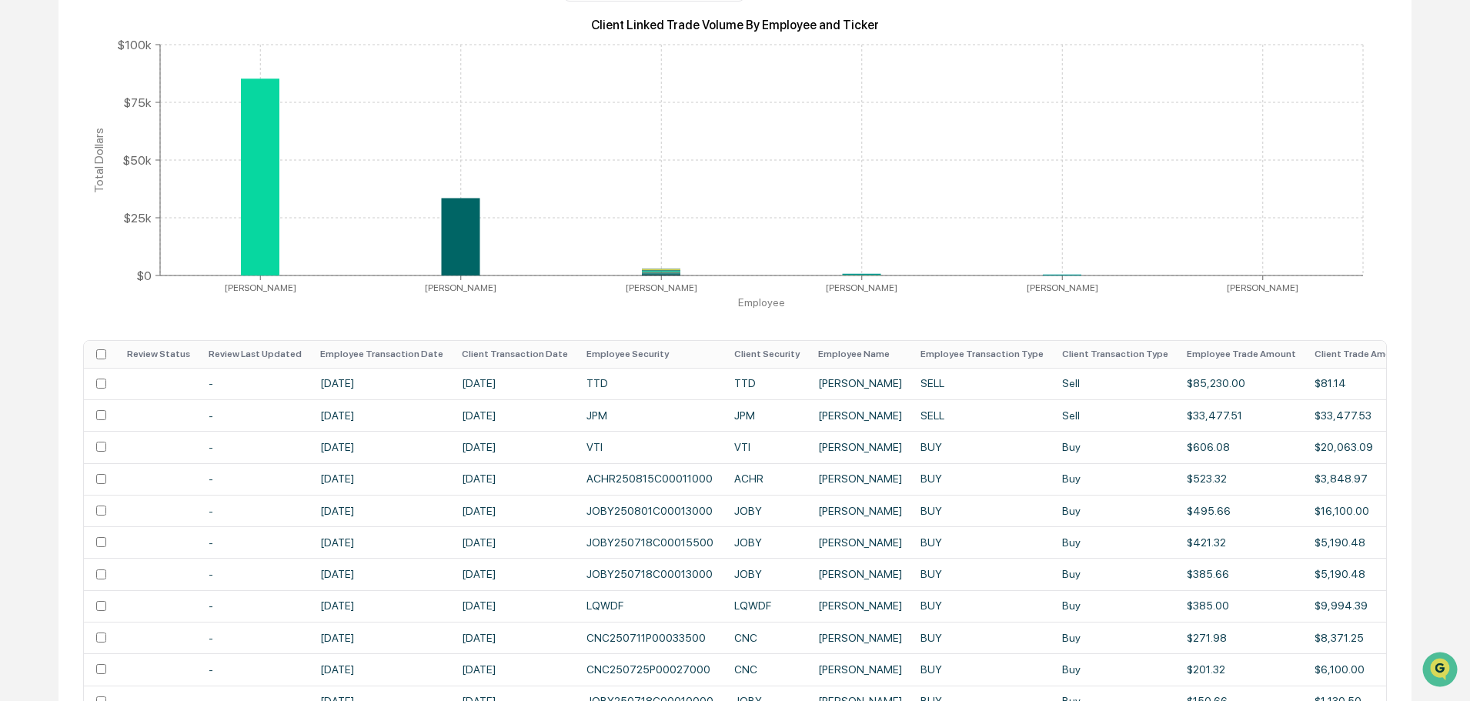
scroll to position [56, 0]
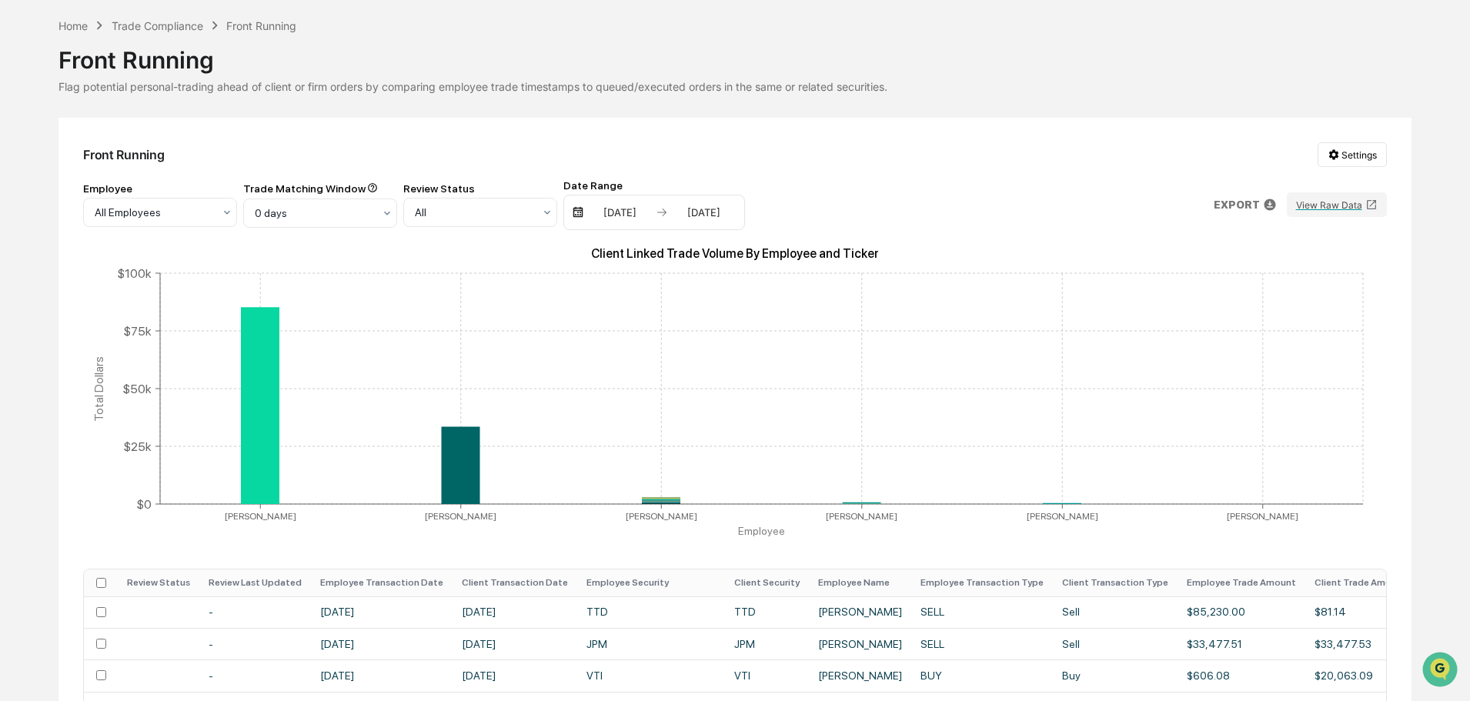
click at [576, 214] on img at bounding box center [578, 212] width 12 height 12
click at [579, 212] on img at bounding box center [578, 212] width 12 height 12
click at [641, 210] on div "07/01/2025" at bounding box center [619, 212] width 65 height 12
click at [807, 234] on icon "Next month" at bounding box center [810, 242] width 17 height 17
click at [765, 305] on button "1" at bounding box center [773, 306] width 28 height 28
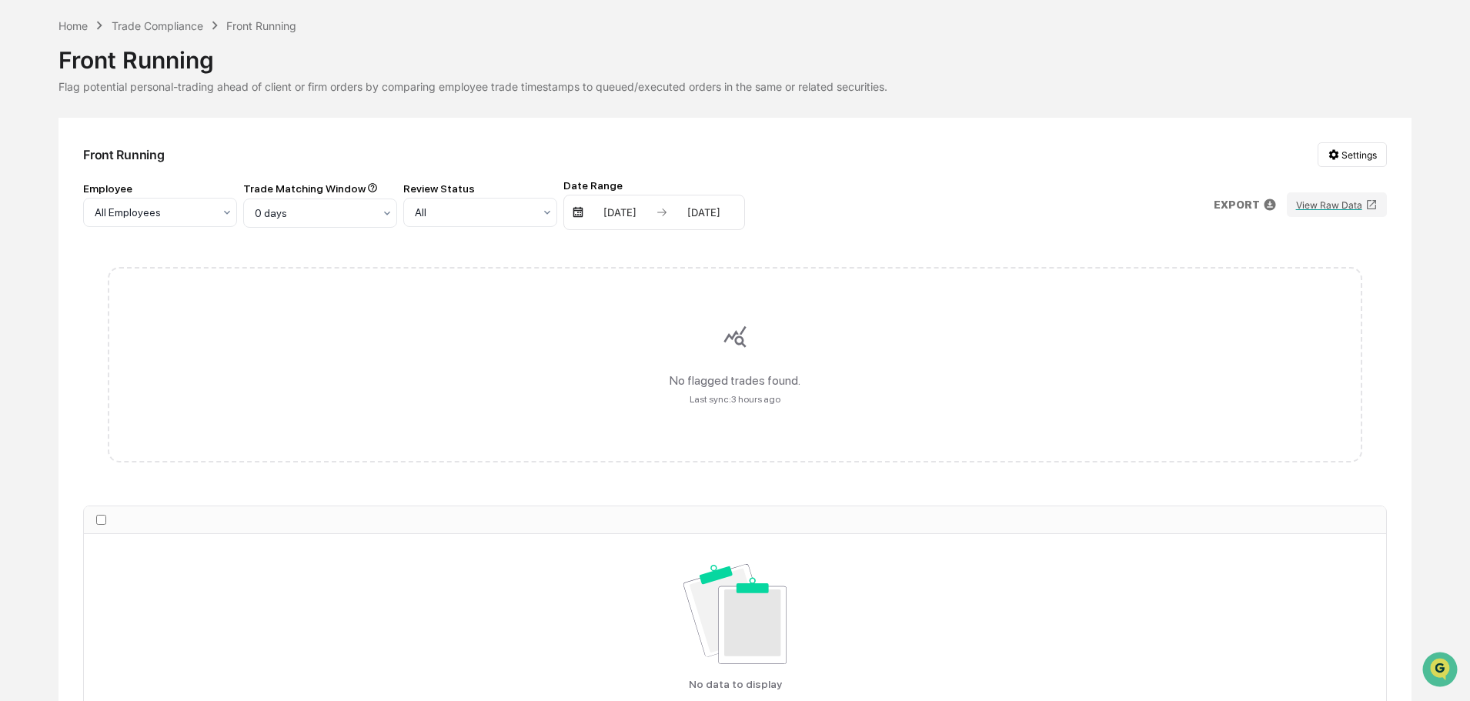
click at [719, 218] on div "07/31/2025" at bounding box center [703, 212] width 65 height 12
click at [886, 245] on icon "Next month" at bounding box center [894, 242] width 17 height 17
click at [700, 449] on button "31" at bounding box center [702, 453] width 28 height 28
click at [806, 242] on div "No flagged trades found. Last sync: 3 hours ago" at bounding box center [734, 364] width 1303 height 245
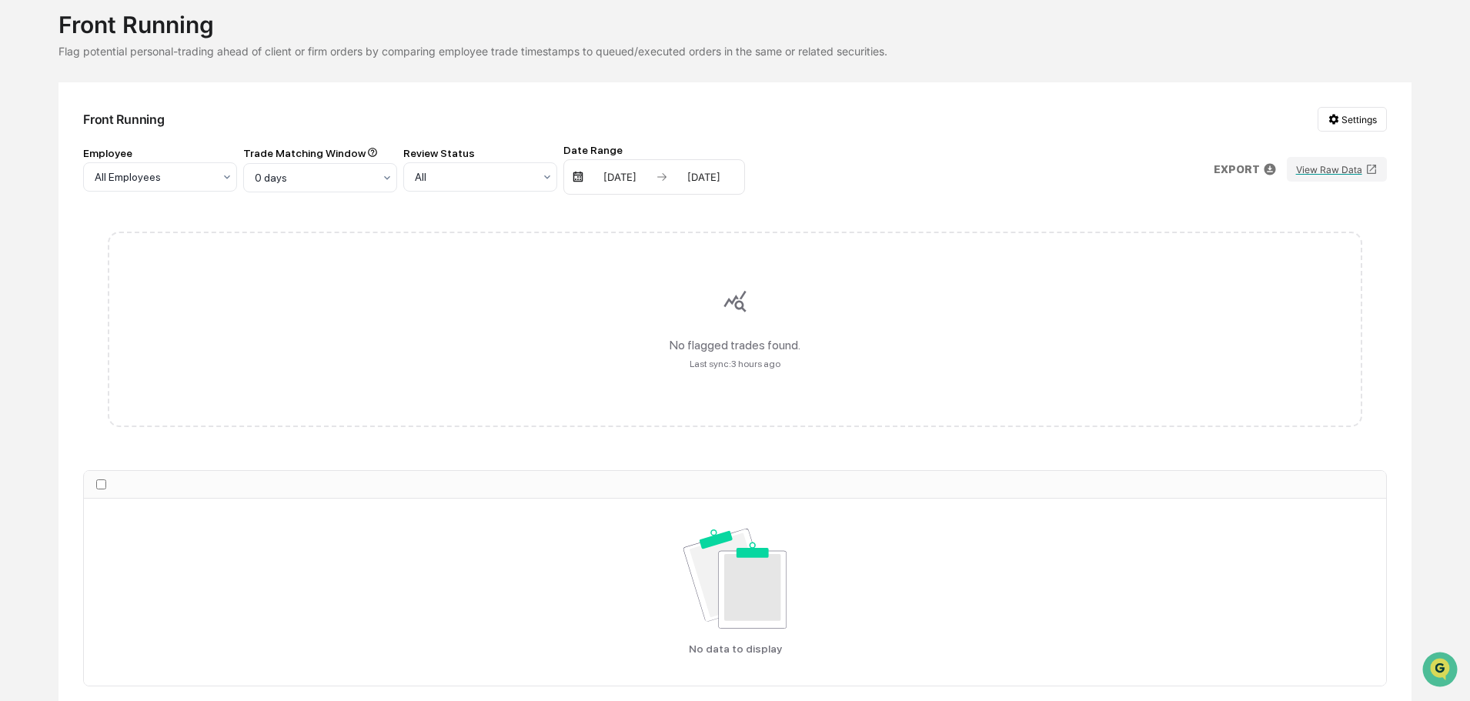
scroll to position [3, 0]
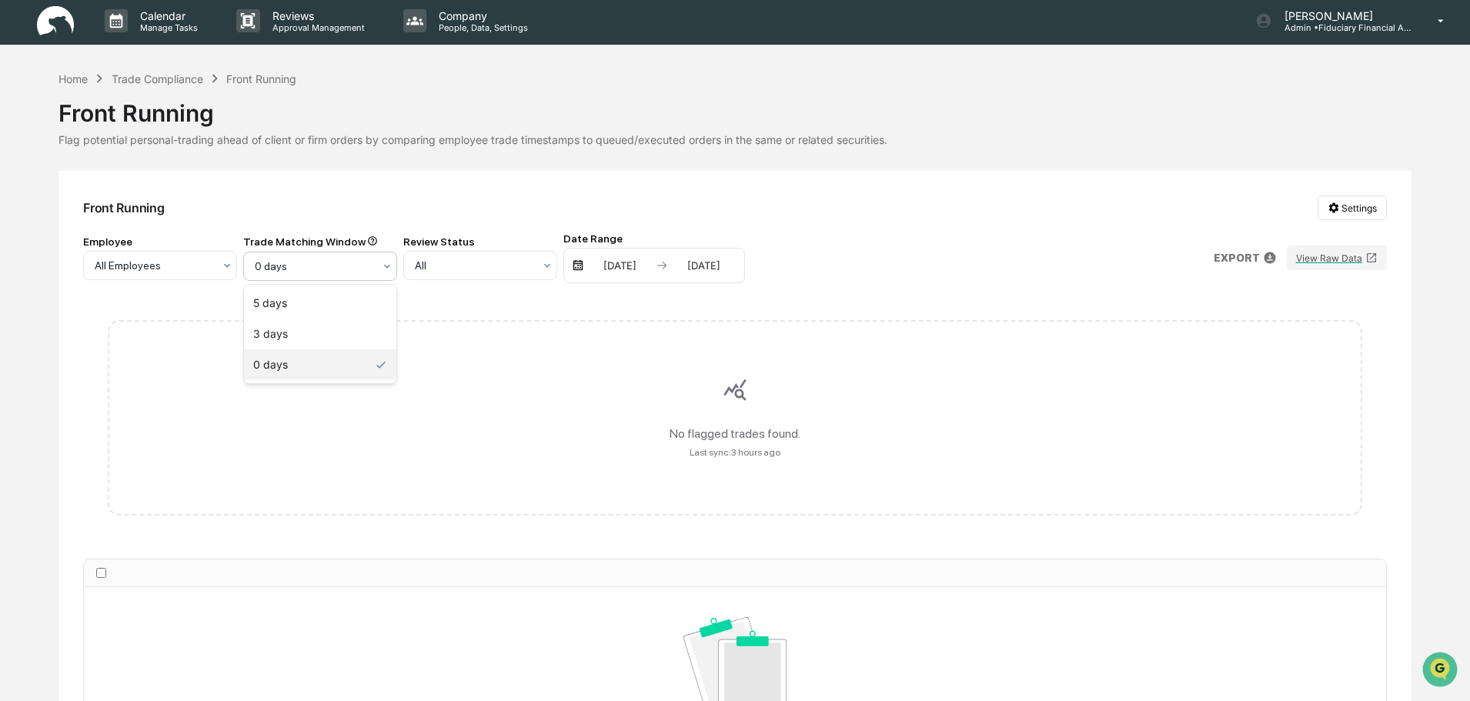
click at [334, 265] on div at bounding box center [314, 266] width 118 height 15
click at [337, 328] on div "3 days" at bounding box center [320, 334] width 152 height 31
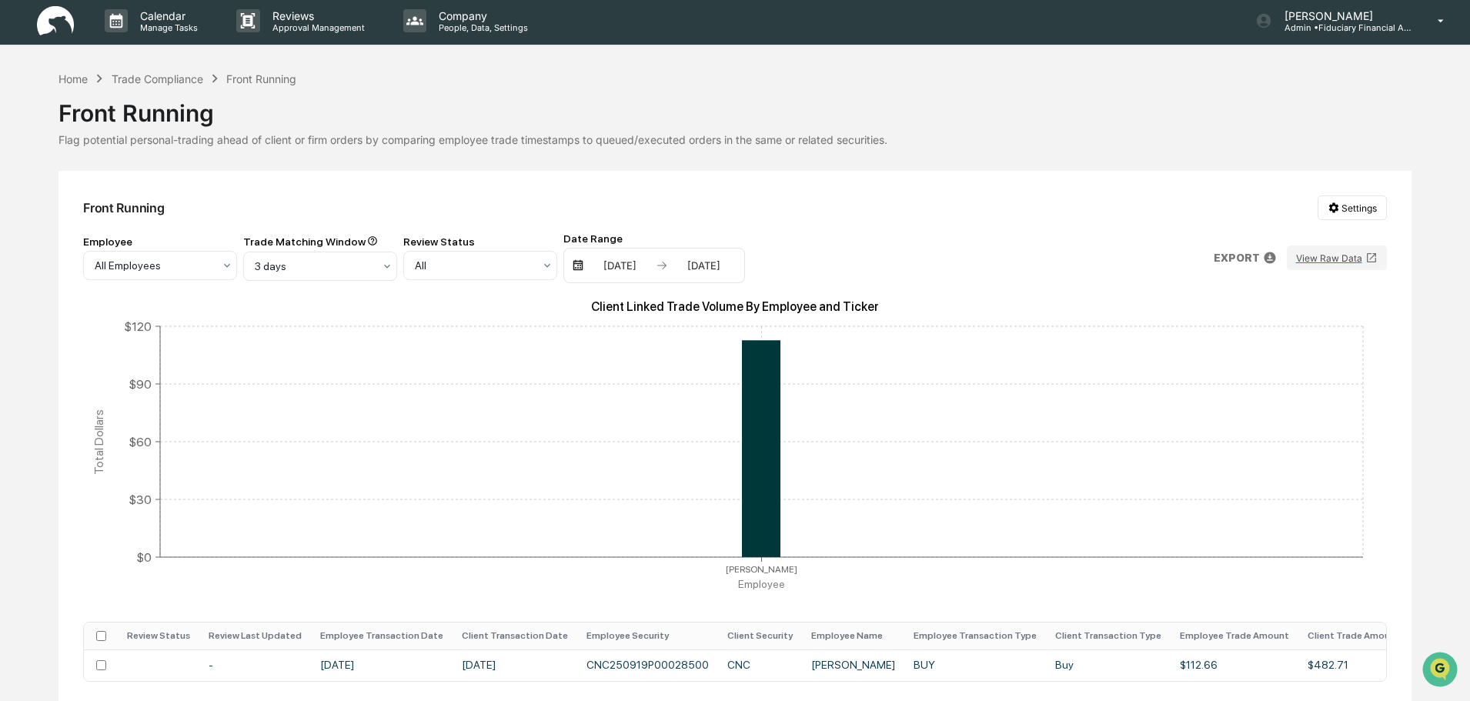
scroll to position [70, 0]
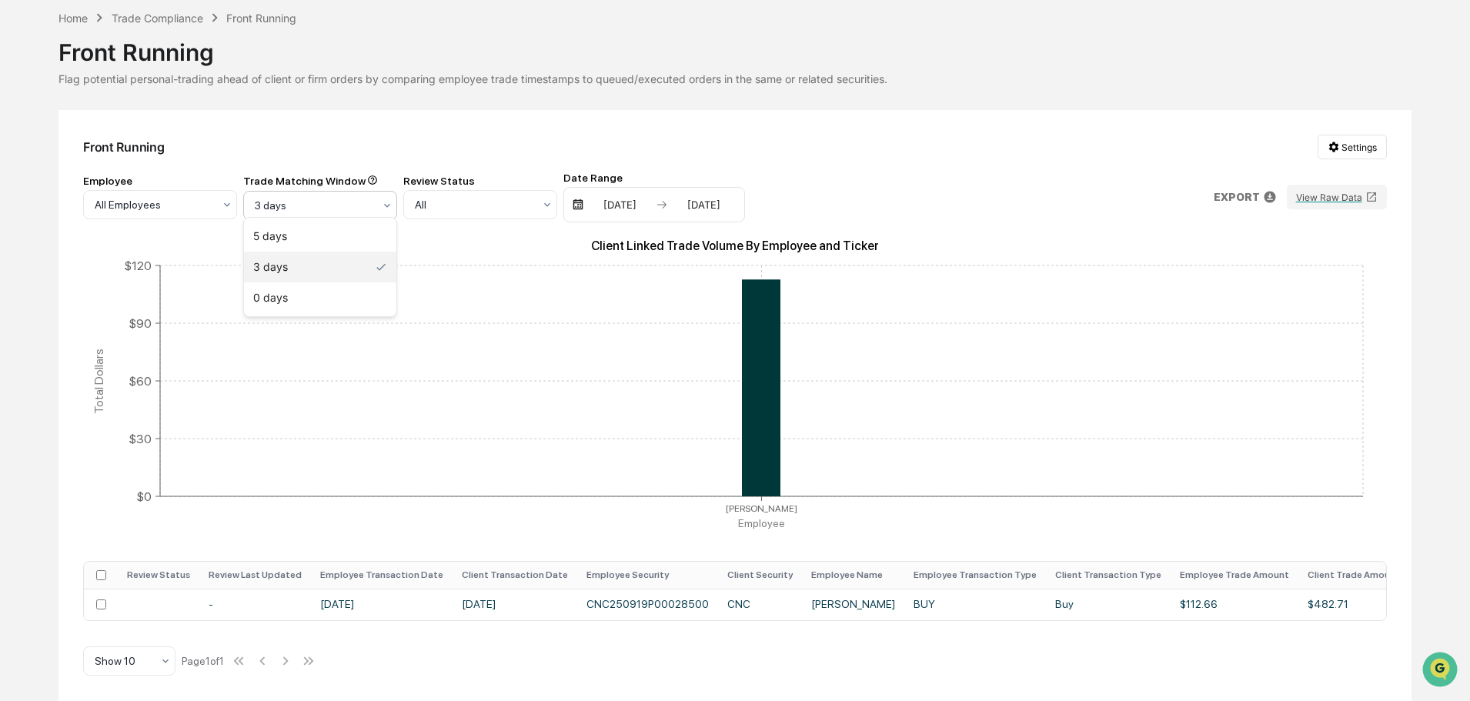
click at [302, 202] on div at bounding box center [314, 205] width 118 height 15
click at [309, 298] on div "0 days" at bounding box center [320, 297] width 152 height 31
